Goal: Communication & Community: Answer question/provide support

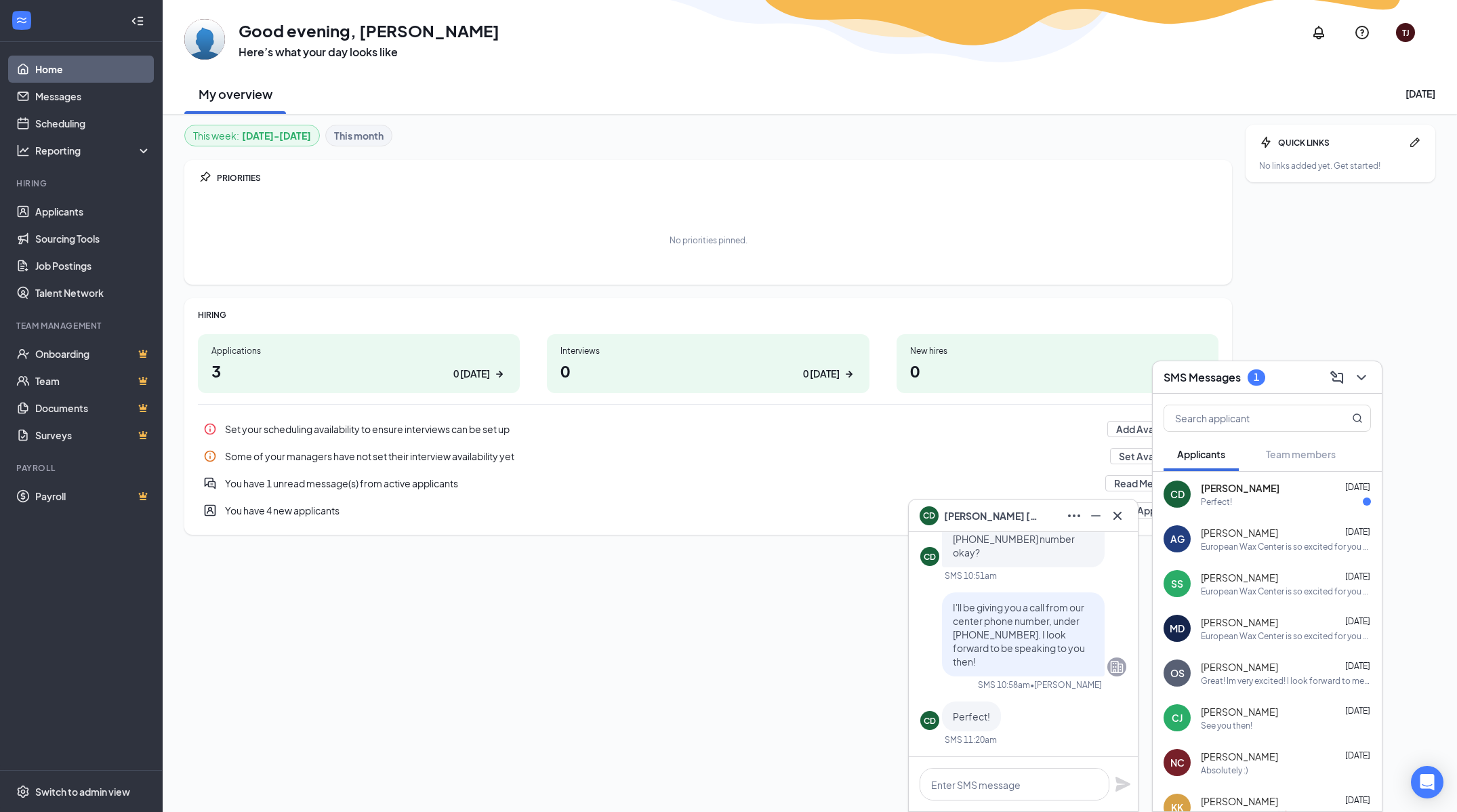
click at [1345, 485] on span "[DATE]" at bounding box center [1358, 487] width 25 height 10
click at [1365, 380] on icon "ChevronDown" at bounding box center [1362, 377] width 16 height 16
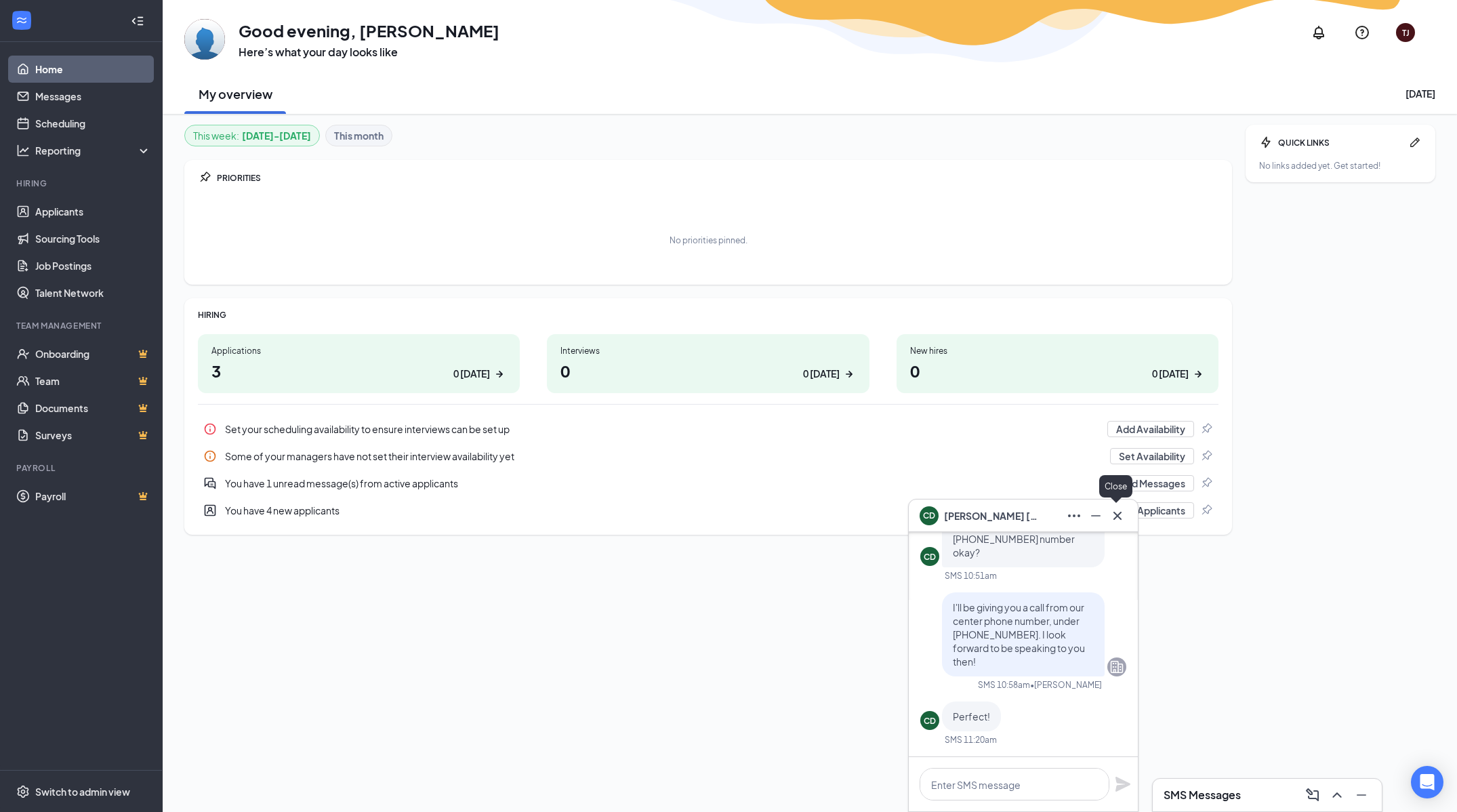
click at [1124, 508] on icon "Cross" at bounding box center [1118, 516] width 16 height 16
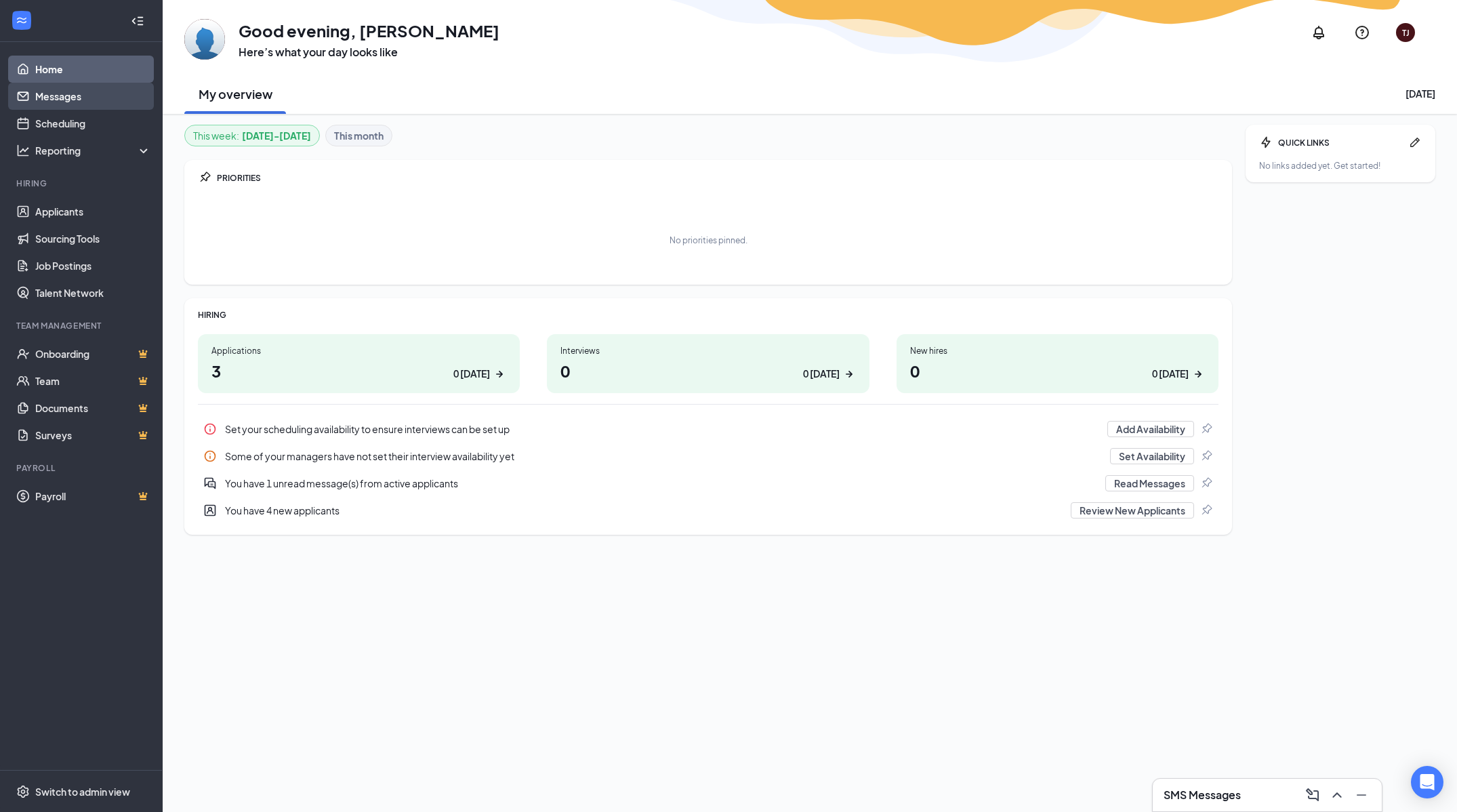
click at [92, 95] on link "Messages" at bounding box center [93, 95] width 116 height 27
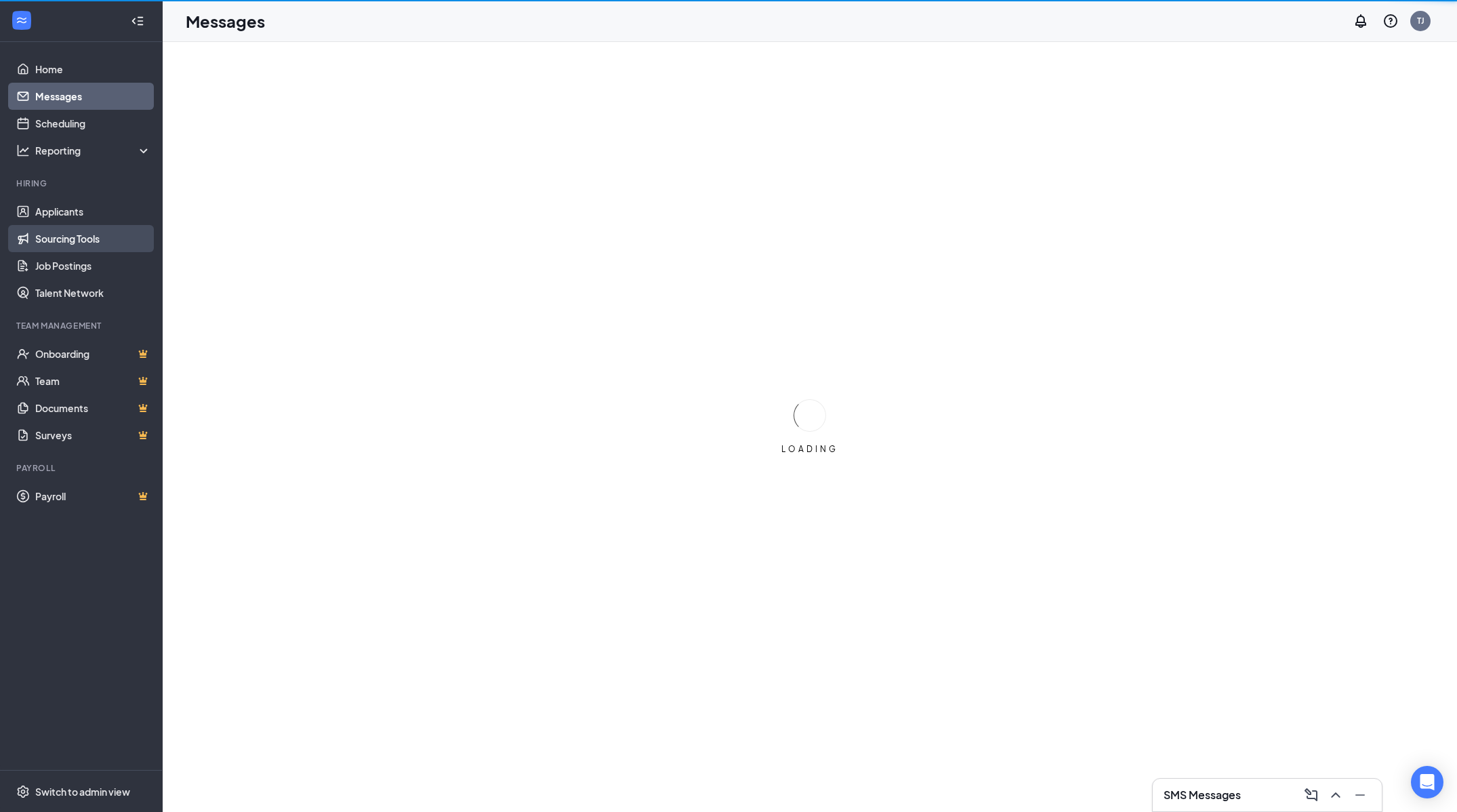
click at [122, 228] on link "Sourcing Tools" at bounding box center [93, 238] width 116 height 27
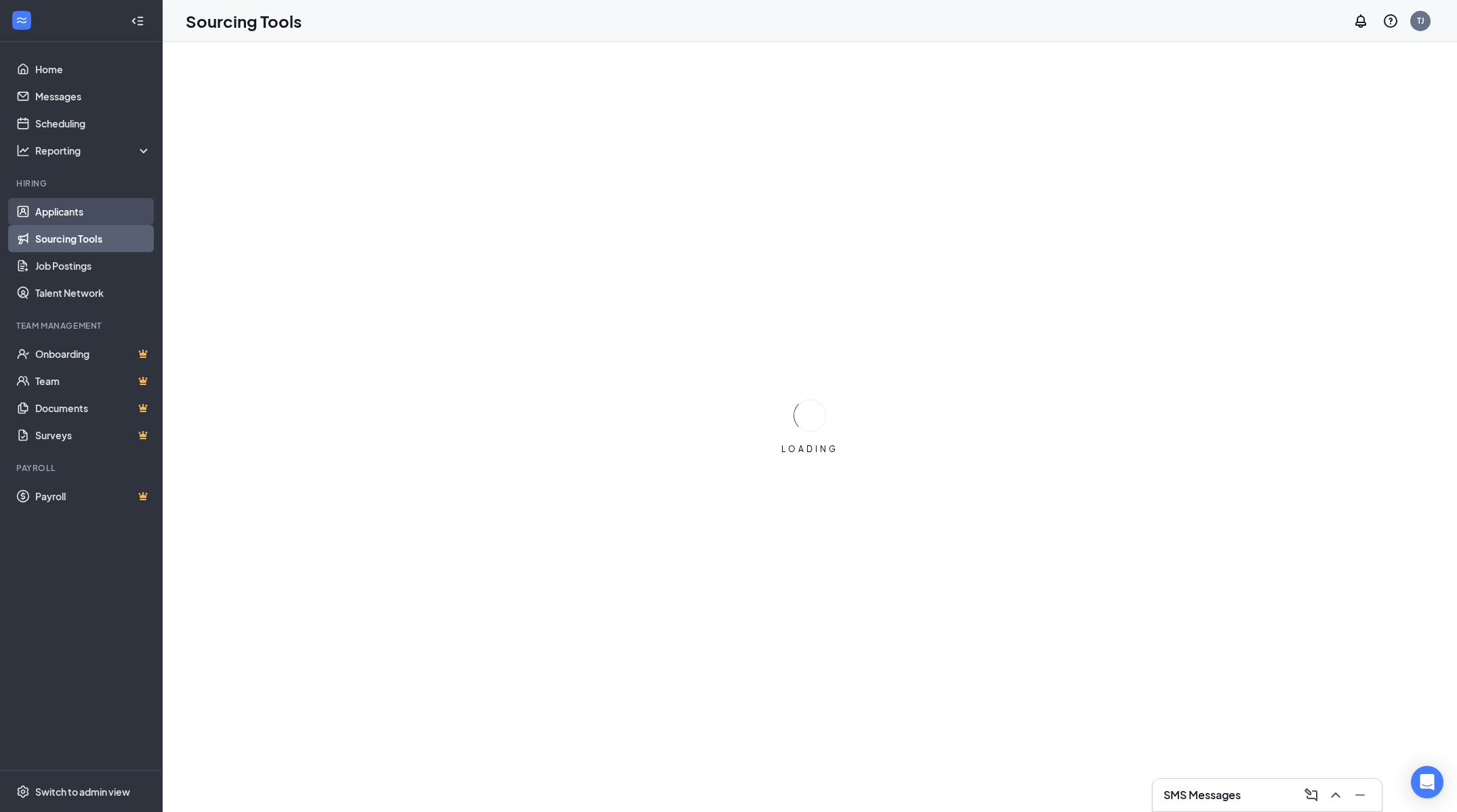
click at [115, 218] on link "Applicants" at bounding box center [93, 211] width 116 height 27
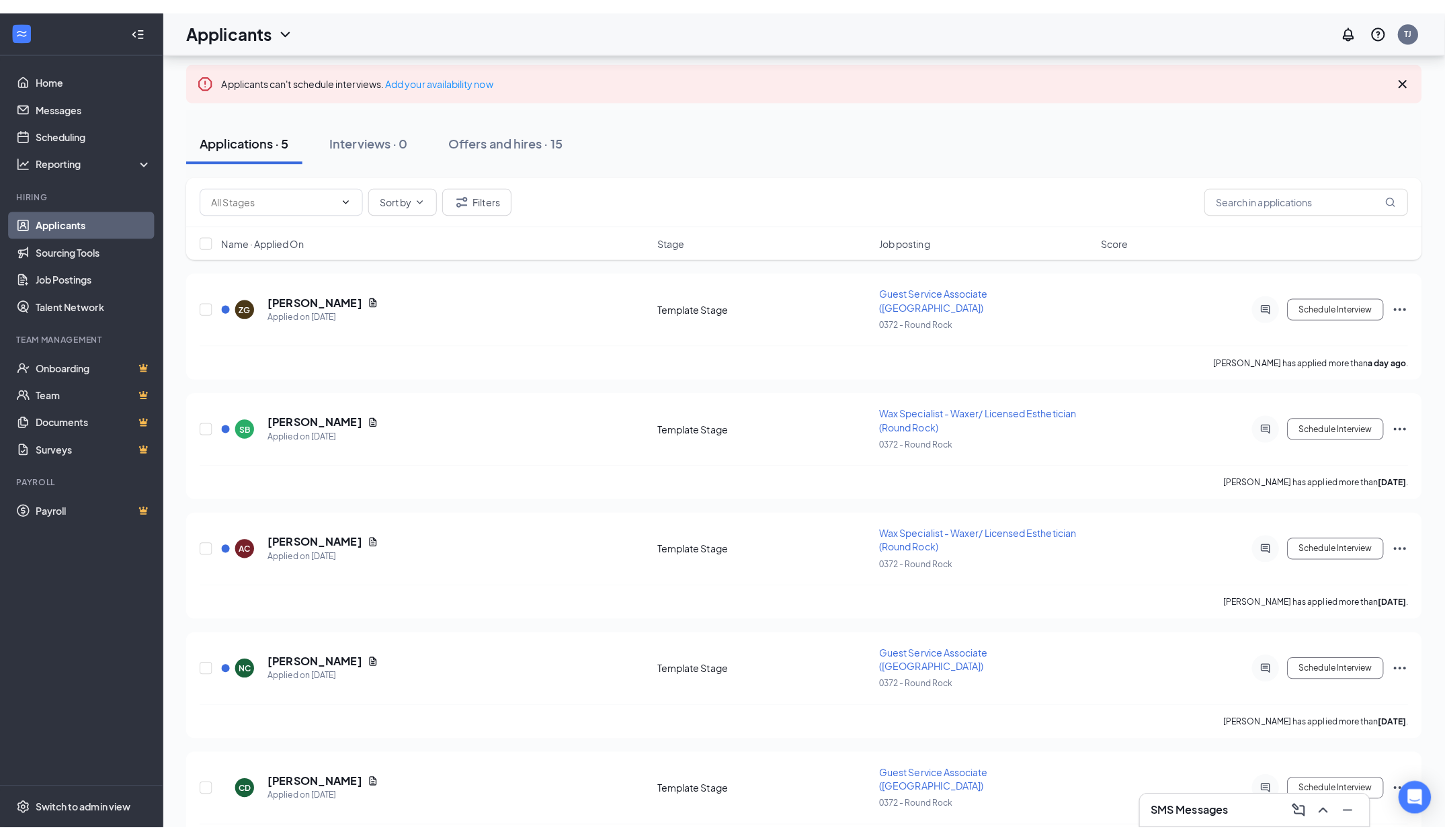
scroll to position [32, 0]
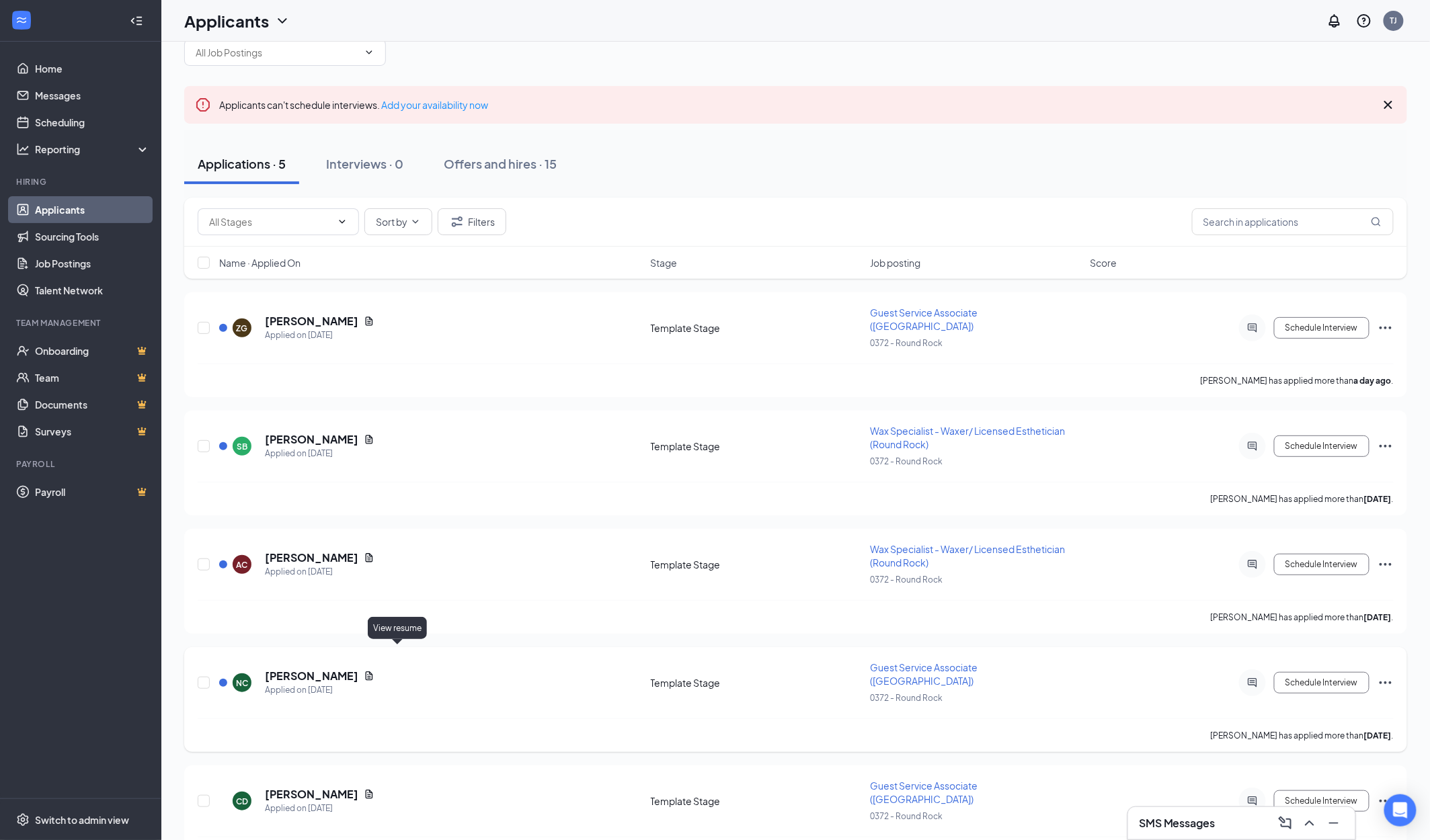
click at [373, 672] on icon "Document" at bounding box center [369, 676] width 7 height 9
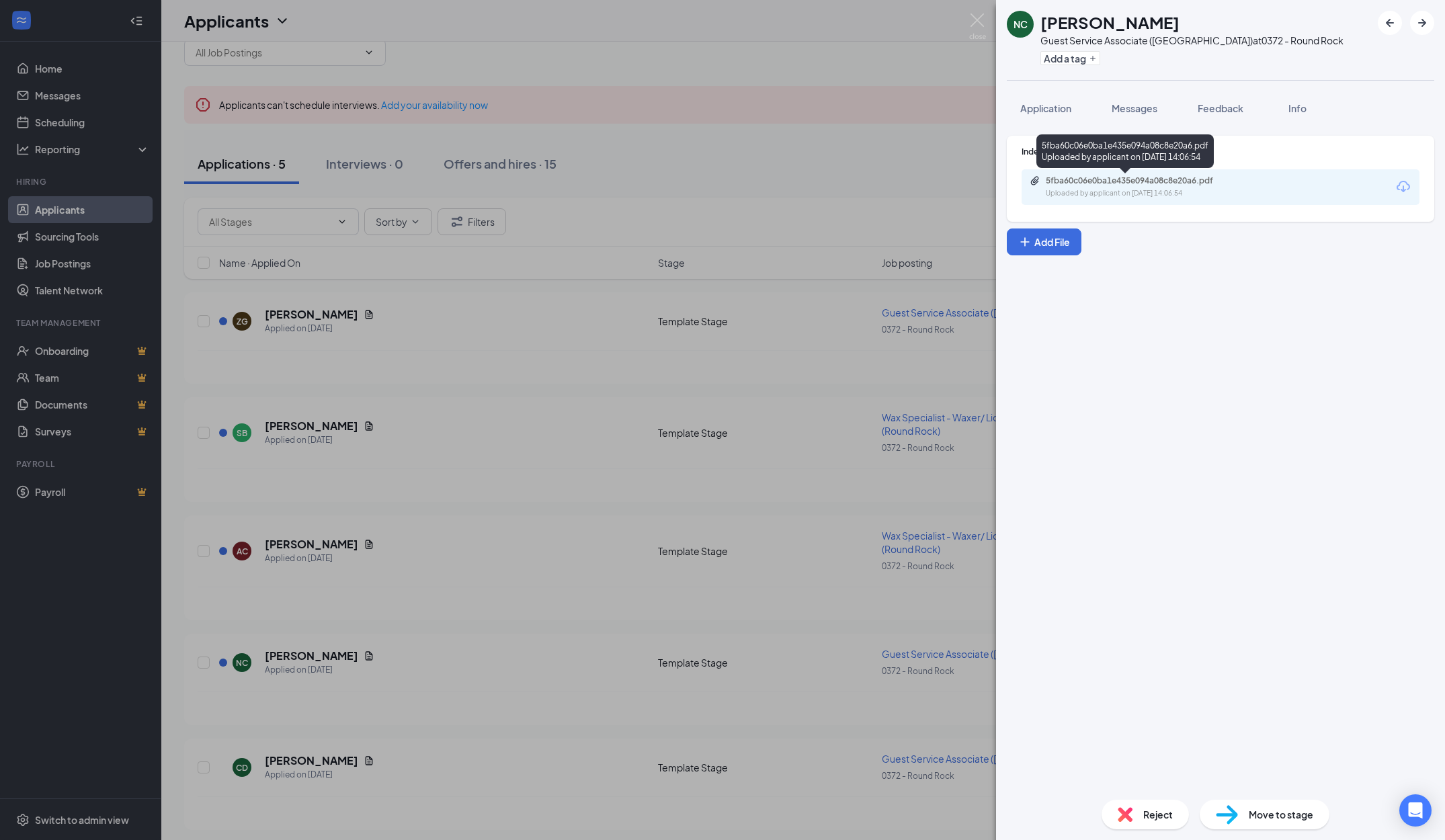
click at [1140, 184] on div "5fba60c06e0ba1e435e094a08c8e20a6.pdf" at bounding box center [1140, 180] width 188 height 11
click at [1164, 804] on span "Reject" at bounding box center [1158, 814] width 30 height 15
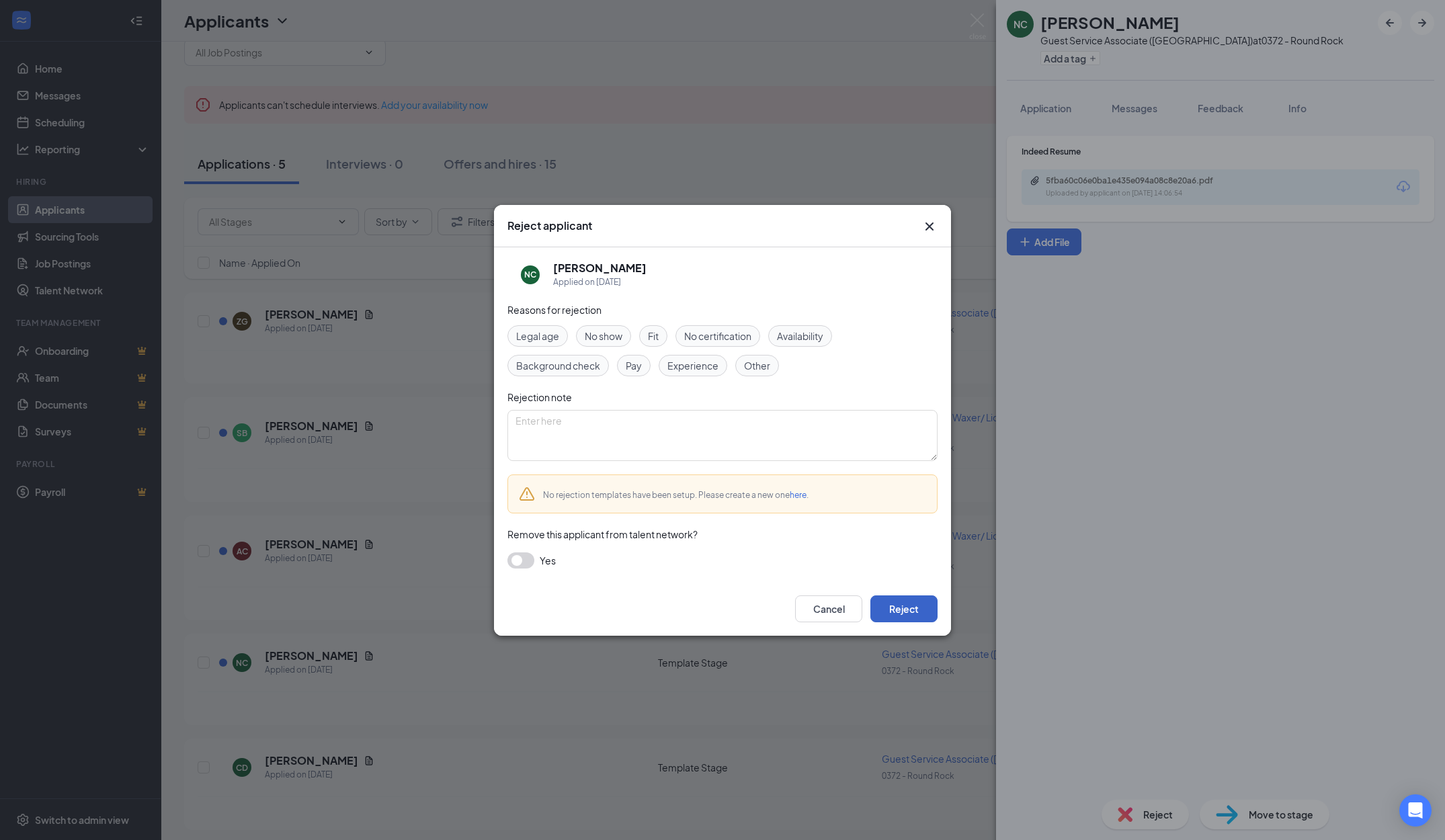
click at [933, 617] on button "Reject" at bounding box center [904, 609] width 67 height 27
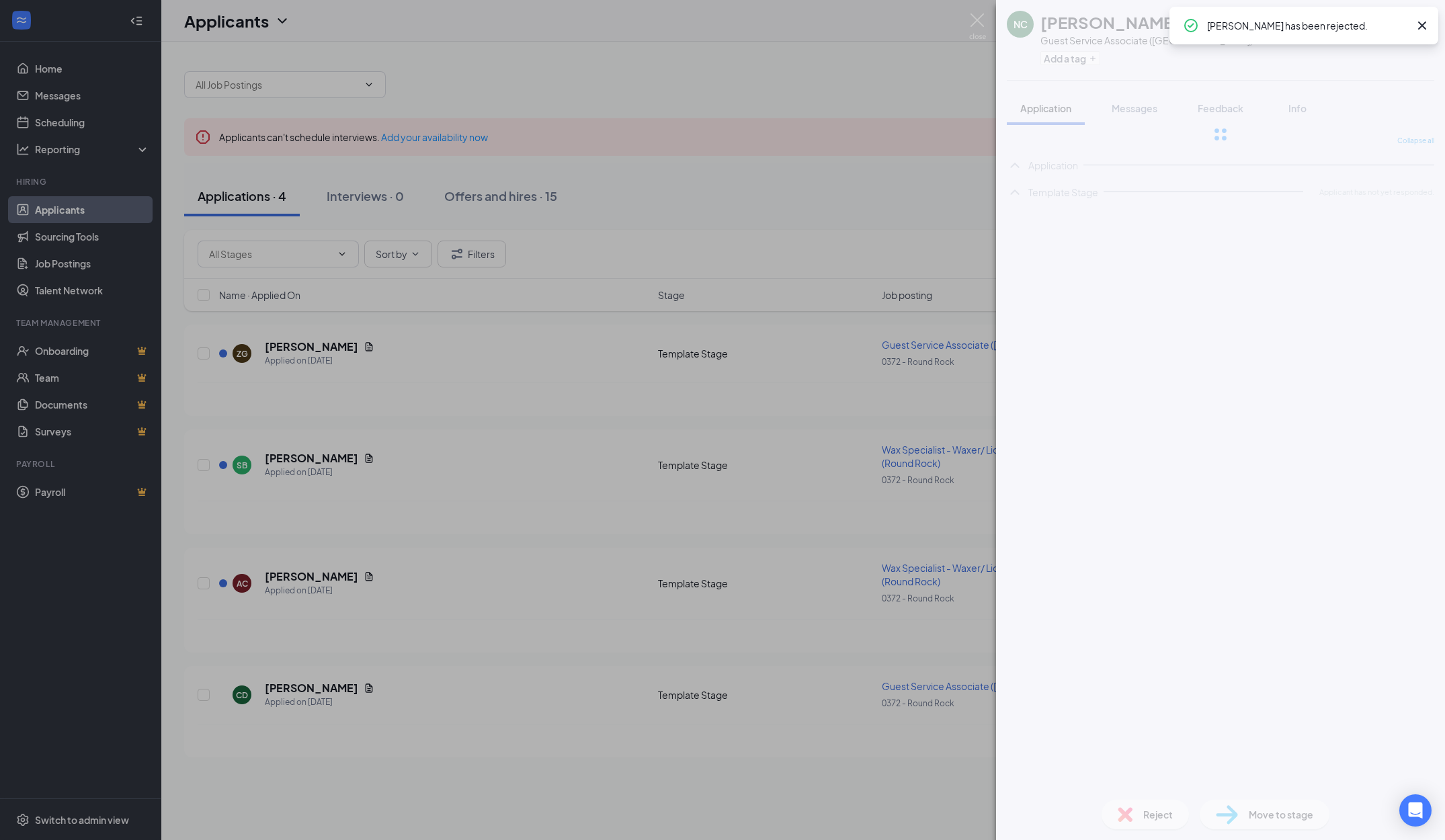
click at [679, 582] on div "NC [PERSON_NAME] Guest Service Associate ([GEOGRAPHIC_DATA]) at 0372 - Round Ro…" at bounding box center [722, 420] width 1445 height 840
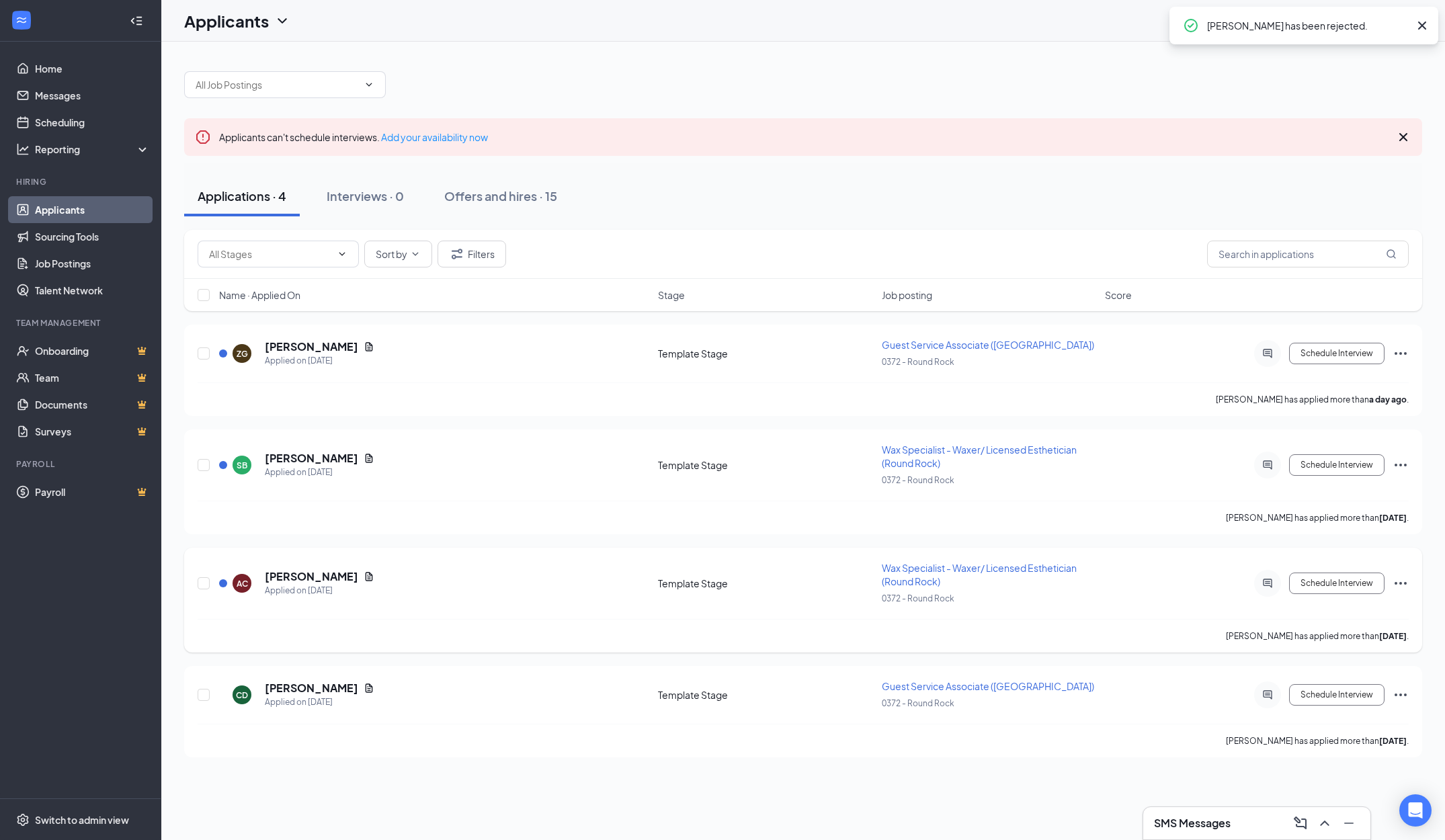
click at [364, 572] on icon "Document" at bounding box center [369, 576] width 11 height 11
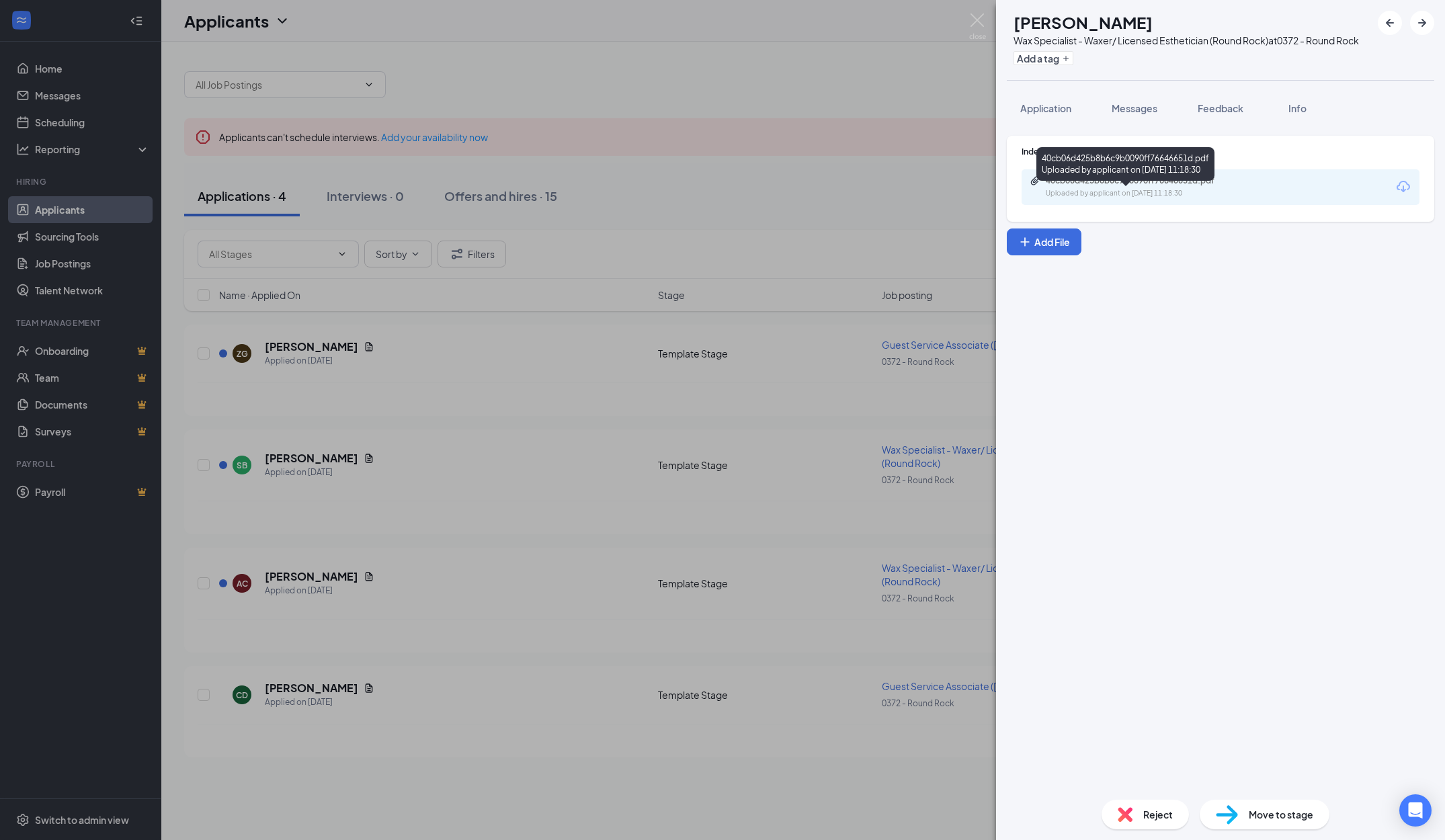
click at [1158, 199] on div "Uploaded by applicant on [DATE] 11:18:30" at bounding box center [1147, 193] width 201 height 11
click at [1047, 125] on button "Application" at bounding box center [1046, 108] width 78 height 34
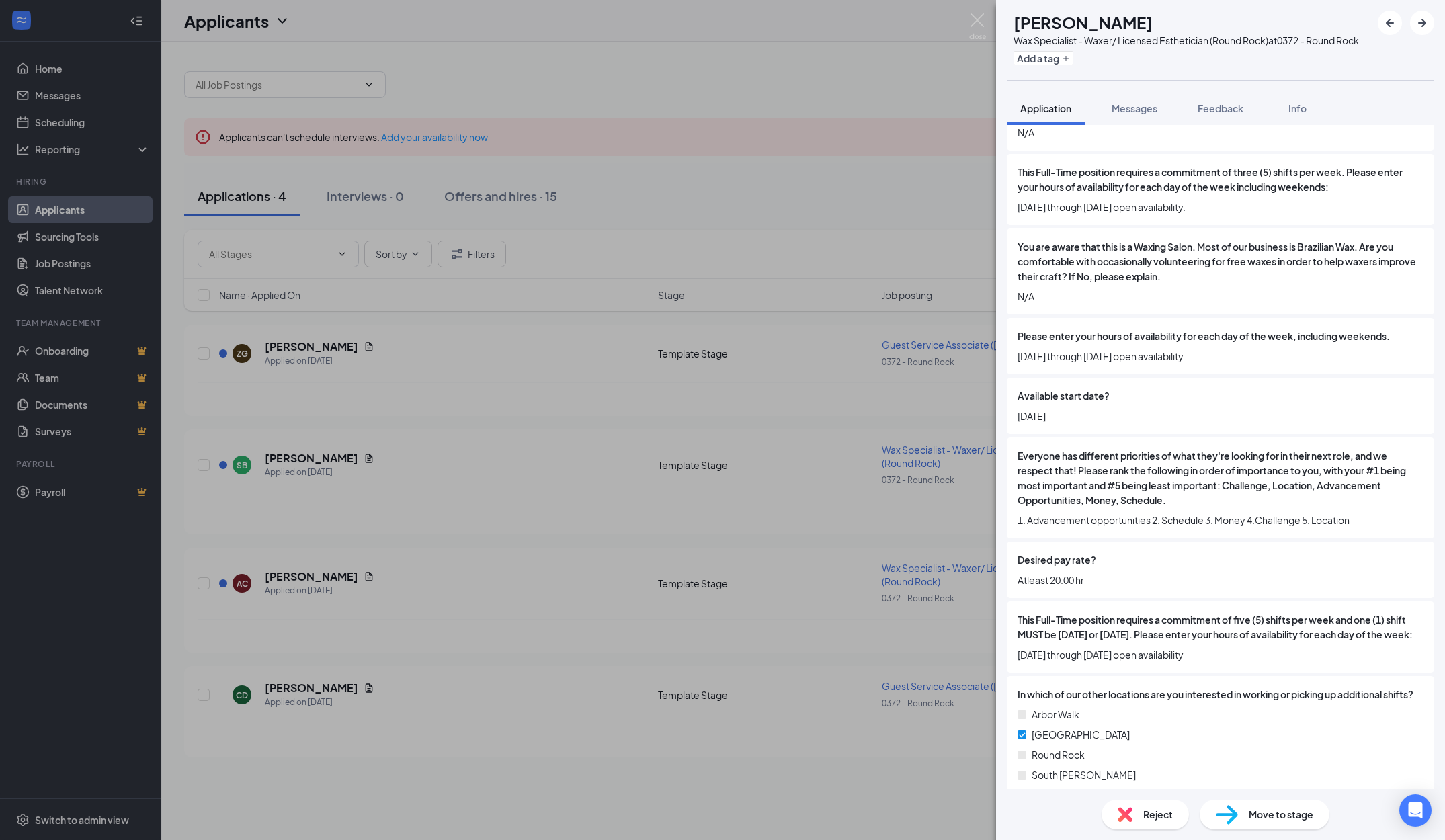
scroll to position [706, 0]
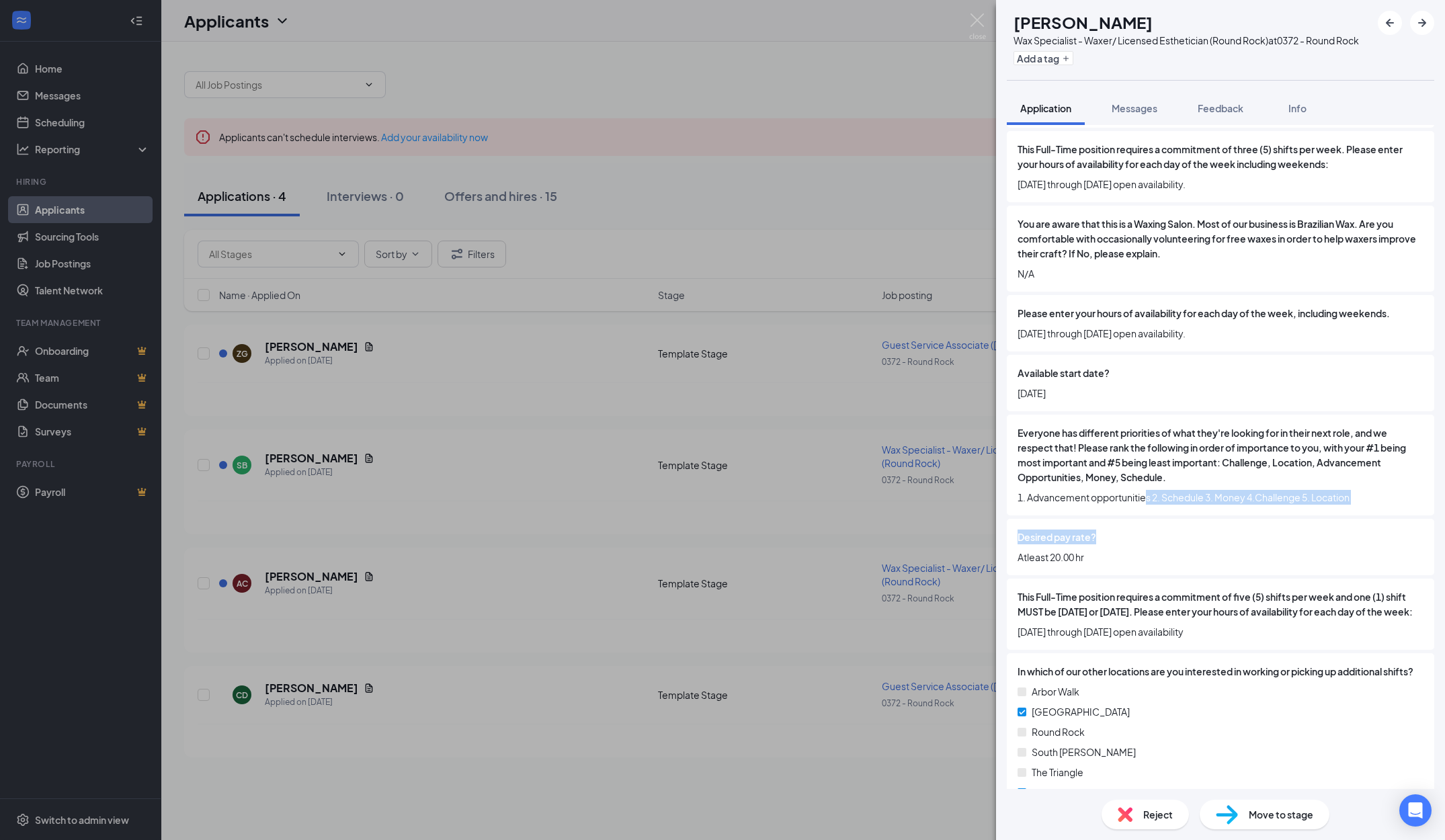
drag, startPoint x: 1208, startPoint y: 520, endPoint x: 1145, endPoint y: 514, distance: 63.3
click at [1145, 514] on div "Are you legally eligible to work in the [GEOGRAPHIC_DATA]? yes (Correct) no Are…" at bounding box center [1220, 631] width 428 height 1999
click at [1144, 513] on div "Everyone has different priorities of what they're looking for in their next rol…" at bounding box center [1220, 465] width 428 height 101
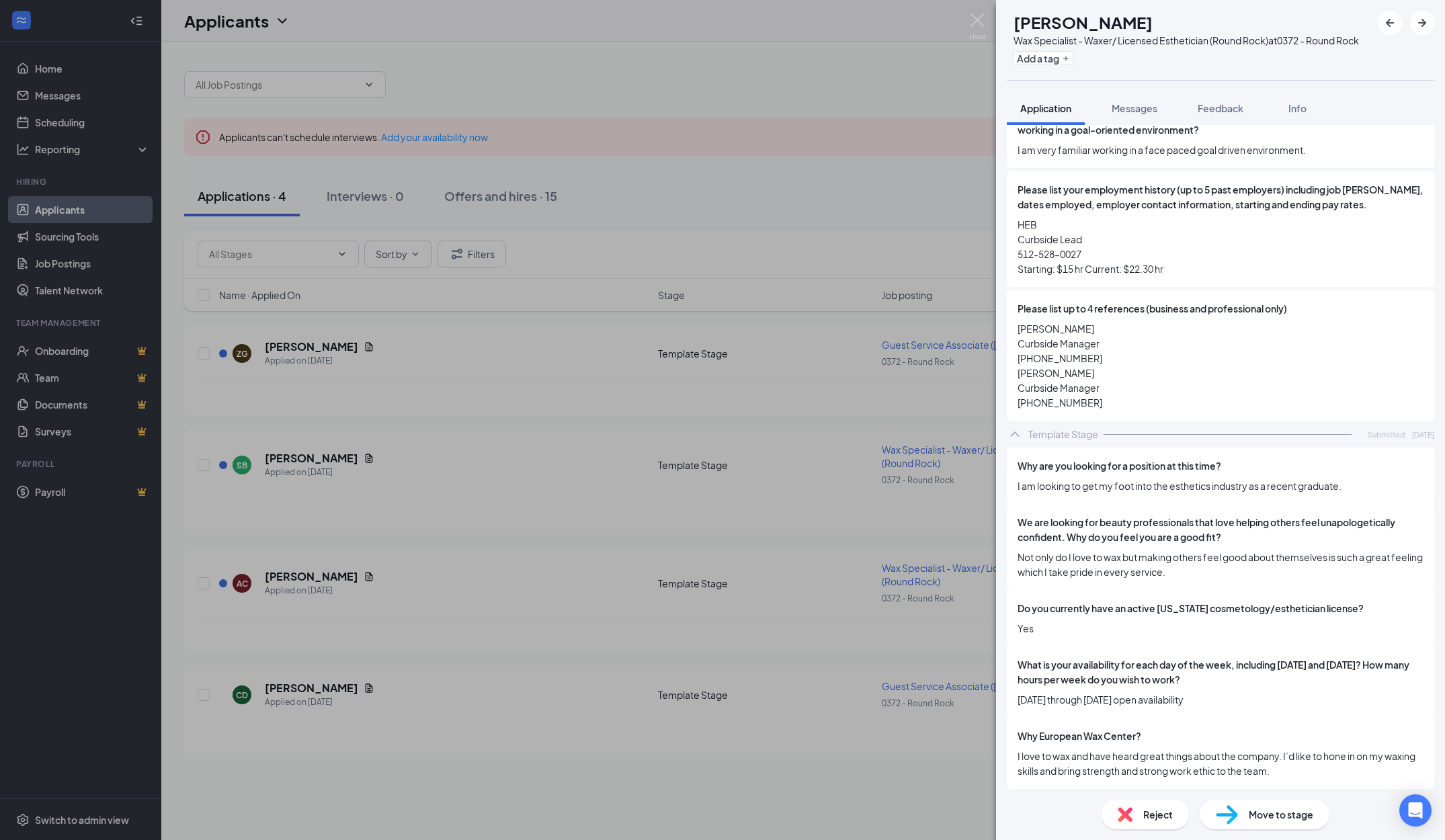
scroll to position [1978, 0]
drag, startPoint x: 1059, startPoint y: 367, endPoint x: 1190, endPoint y: 388, distance: 132.7
click at [1190, 388] on span "[PERSON_NAME] Curbside Manager [PHONE_NUMBER] [PERSON_NAME] Curbside Manager [P…" at bounding box center [1221, 365] width 406 height 89
click at [1193, 388] on span "[PERSON_NAME] Curbside Manager [PHONE_NUMBER] [PERSON_NAME] Curbside Manager [P…" at bounding box center [1221, 365] width 406 height 89
drag, startPoint x: 1203, startPoint y: 551, endPoint x: 1122, endPoint y: 554, distance: 81.1
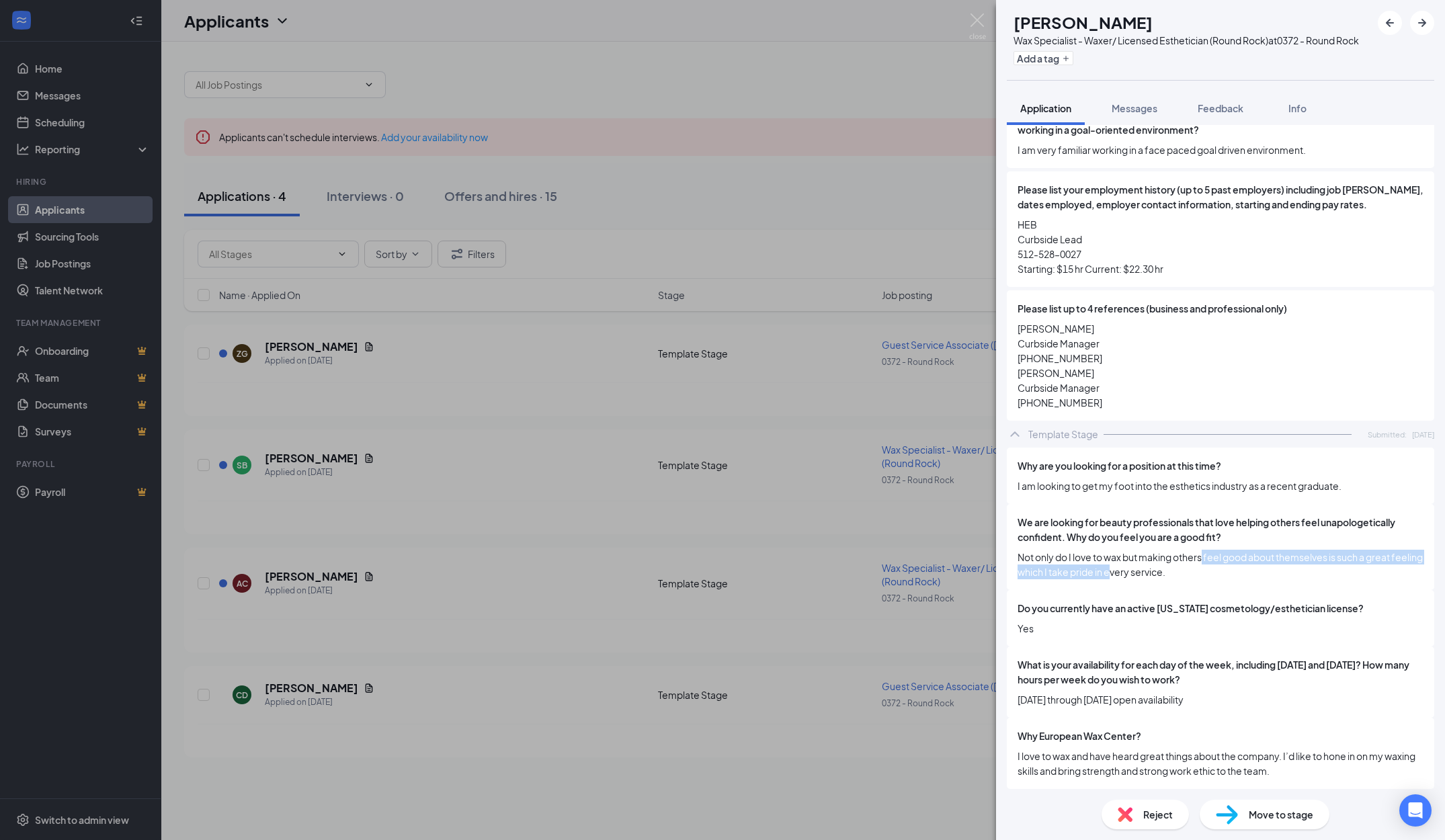
click at [1122, 554] on span "Not only do I love to wax but making others feel good about themselves is such …" at bounding box center [1221, 564] width 406 height 30
click at [1118, 554] on span "Not only do I love to wax but making others feel good about themselves is such …" at bounding box center [1221, 564] width 406 height 30
drag, startPoint x: 1222, startPoint y: 540, endPoint x: 1295, endPoint y: 555, distance: 74.5
click at [1294, 555] on span "Not only do I love to wax but making others feel good about themselves is such …" at bounding box center [1221, 564] width 406 height 30
click at [1295, 555] on span "Not only do I love to wax but making others feel good about themselves is such …" at bounding box center [1221, 564] width 406 height 30
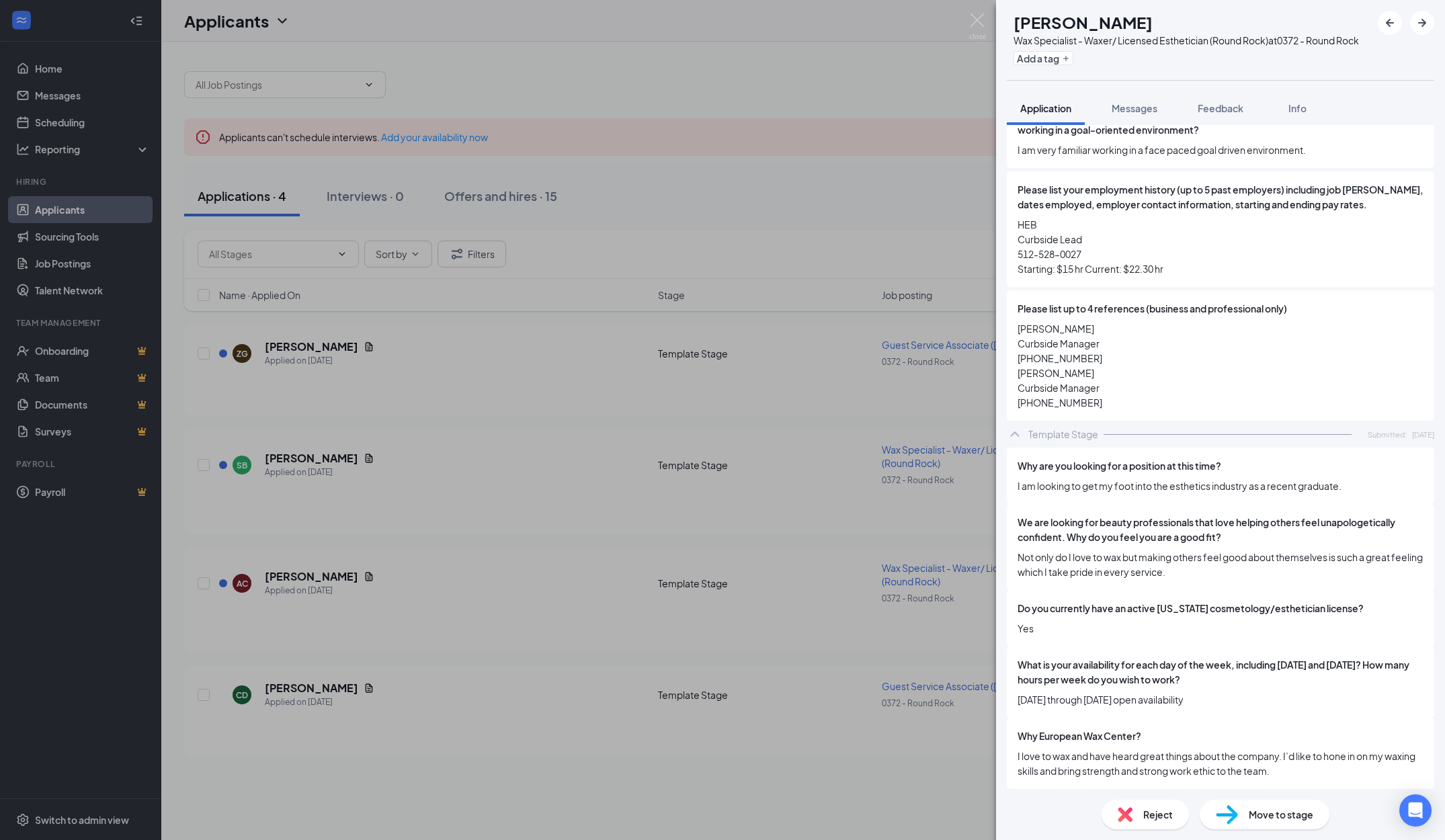
click at [915, 533] on div "AC [PERSON_NAME] Wax Specialist - Waxer/ Licensed Esthetician (Round Rock) at 0…" at bounding box center [722, 420] width 1445 height 840
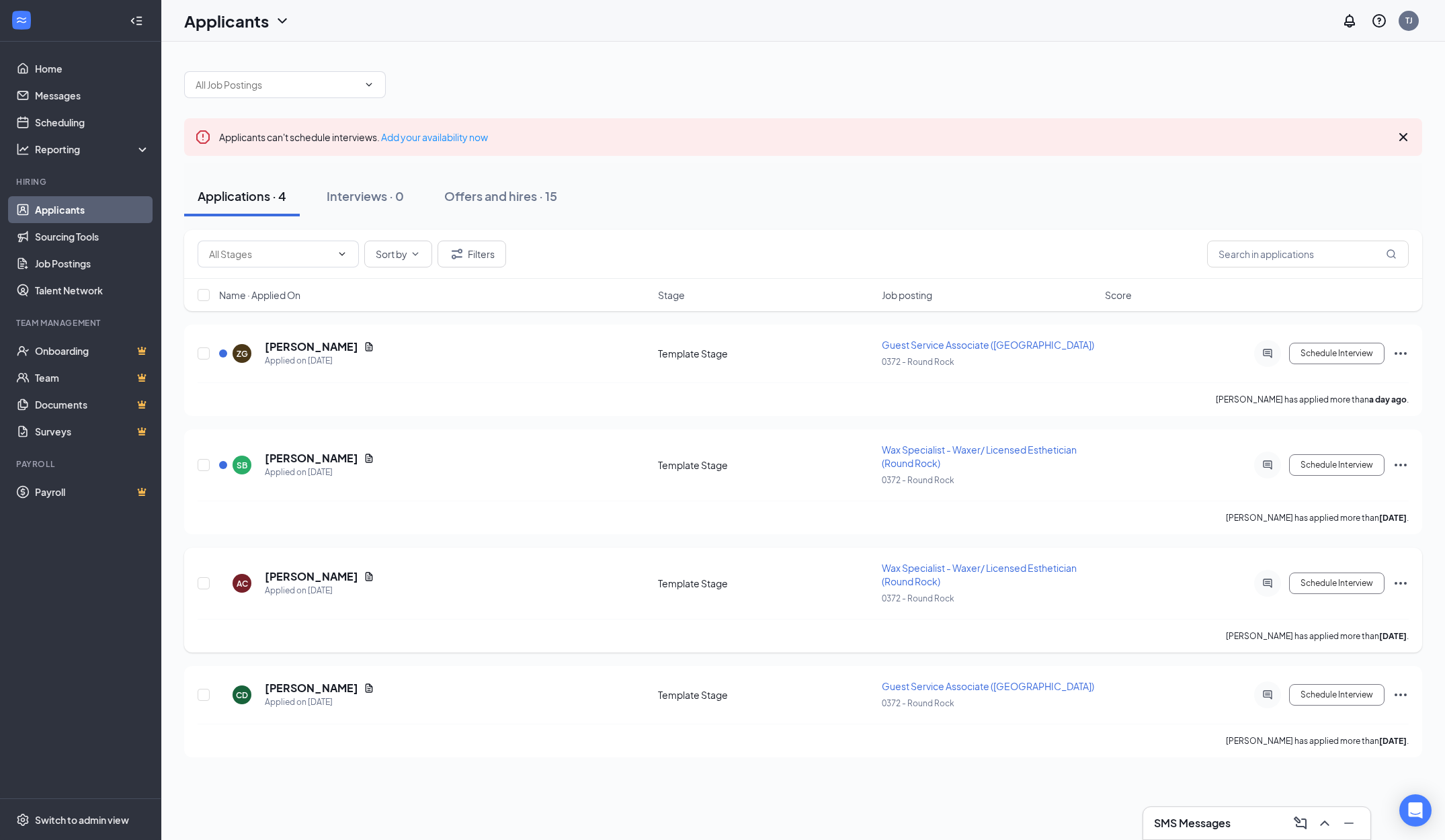
click at [1271, 572] on div at bounding box center [1267, 583] width 27 height 27
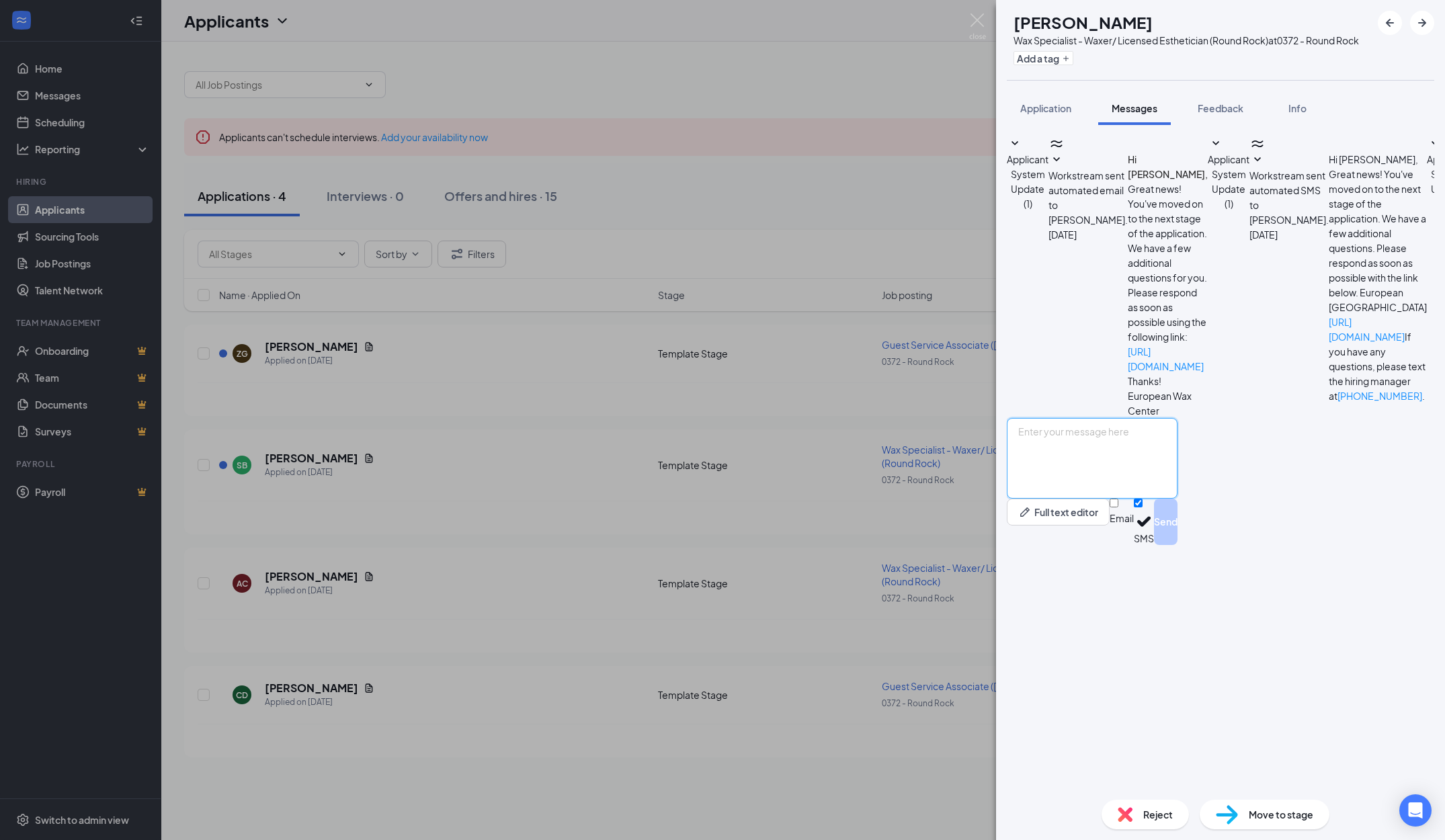
click at [1129, 499] on textarea at bounding box center [1092, 458] width 171 height 81
type textarea "h"
click at [1119, 499] on textarea "Hi [PERSON_NAME], thank you for your interest in the Wax Specialist role. We wo…" at bounding box center [1092, 458] width 171 height 81
click at [1174, 499] on textarea "Hi [PERSON_NAME], thank you for your interest in the Wax Specialist role. We wo…" at bounding box center [1092, 458] width 171 height 81
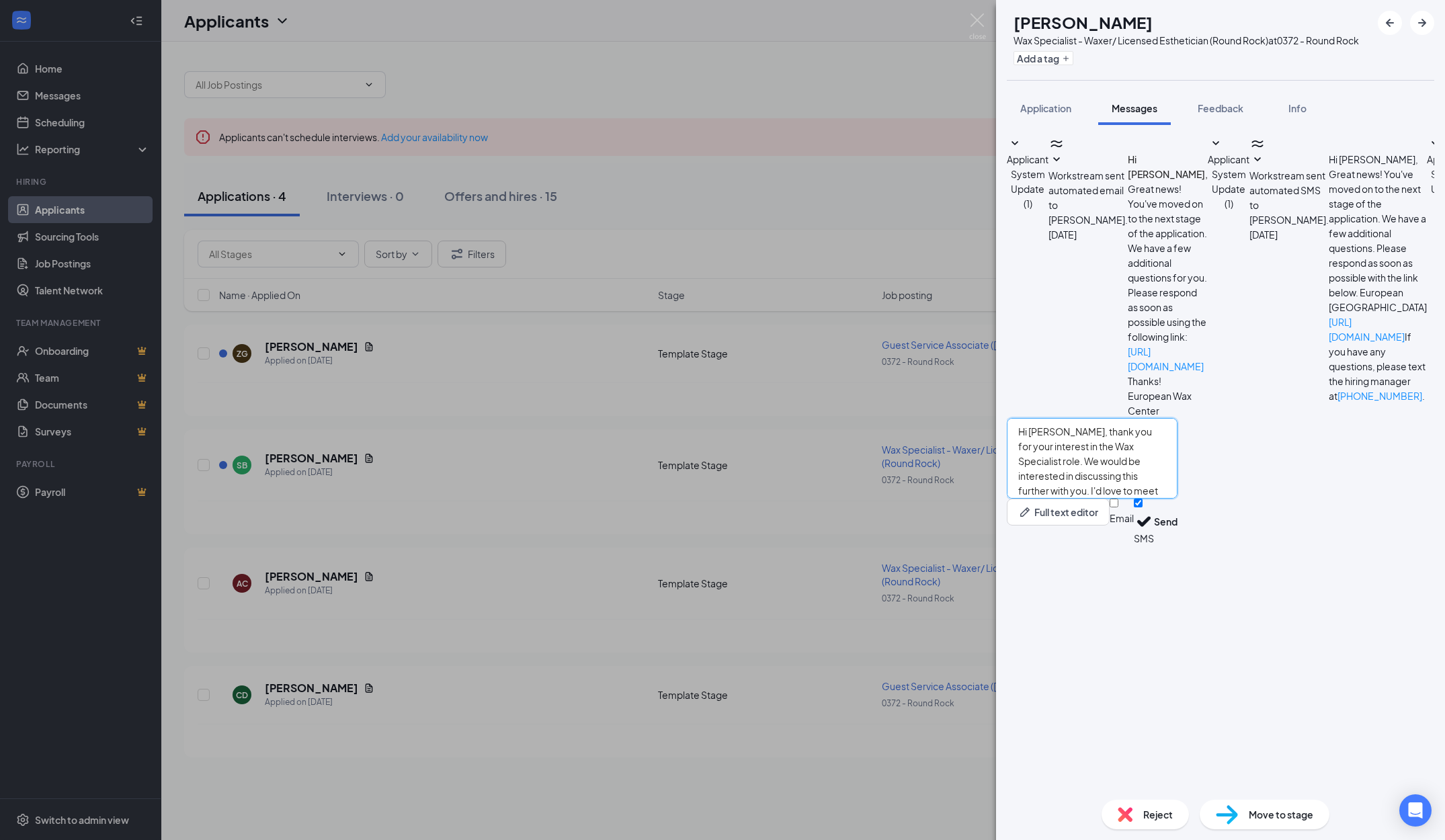
click at [1178, 499] on textarea "Hi [PERSON_NAME], thank you for your interest in the Wax Specialist role. We wo…" at bounding box center [1092, 458] width 171 height 81
drag, startPoint x: 1071, startPoint y: 692, endPoint x: 1079, endPoint y: 692, distance: 8.0
click at [1079, 499] on textarea "Hi [PERSON_NAME], thank you for your interest in the Wax Specialist role. My na…" at bounding box center [1092, 458] width 171 height 81
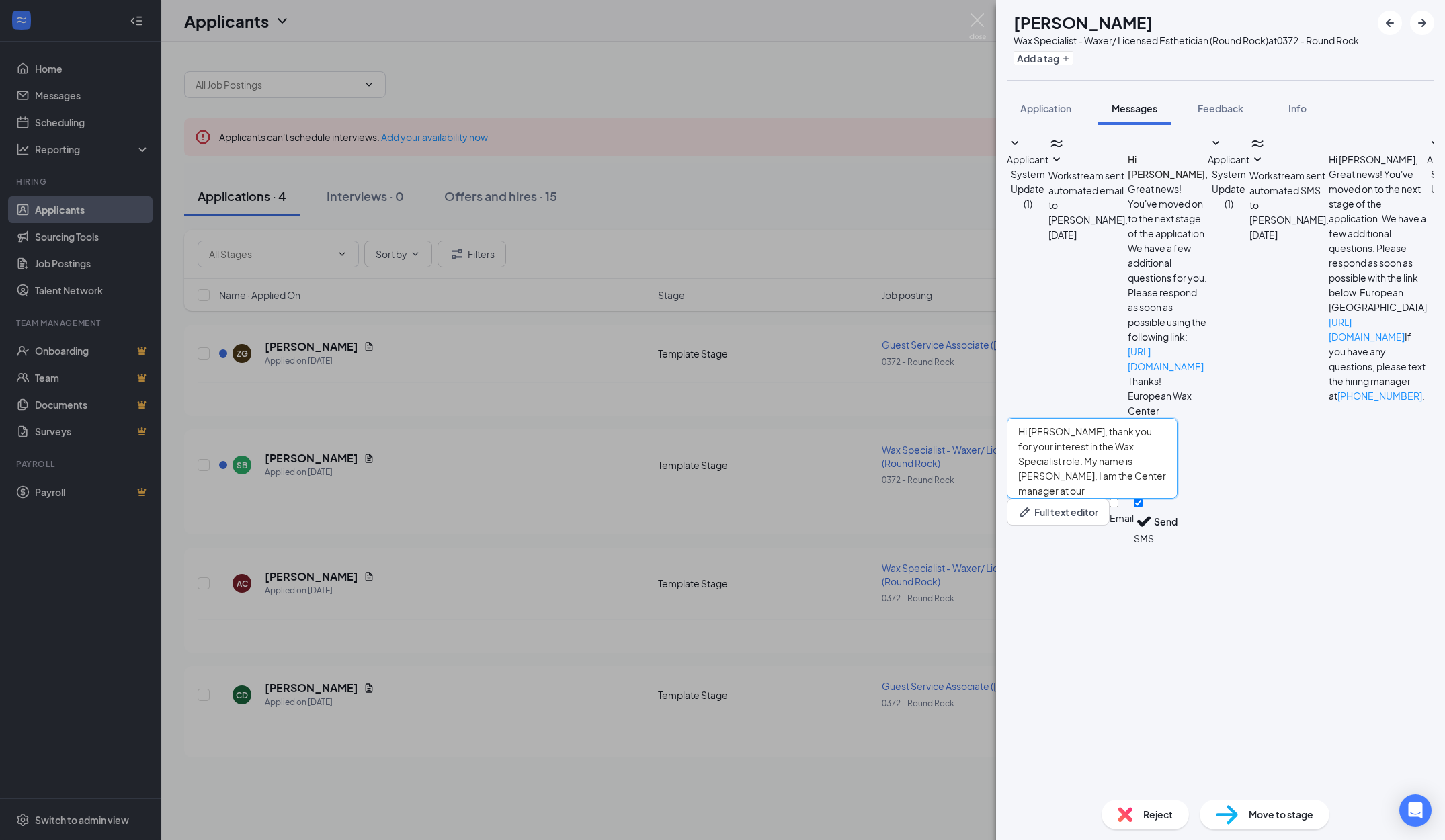
click at [1113, 499] on textarea "Hi [PERSON_NAME], thank you for your interest in the Wax Specialist role. My na…" at bounding box center [1092, 458] width 171 height 81
click at [1178, 499] on textarea "Hi [PERSON_NAME], thank you for your interest in the Wax Specialist role. My na…" at bounding box center [1092, 458] width 171 height 81
type textarea "Hi [PERSON_NAME], thank you for your interest in the Wax Specialist role. My na…"
click at [1178, 545] on div "Email SMS Send" at bounding box center [1144, 521] width 68 height 46
click at [1118, 508] on input "Email" at bounding box center [1114, 503] width 9 height 9
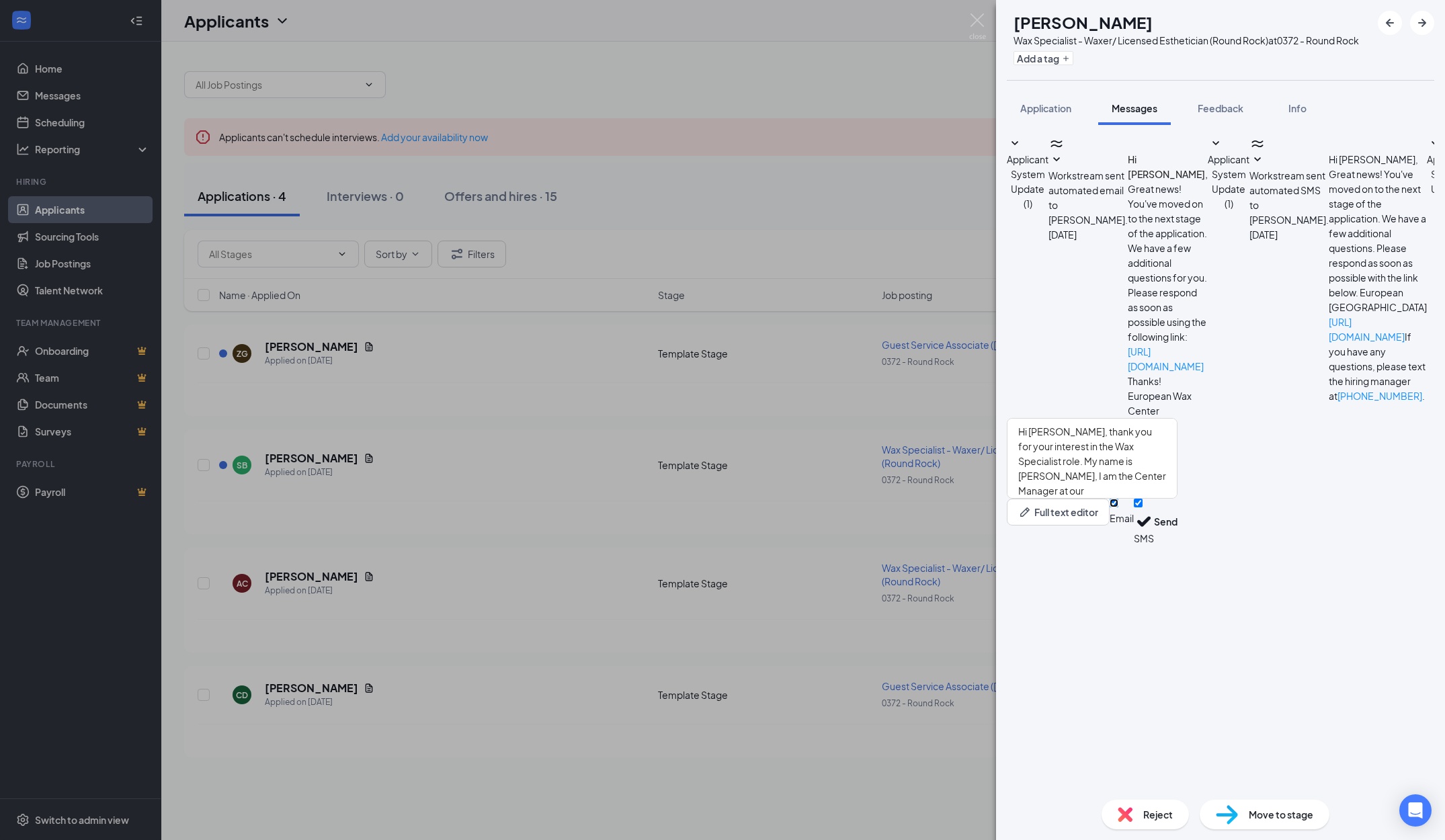
checkbox input "true"
click at [1178, 499] on textarea "Hi [PERSON_NAME], thank you for your interest in the Wax Specialist role. My na…" at bounding box center [1092, 458] width 171 height 81
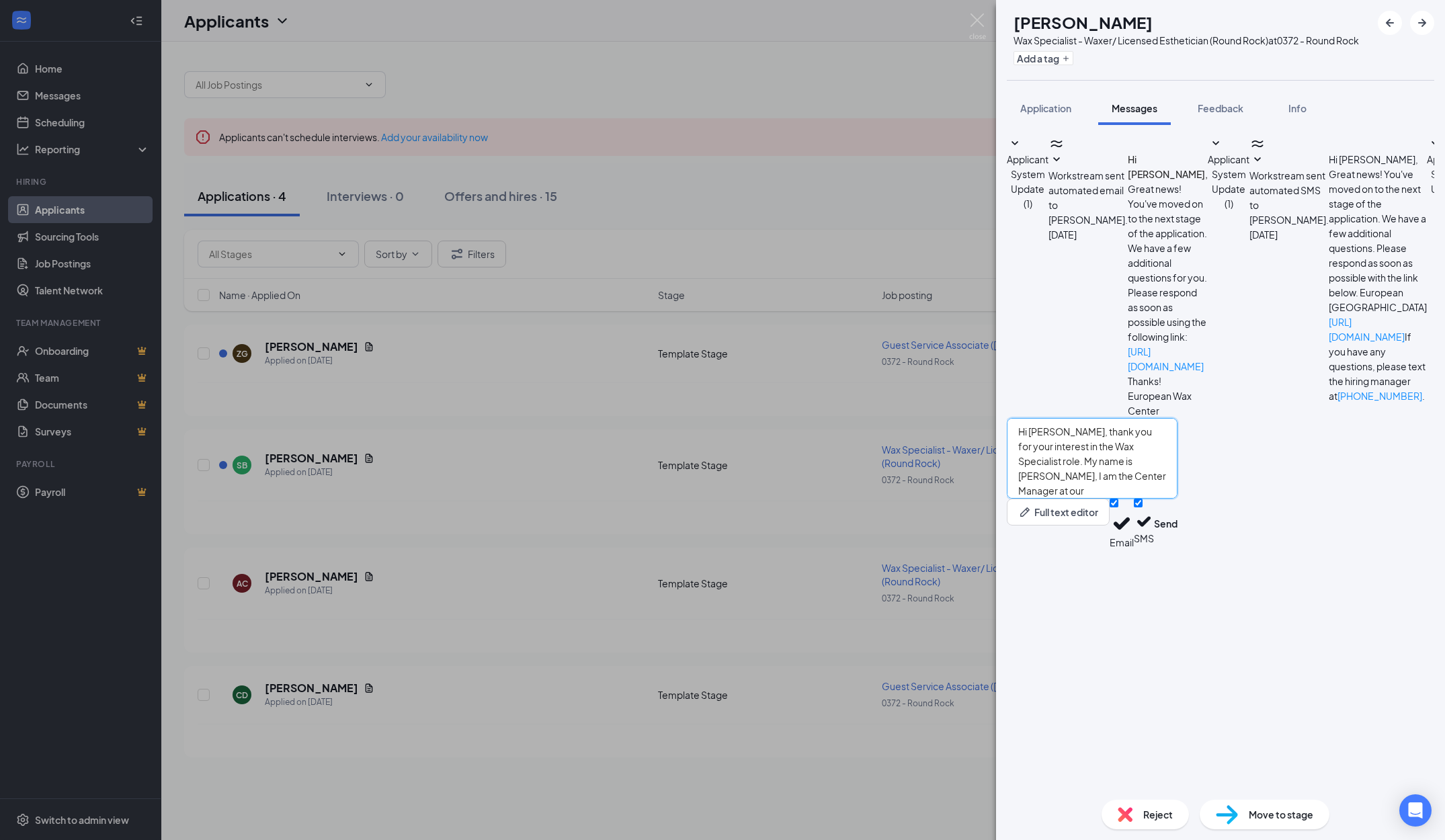
click at [1178, 499] on textarea "Hi [PERSON_NAME], thank you for your interest in the Wax Specialist role. My na…" at bounding box center [1092, 458] width 171 height 81
click at [1161, 499] on textarea "Hi [PERSON_NAME], thank you for your interest in the Wax Specialist role. My na…" at bounding box center [1092, 458] width 171 height 81
click at [1178, 499] on textarea "Hi [PERSON_NAME], thank you for your interest in the Wax Specialist role. My na…" at bounding box center [1092, 458] width 171 height 81
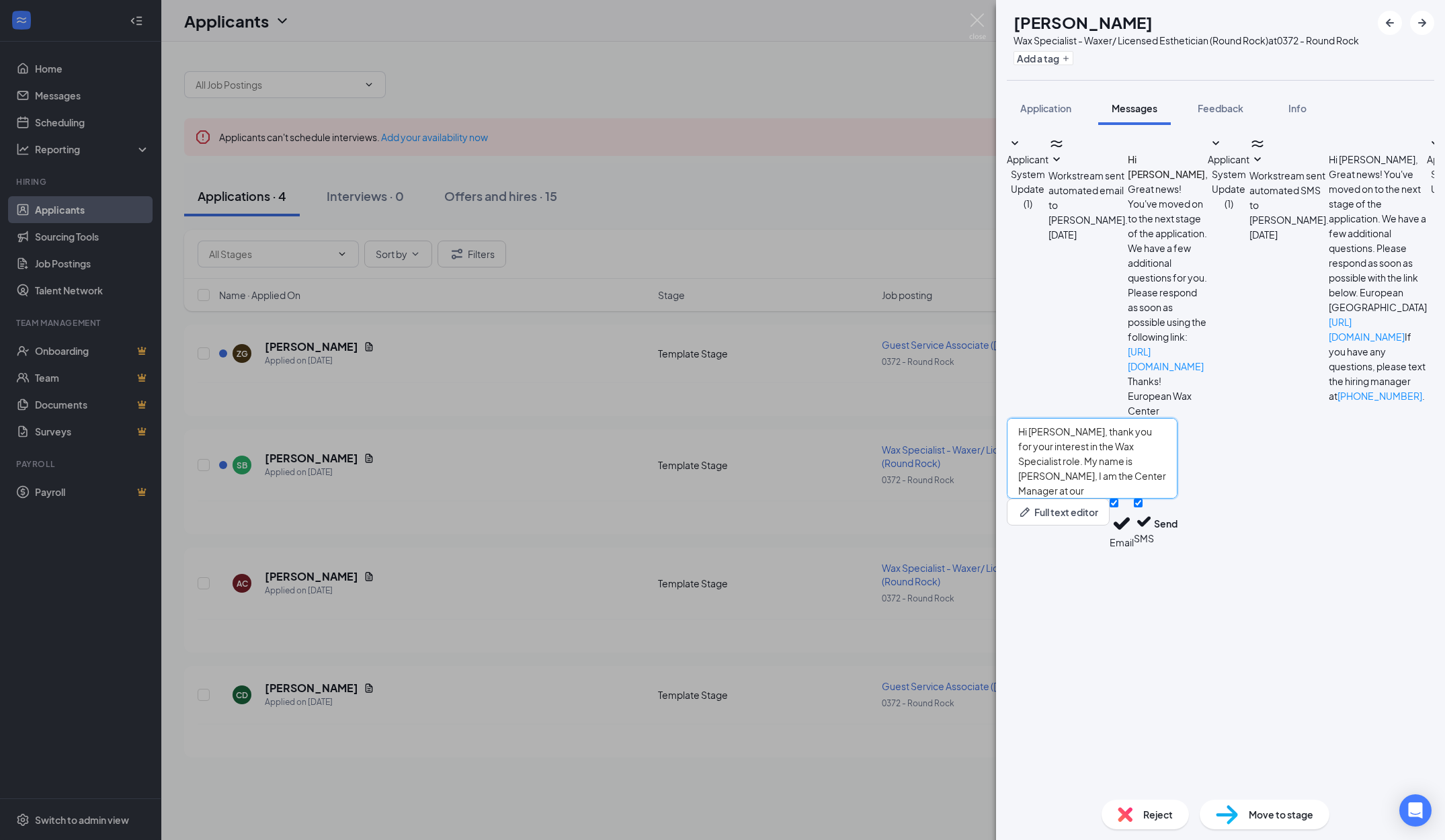
click at [1178, 499] on textarea "Hi [PERSON_NAME], thank you for your interest in the Wax Specialist role. My na…" at bounding box center [1092, 458] width 171 height 81
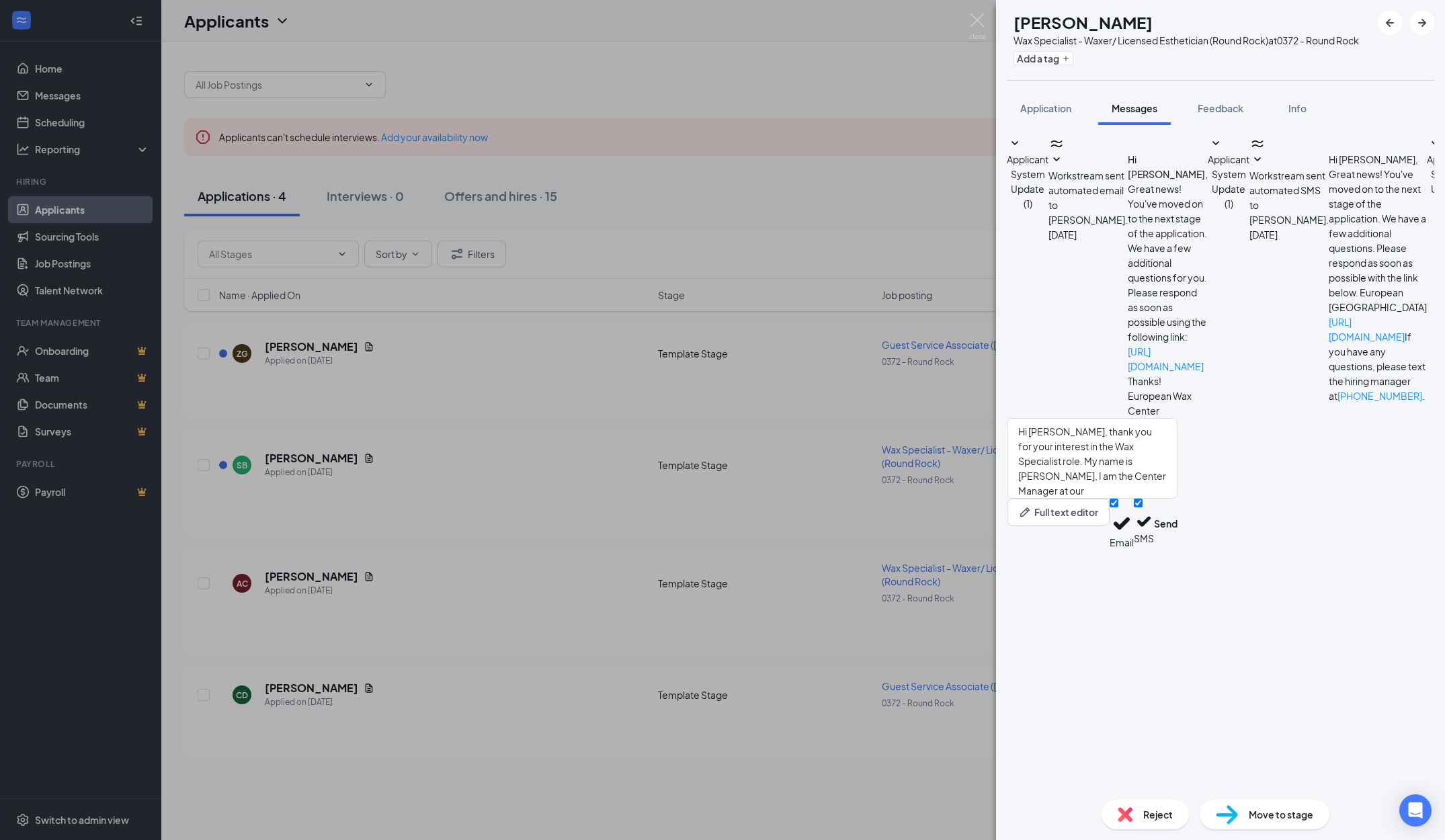
click at [1178, 549] on div "Hi [PERSON_NAME], thank you for your interest in the Wax Specialist role. My na…" at bounding box center [1092, 483] width 171 height 131
click at [1178, 549] on button "Send" at bounding box center [1165, 524] width 23 height 50
click at [745, 348] on div "AC [PERSON_NAME] Wax Specialist - Waxer/ Licensed Esthetician (Round Rock) at 0…" at bounding box center [722, 420] width 1445 height 840
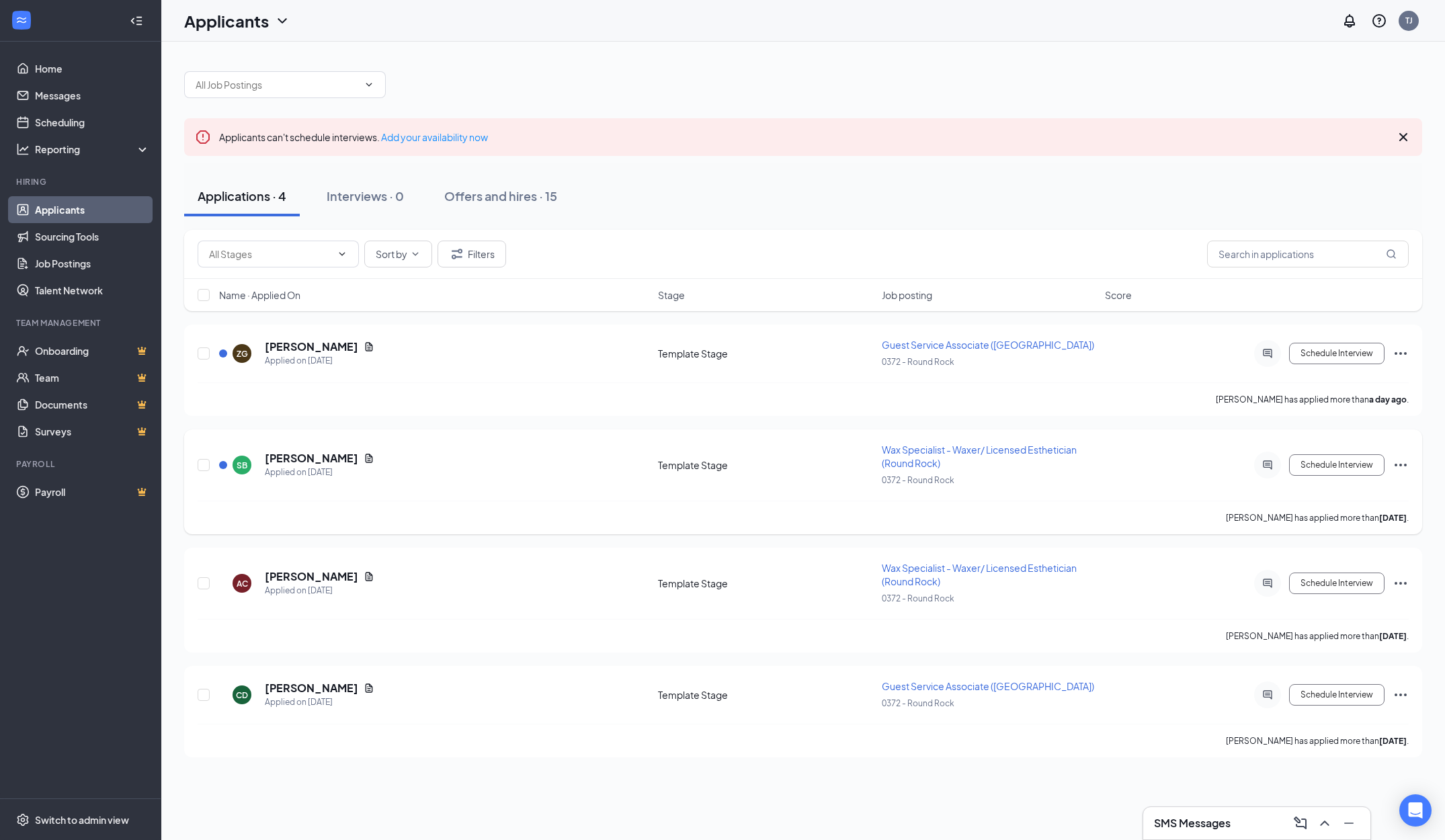
click at [364, 459] on icon "Document" at bounding box center [369, 458] width 11 height 11
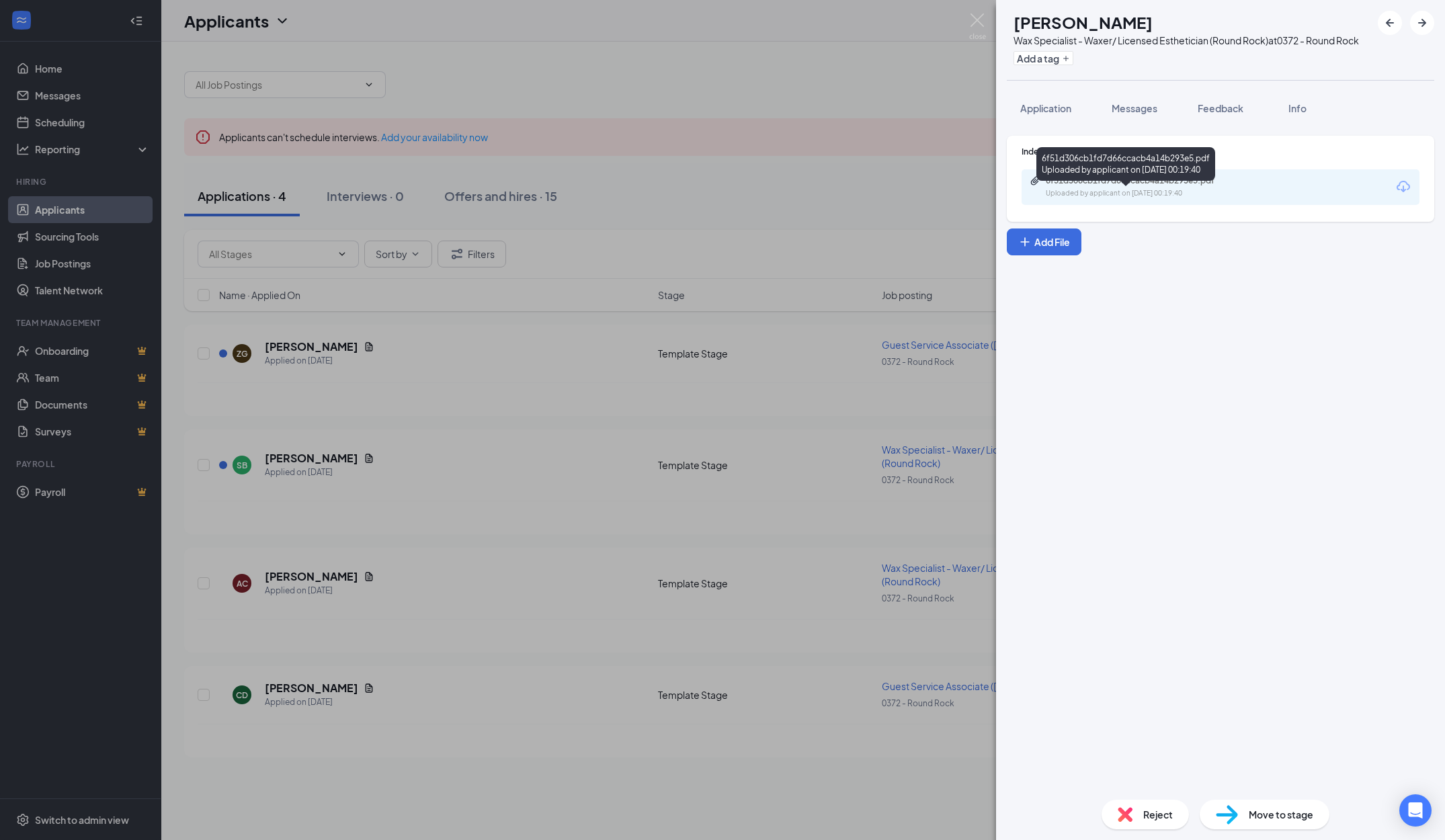
click at [1120, 185] on div "6f51d306cb1fd7d66ccacb4a14b293e5.pdf Uploaded by applicant on [DATE] 00:19:40" at bounding box center [1126, 167] width 179 height 39
click at [1120, 188] on div "6f51d306cb1fd7d66ccacb4a14b293e5.pdf Uploaded by applicant on [DATE] 00:19:40" at bounding box center [1221, 187] width 398 height 36
click at [1121, 186] on div "6f51d306cb1fd7d66ccacb4a14b293e5.pdf" at bounding box center [1140, 180] width 188 height 11
click at [1039, 112] on button "Application" at bounding box center [1046, 108] width 78 height 34
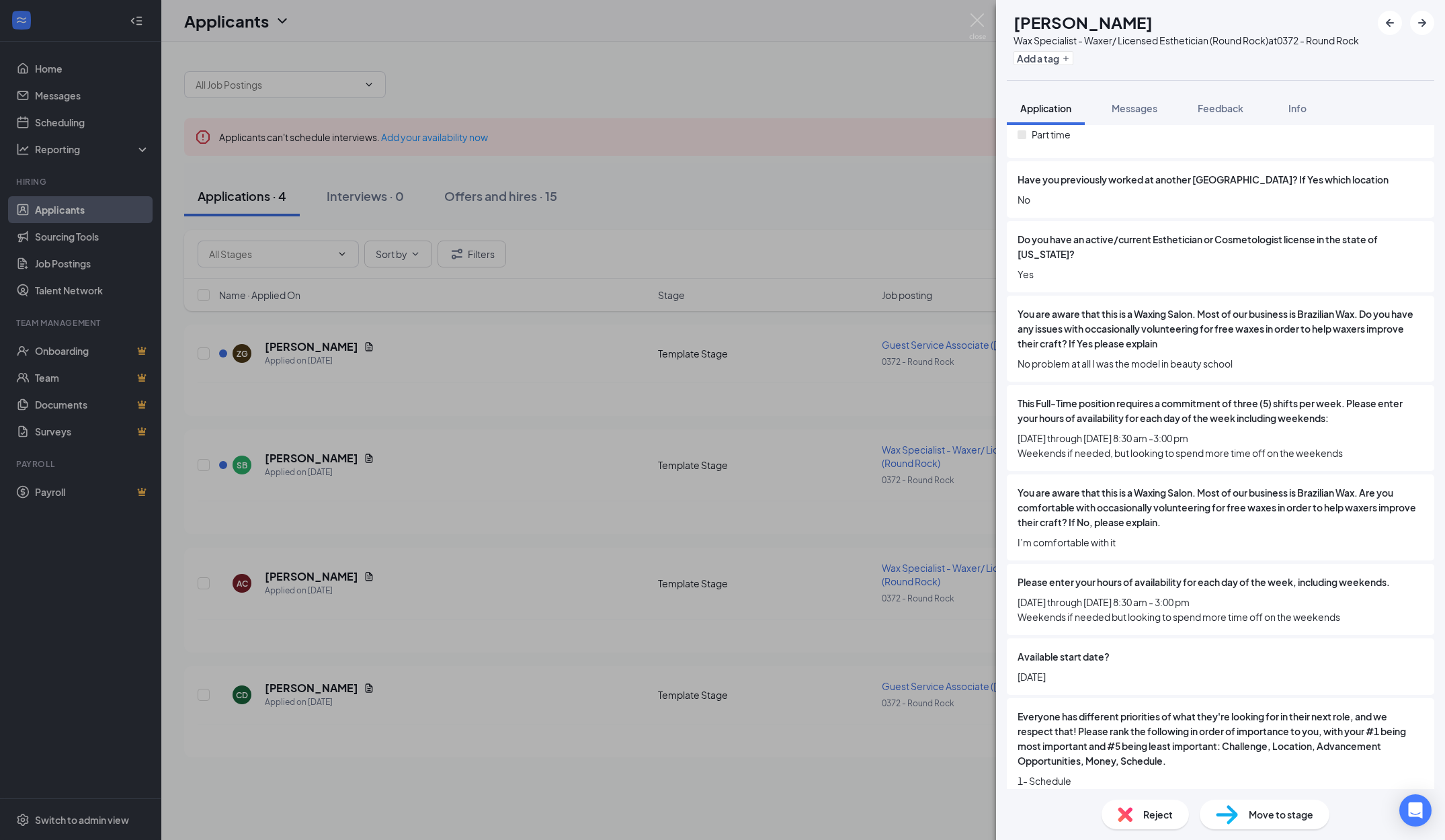
scroll to position [504, 0]
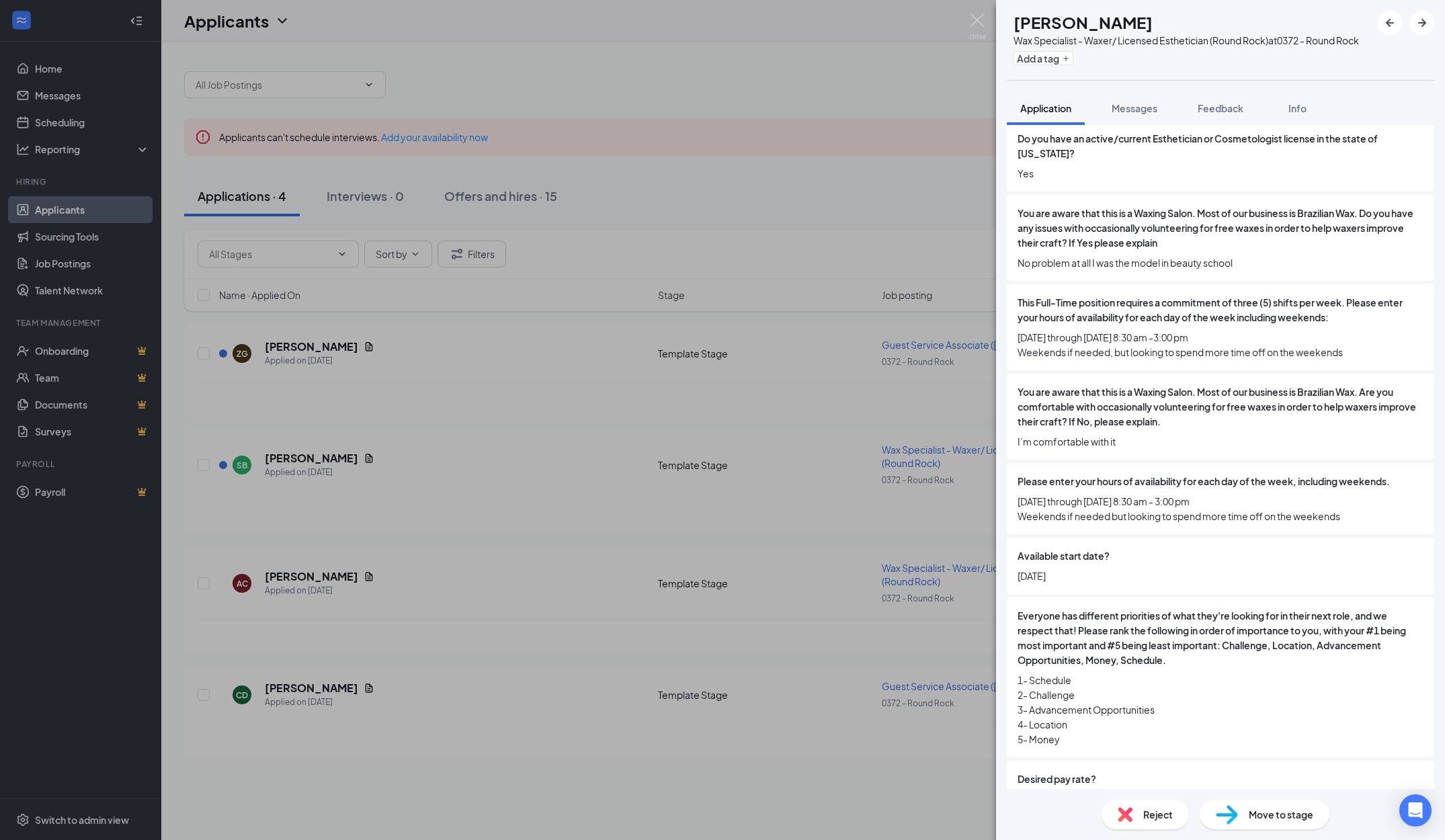
click at [1139, 804] on div "Reject" at bounding box center [1146, 814] width 87 height 30
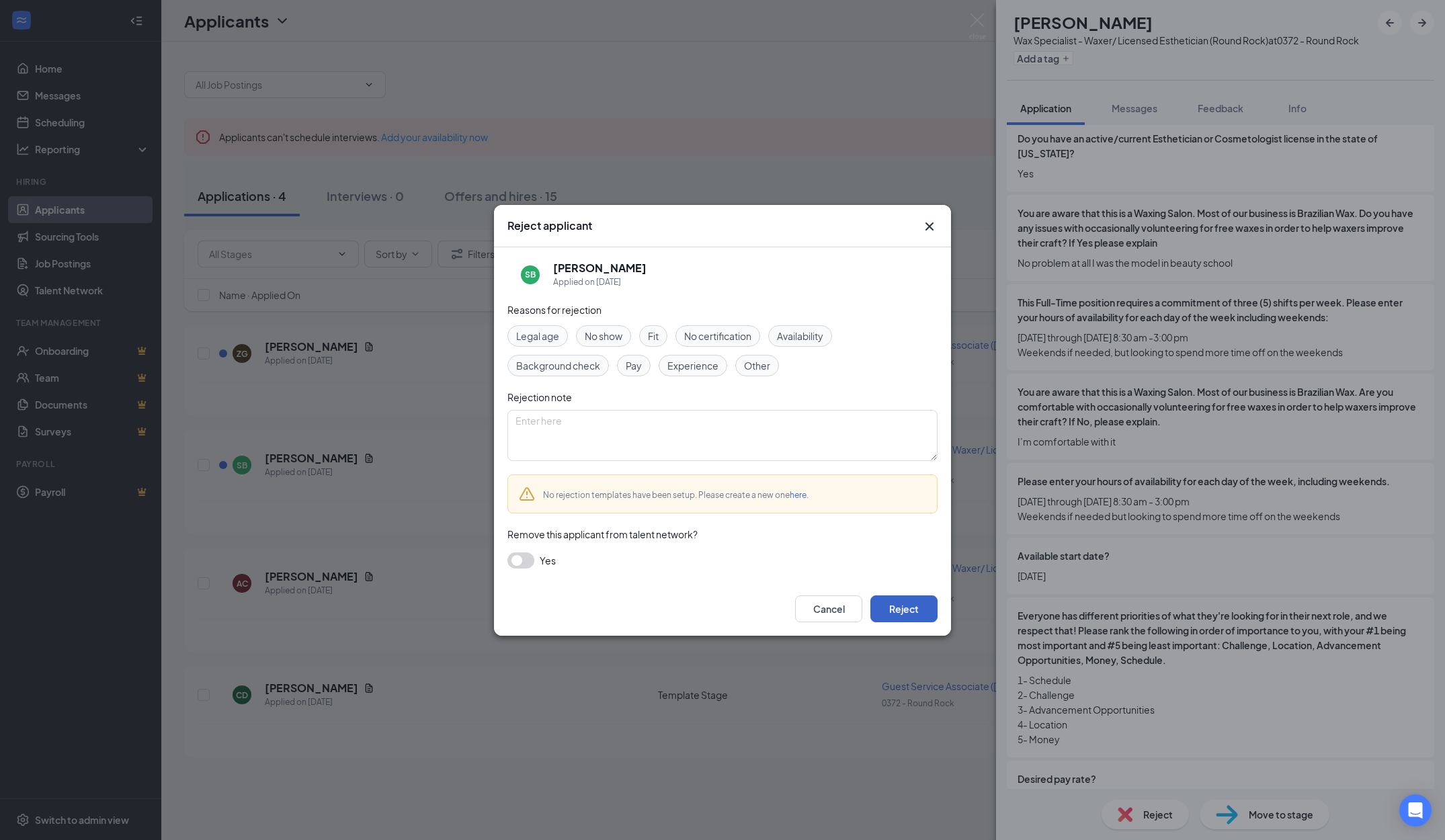
click at [921, 607] on button "Reject" at bounding box center [904, 609] width 67 height 27
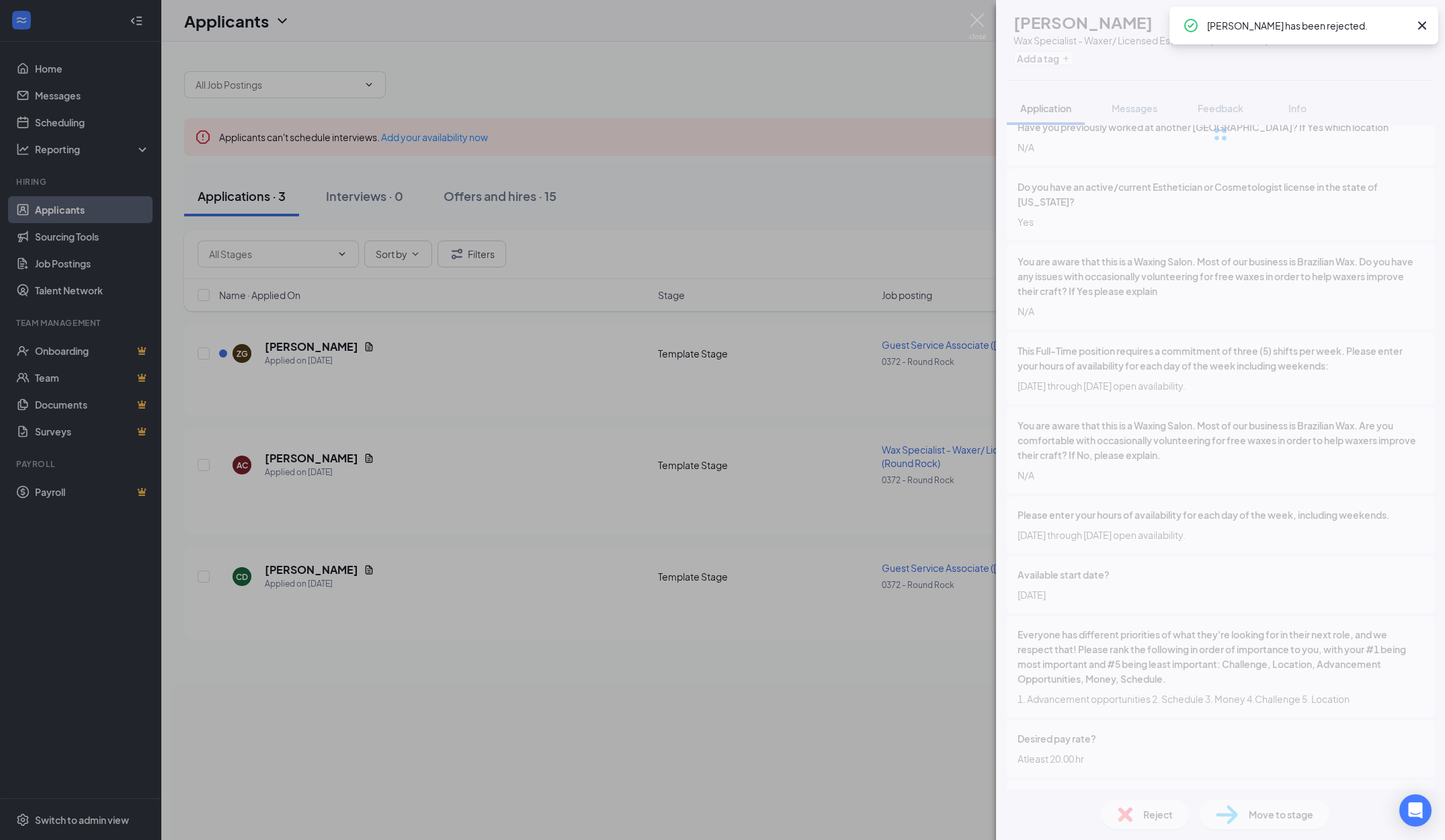
click at [445, 488] on div "AC [PERSON_NAME] Wax Specialist - Waxer/ Licensed Esthetician (Round Rock) at 0…" at bounding box center [722, 420] width 1445 height 840
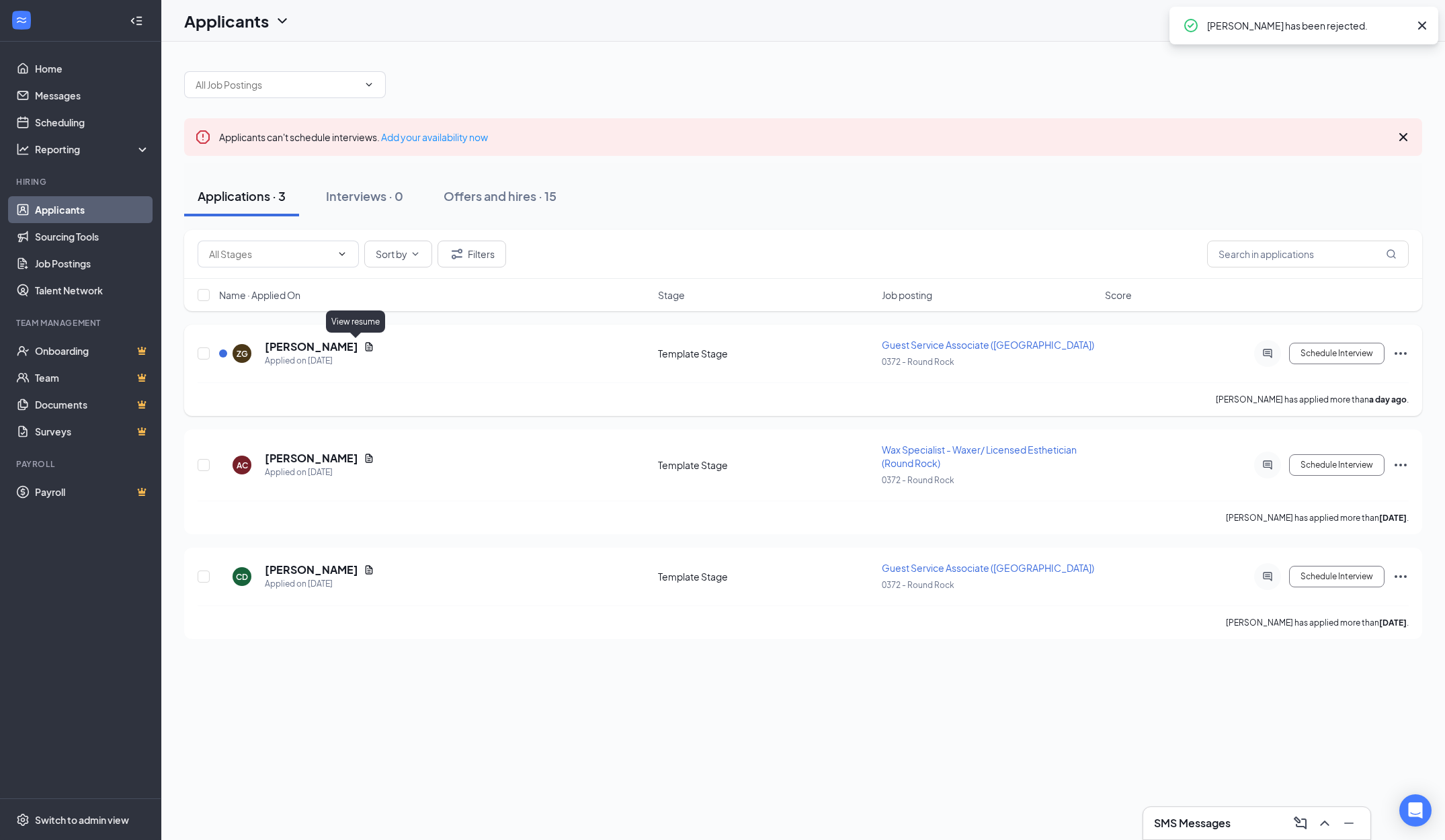
click at [364, 340] on div "ZG [PERSON_NAME] Applied on [DATE]" at bounding box center [434, 353] width 431 height 28
click at [364, 342] on icon "Document" at bounding box center [369, 346] width 11 height 11
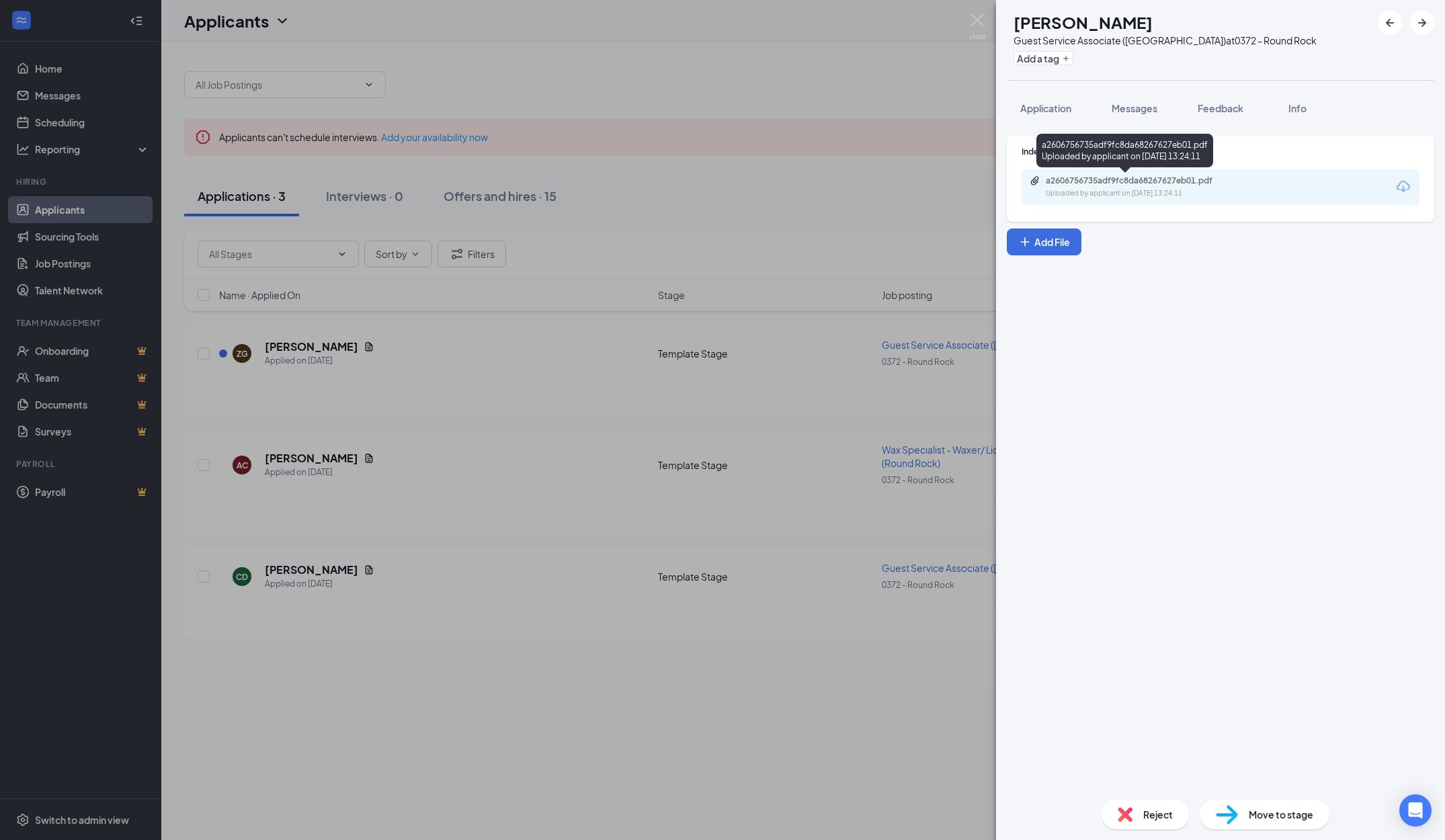
click at [1087, 176] on div "a2606756735adf9fc8da68267627eb01.pdf" at bounding box center [1140, 180] width 188 height 11
click at [1065, 113] on div "Application" at bounding box center [1046, 108] width 51 height 14
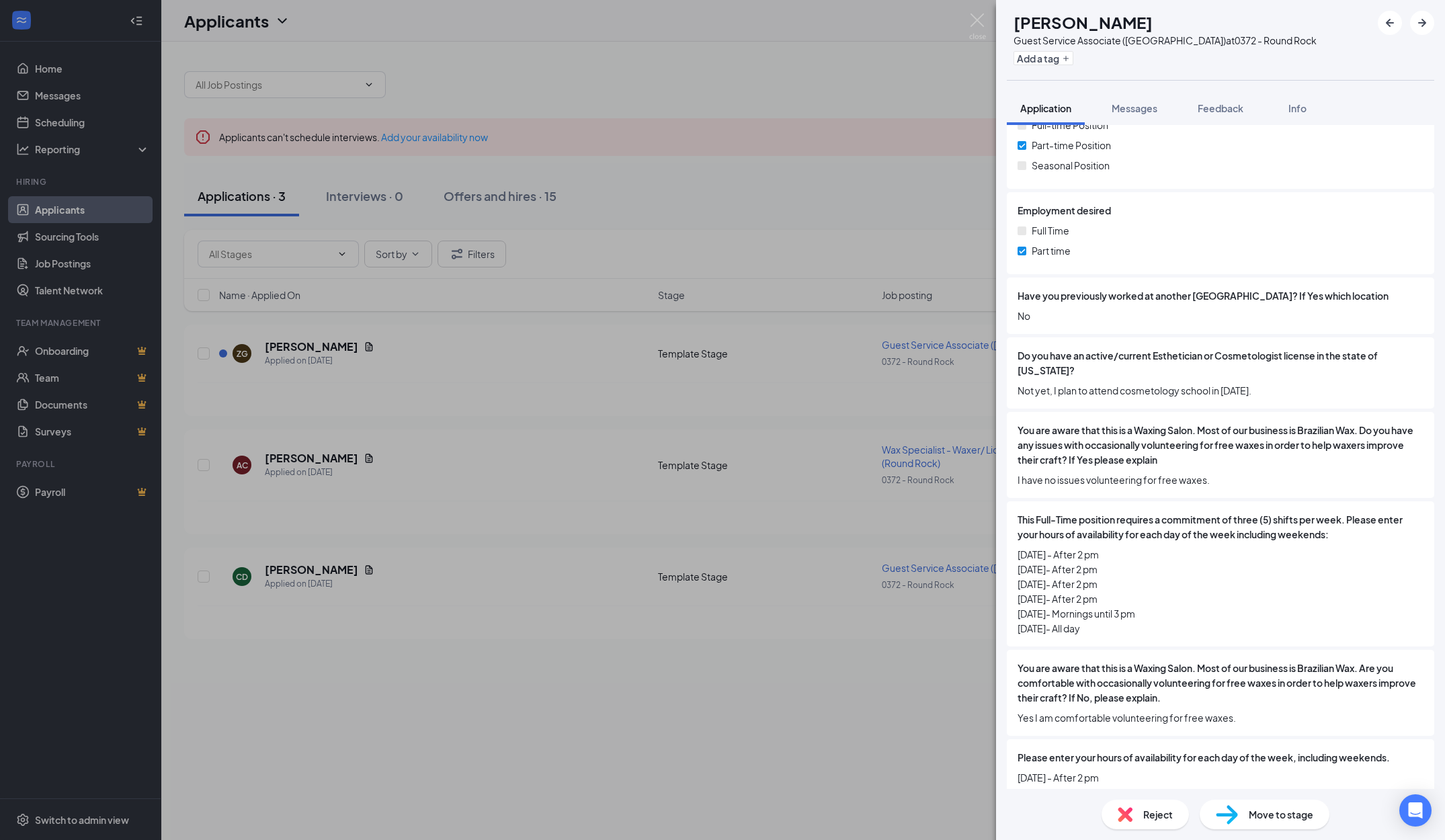
scroll to position [302, 0]
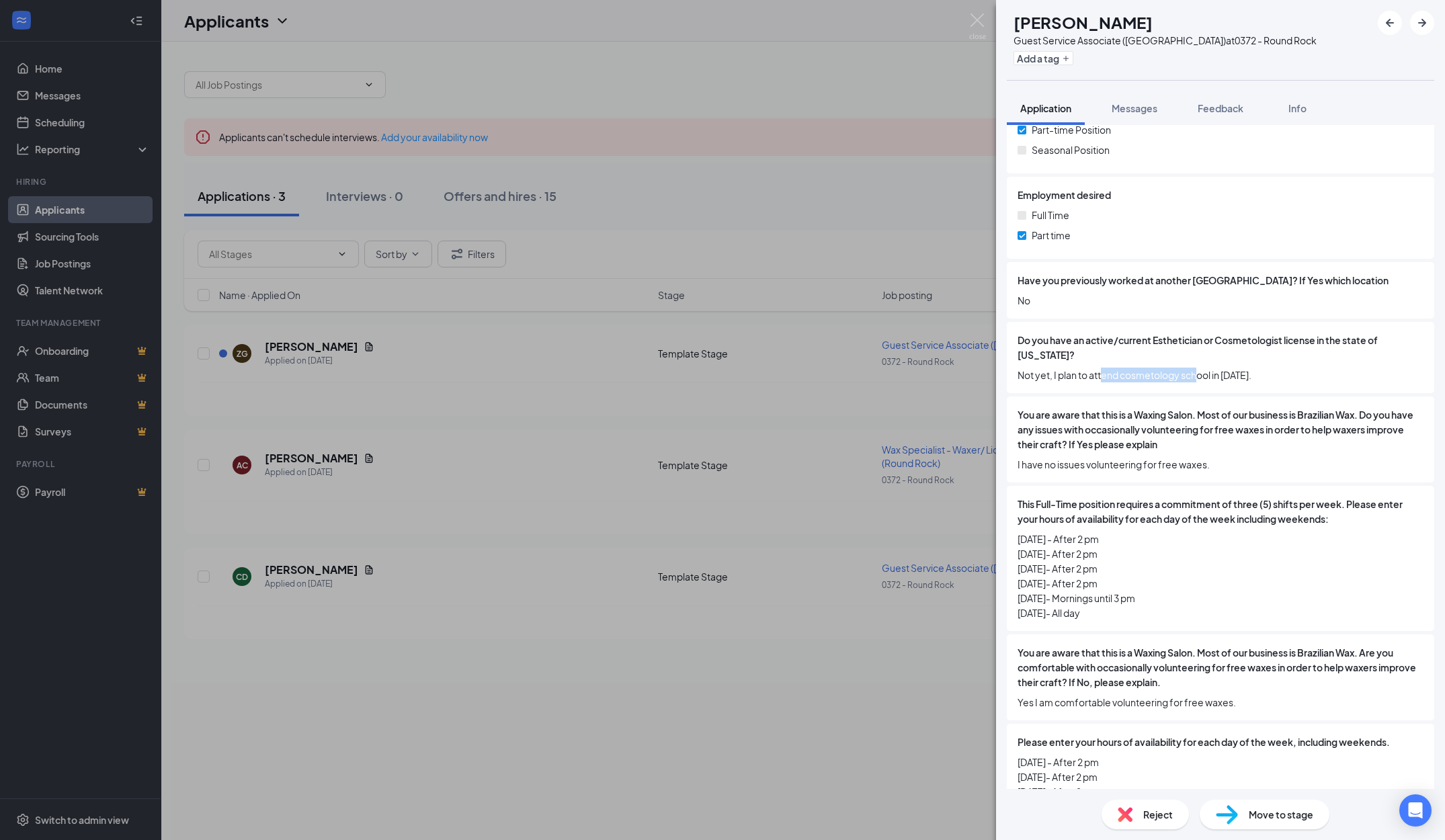
drag, startPoint x: 1126, startPoint y: 370, endPoint x: 1091, endPoint y: 369, distance: 35.0
click at [1093, 369] on span "Not yet, I plan to attend cosmetology school in [DATE]." at bounding box center [1221, 375] width 406 height 15
click at [1091, 369] on span "Not yet, I plan to attend cosmetology school in [DATE]." at bounding box center [1221, 375] width 406 height 15
drag, startPoint x: 1202, startPoint y: 460, endPoint x: 1088, endPoint y: 460, distance: 114.0
click at [1088, 460] on span "I have no issues volunteering for free waxes." at bounding box center [1221, 464] width 406 height 15
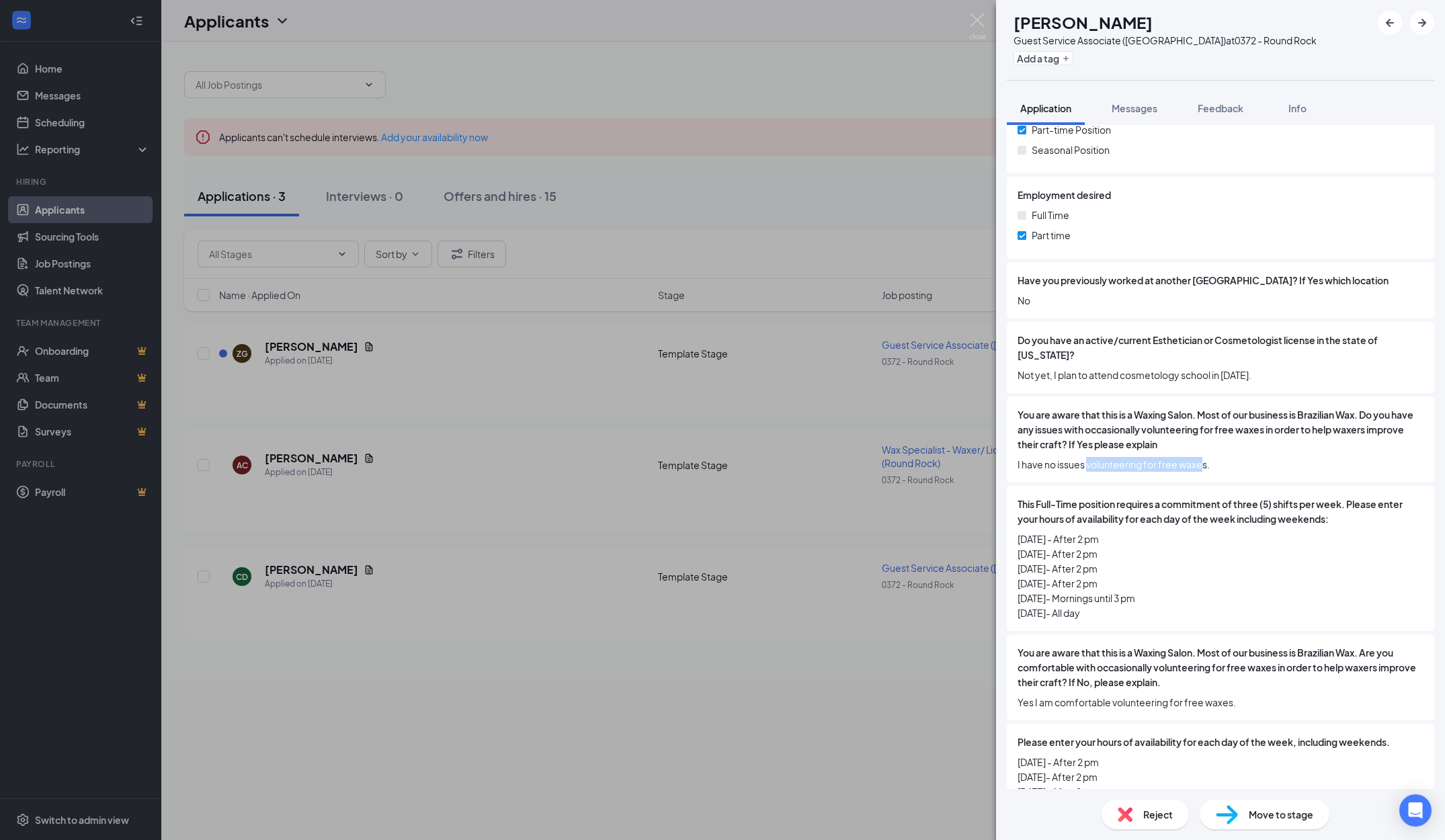
click at [1088, 460] on span "I have no issues volunteering for free waxes." at bounding box center [1221, 464] width 406 height 15
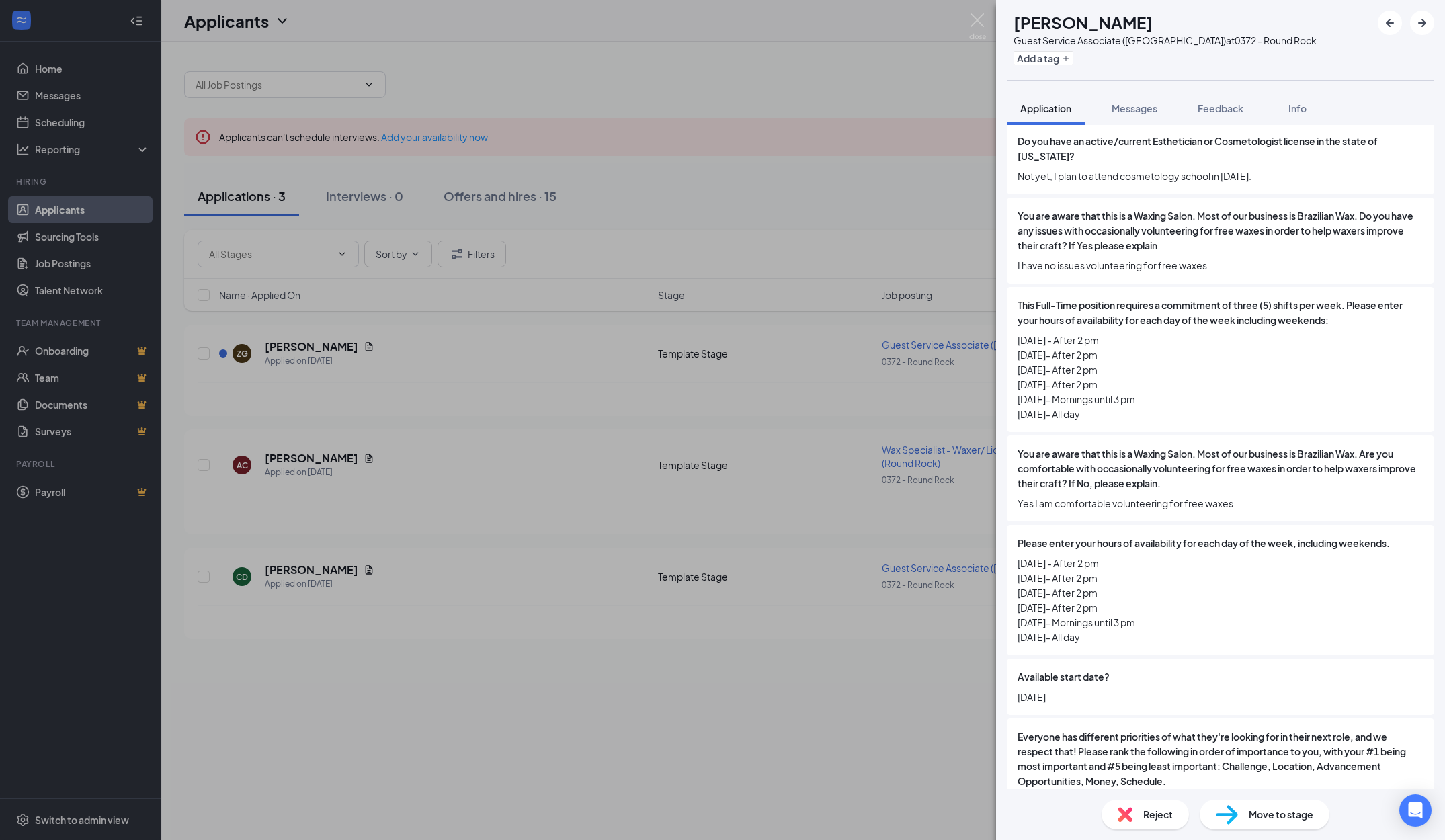
scroll to position [504, 0]
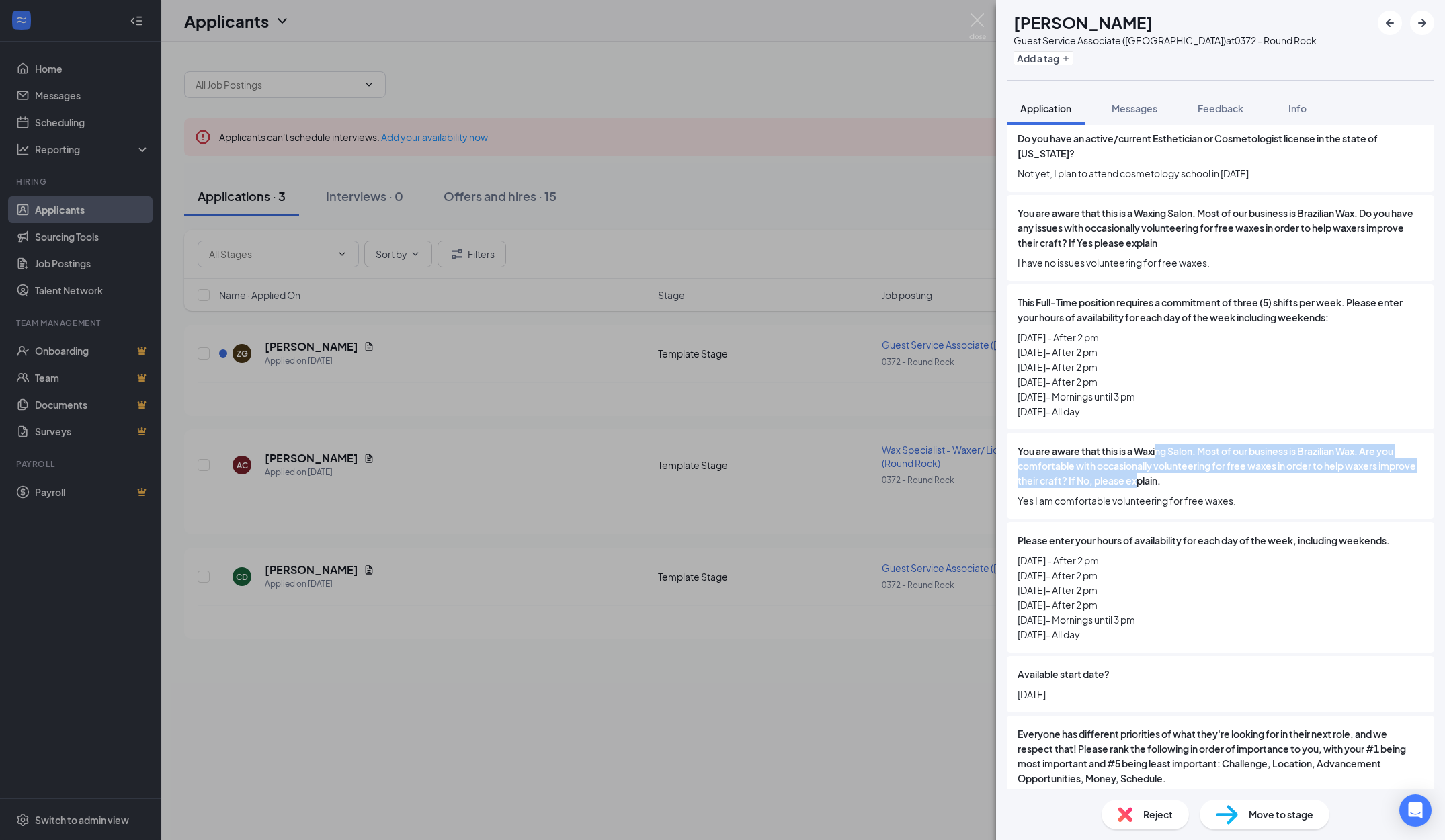
drag, startPoint x: 1178, startPoint y: 480, endPoint x: 1158, endPoint y: 447, distance: 38.6
click at [1158, 447] on span "You are aware that this is a Waxing Salon. Most of our business is Brazilian Wa…" at bounding box center [1221, 466] width 406 height 44
click at [1173, 403] on span "[DATE] - After 2 pm [DATE]- After 2 pm [DATE]- After 2 pm [DATE]- After 2 pm [D…" at bounding box center [1221, 374] width 406 height 89
drag, startPoint x: 1086, startPoint y: 642, endPoint x: 1050, endPoint y: 563, distance: 86.8
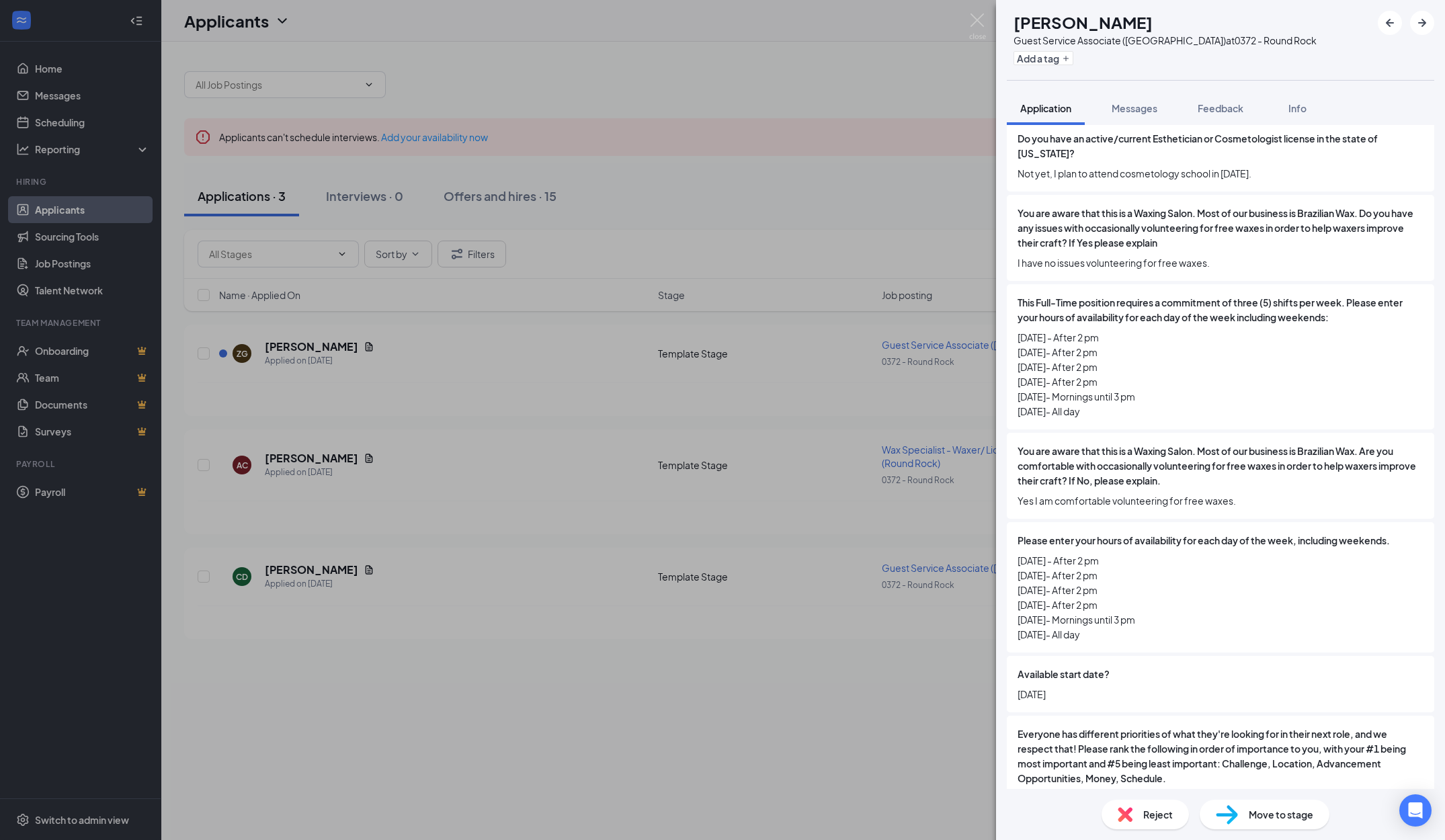
click at [1050, 563] on div "Please enter your hours of availability for each day of the week, including wee…" at bounding box center [1220, 587] width 428 height 130
click at [1050, 563] on span "[DATE] - After 2 pm [DATE]- After 2 pm [DATE]- After 2 pm [DATE]- After 2 pm [D…" at bounding box center [1221, 597] width 406 height 89
drag, startPoint x: 1059, startPoint y: 589, endPoint x: 1087, endPoint y: 639, distance: 57.3
click at [1086, 639] on span "[DATE] - After 2 pm [DATE]- After 2 pm [DATE]- After 2 pm [DATE]- After 2 pm [D…" at bounding box center [1221, 597] width 406 height 89
click at [1087, 639] on span "[DATE] - After 2 pm [DATE]- After 2 pm [DATE]- After 2 pm [DATE]- After 2 pm [D…" at bounding box center [1221, 597] width 406 height 89
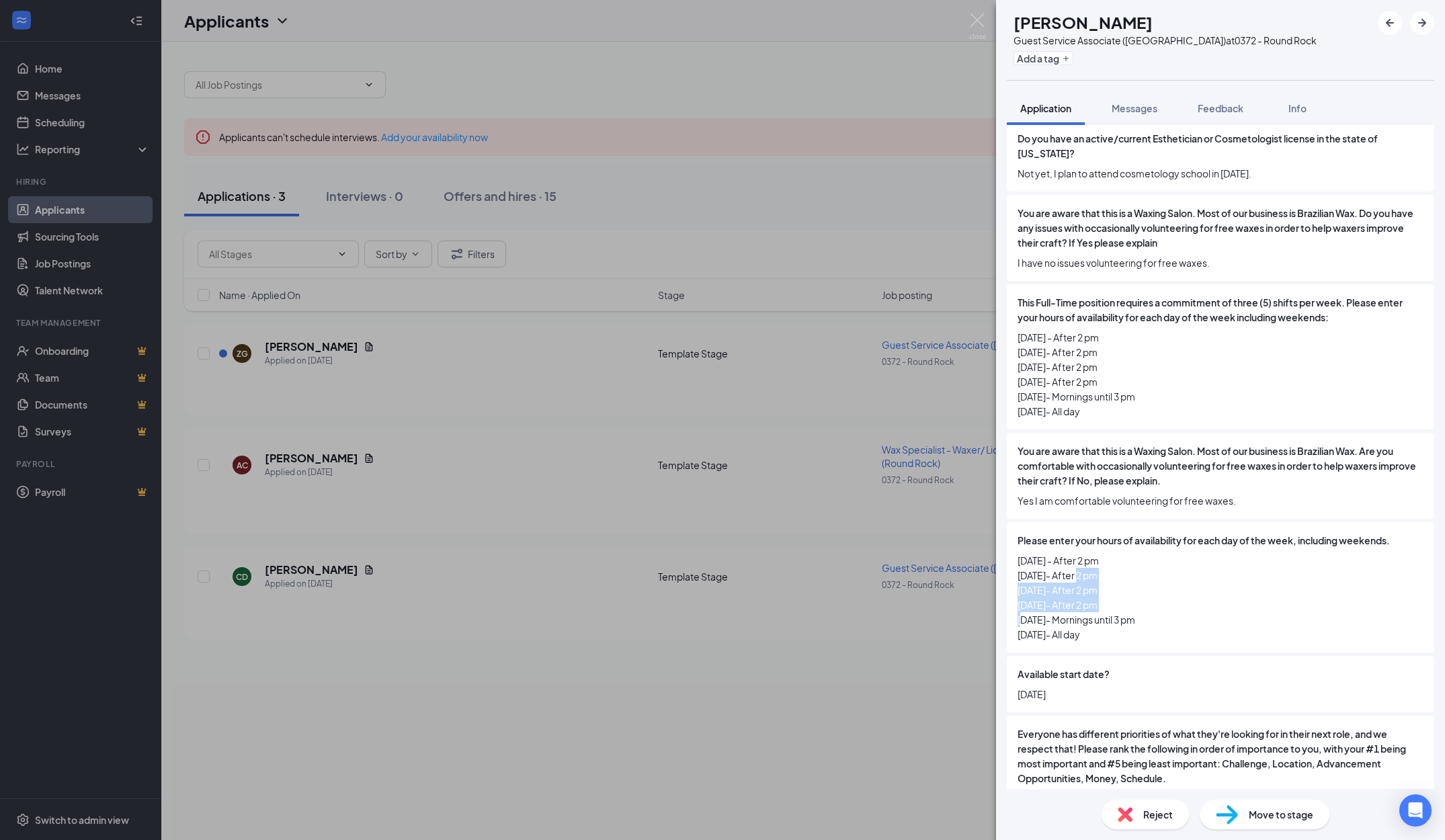
drag, startPoint x: 1088, startPoint y: 601, endPoint x: 1078, endPoint y: 565, distance: 37.4
click at [1078, 568] on span "[DATE] - After 2 pm [DATE]- After 2 pm [DATE]- After 2 pm [DATE]- After 2 pm [D…" at bounding box center [1221, 597] width 406 height 89
click at [1078, 565] on span "[DATE] - After 2 pm [DATE]- After 2 pm [DATE]- After 2 pm [DATE]- After 2 pm [D…" at bounding box center [1221, 597] width 406 height 89
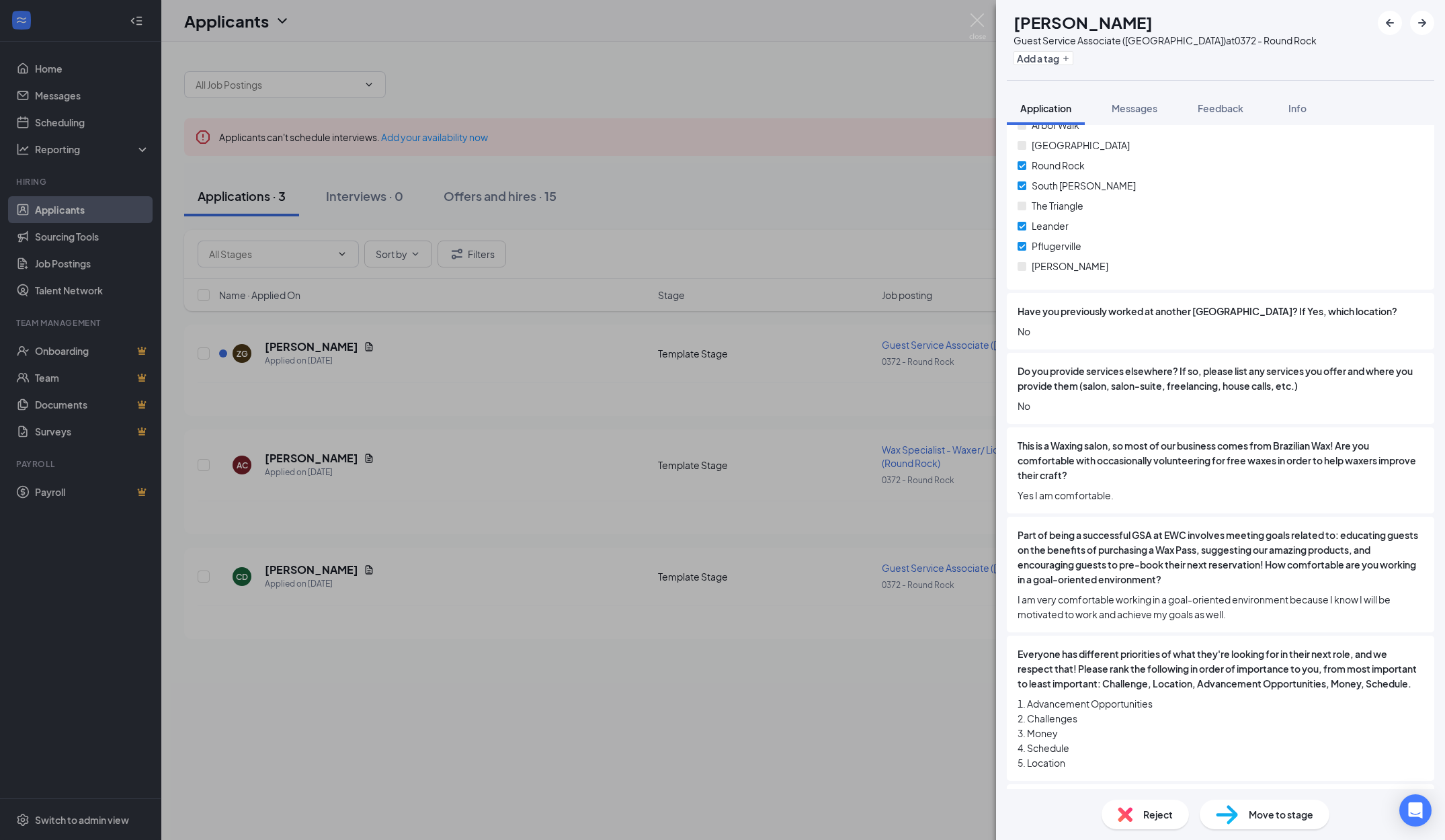
scroll to position [1714, 0]
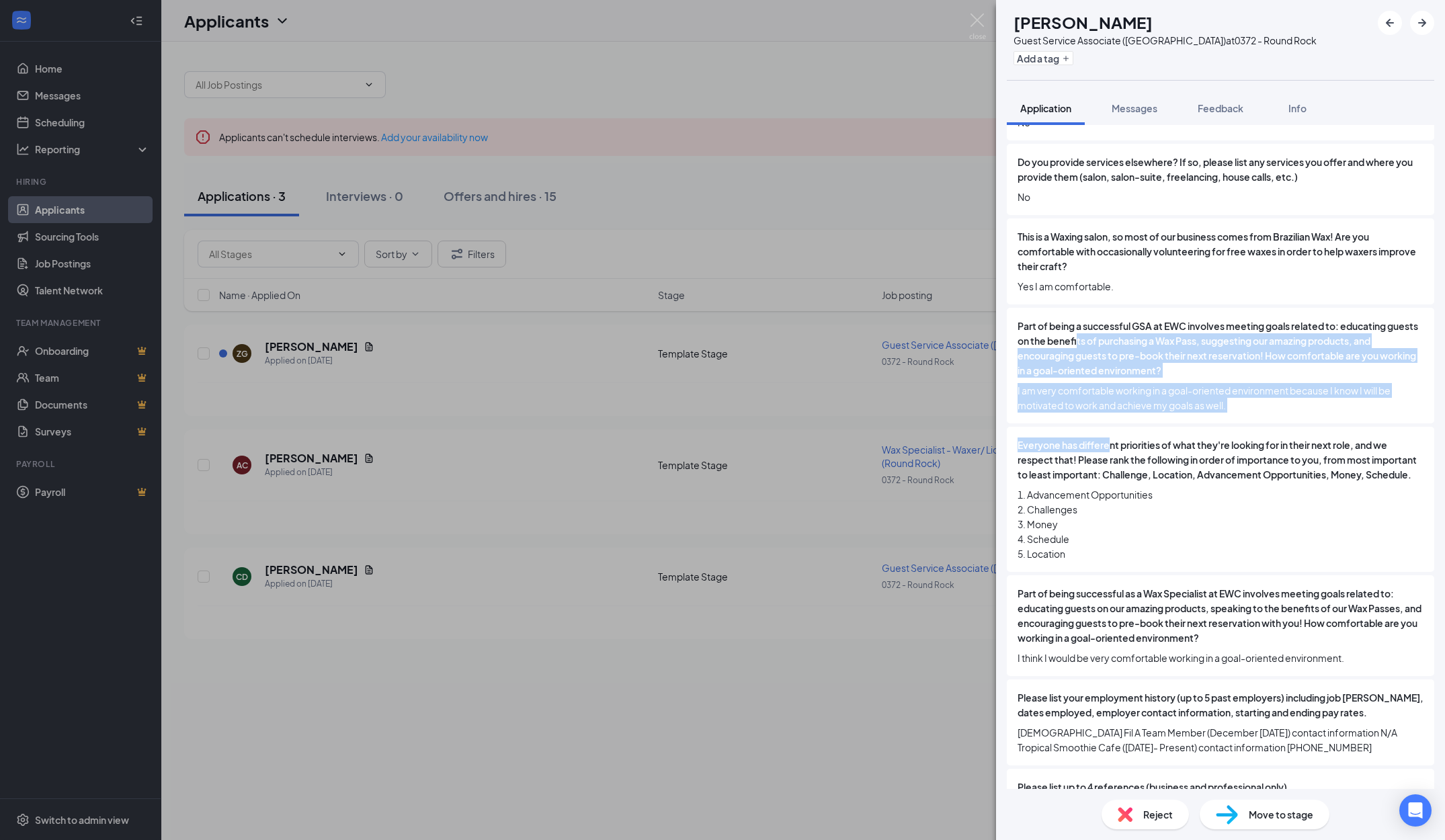
drag, startPoint x: 1110, startPoint y: 373, endPoint x: 1112, endPoint y: 461, distance: 88.0
click at [1112, 461] on div "Everyone has different priorities of what they're looking for in their next rol…" at bounding box center [1220, 500] width 428 height 146
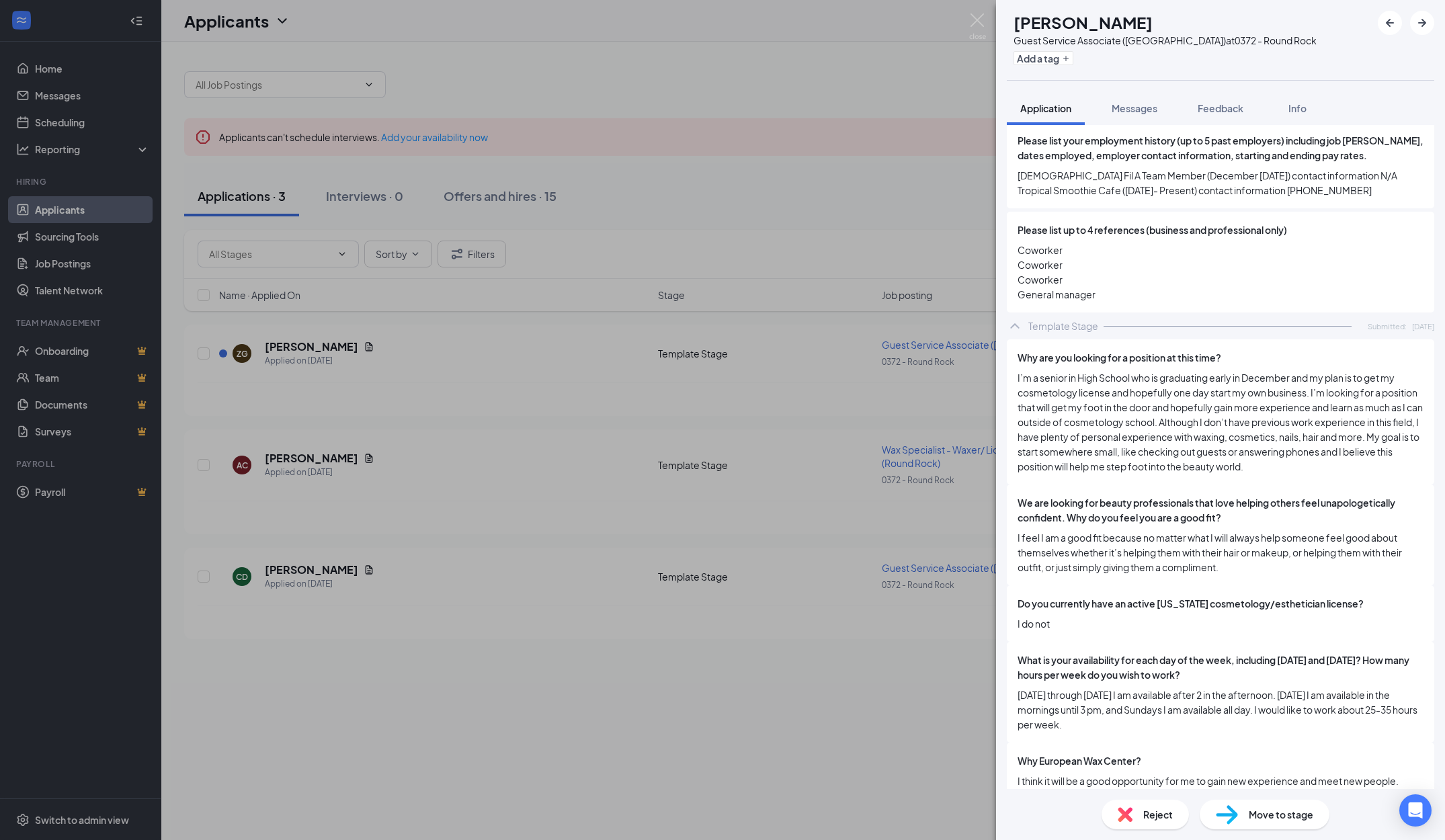
scroll to position [2341, 0]
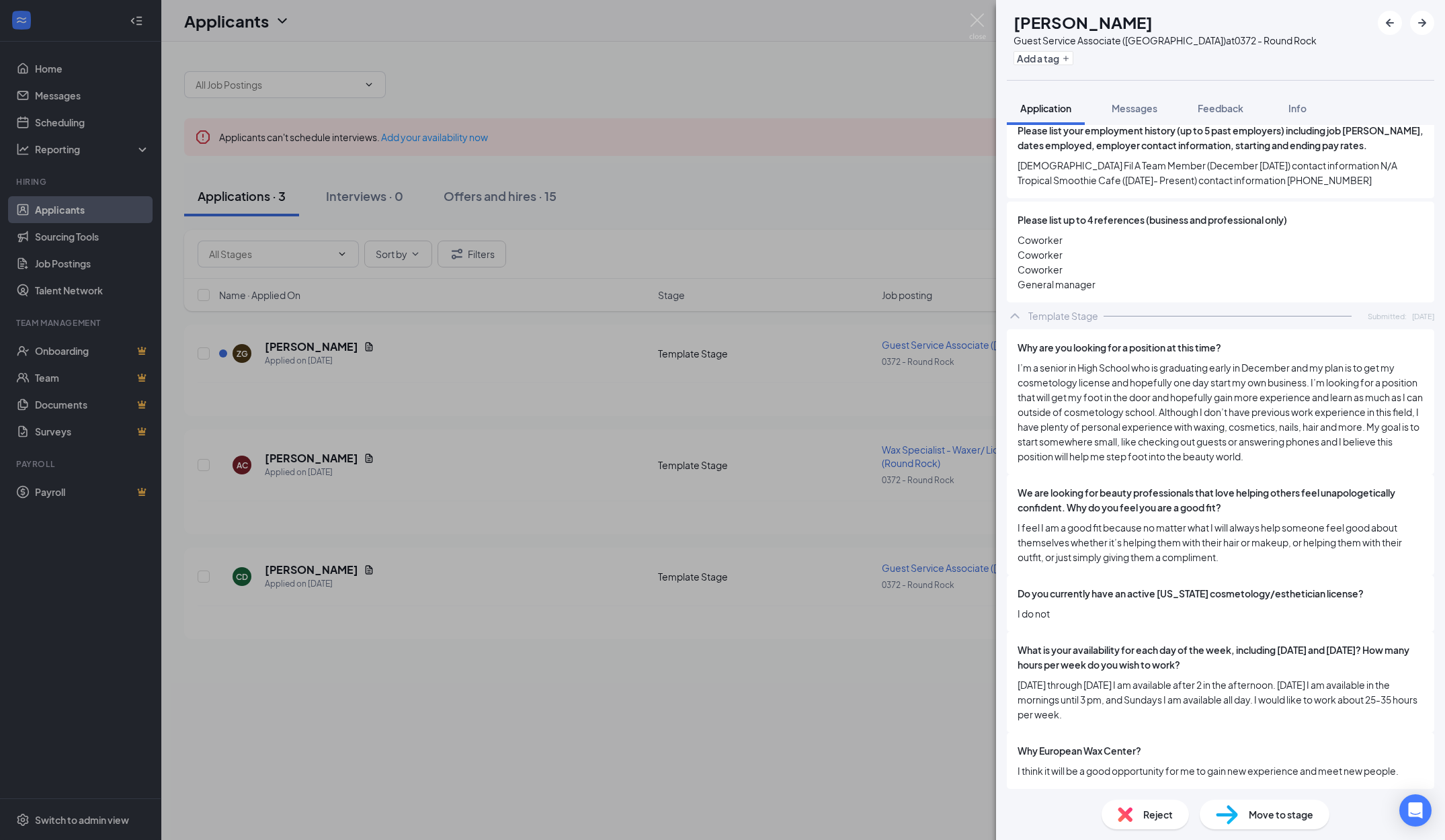
click at [879, 626] on div "ZG [PERSON_NAME] Guest Service Associate (Round Rock) at 0372 - Round Rock Add …" at bounding box center [722, 420] width 1445 height 840
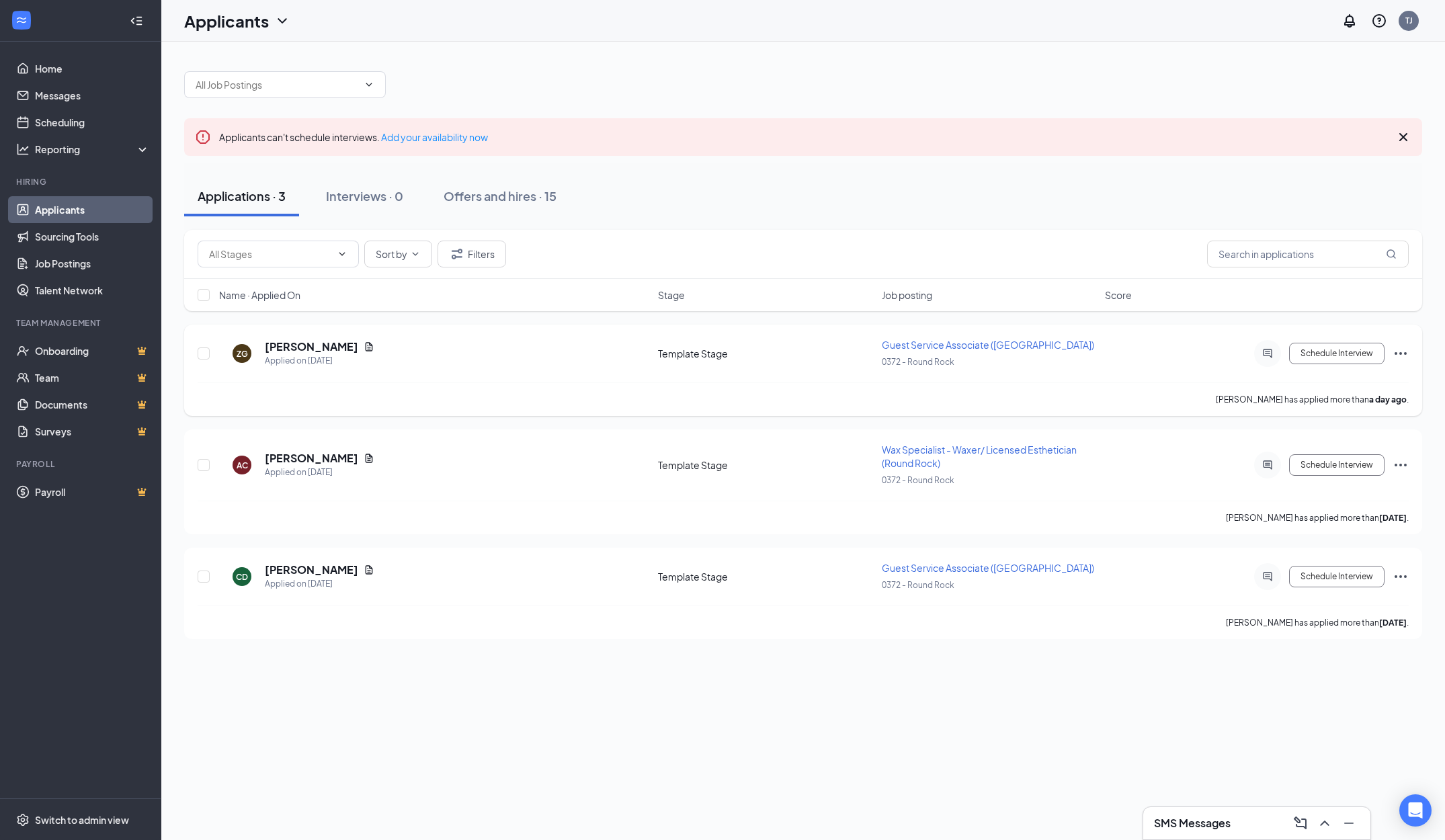
click at [1277, 353] on div at bounding box center [1267, 353] width 27 height 27
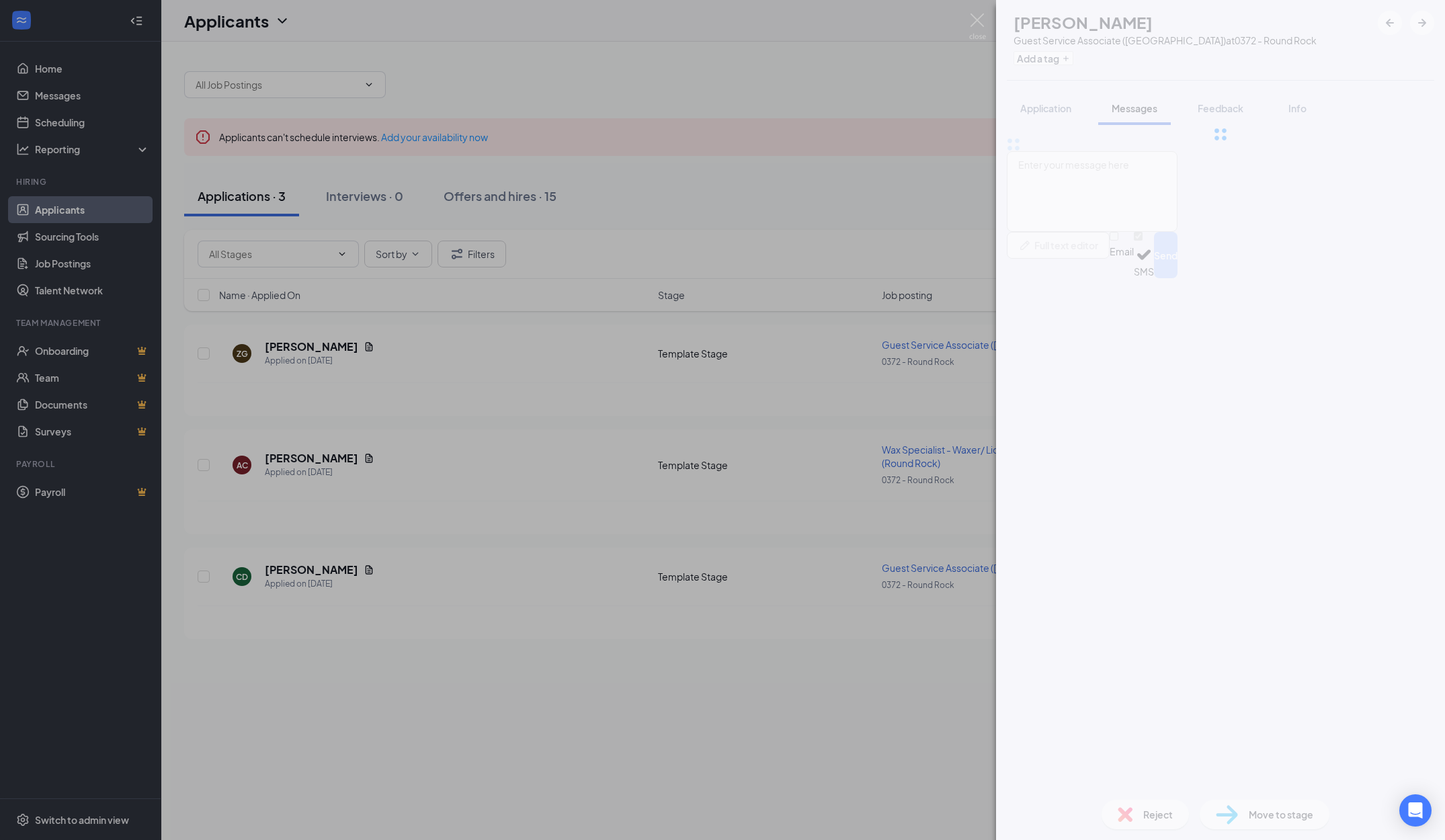
click at [370, 575] on div "ZG [PERSON_NAME] Guest Service Associate ([GEOGRAPHIC_DATA]) at 0372 - Round Ro…" at bounding box center [722, 420] width 1445 height 840
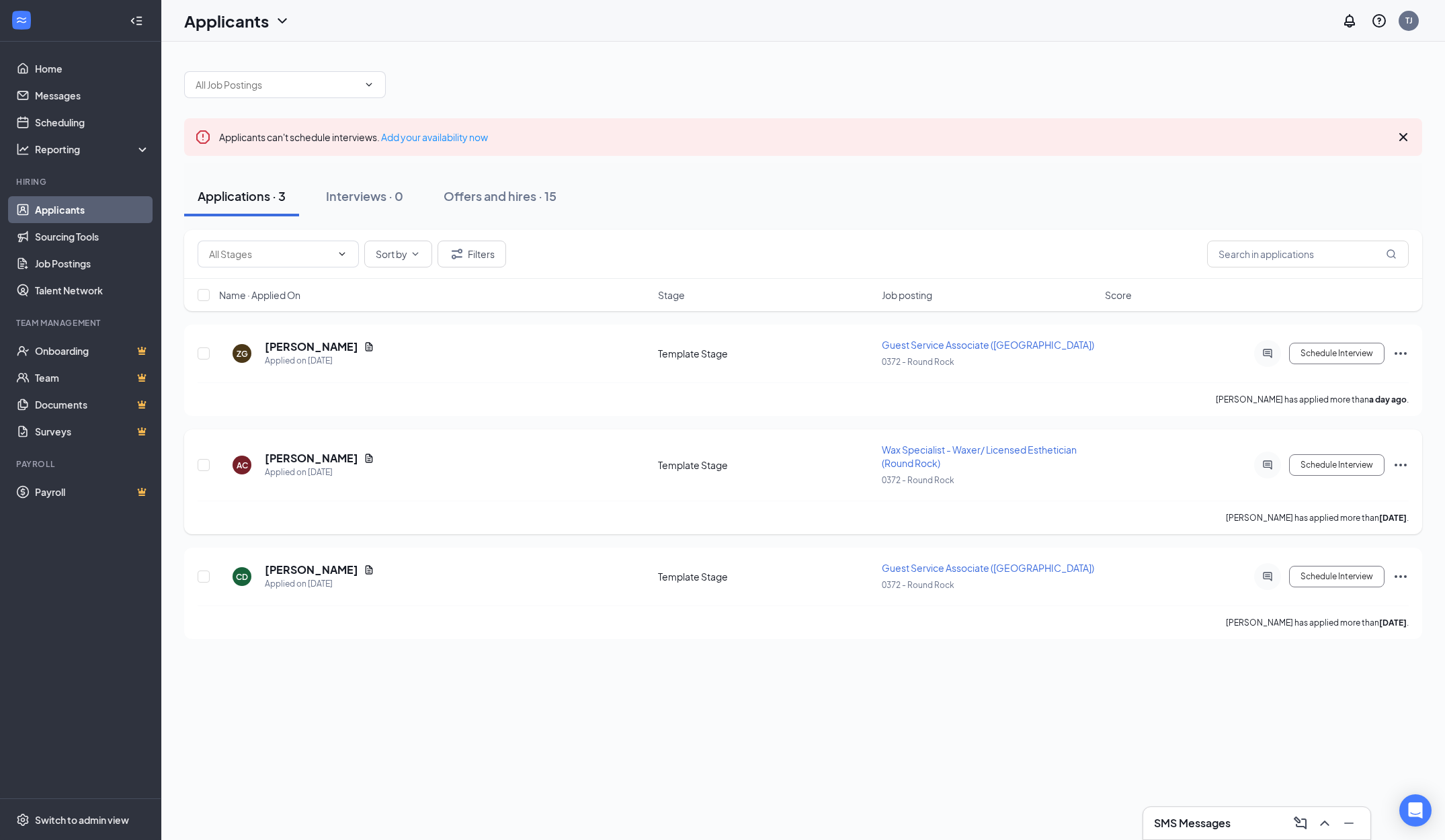
click at [1277, 459] on div at bounding box center [1267, 465] width 27 height 27
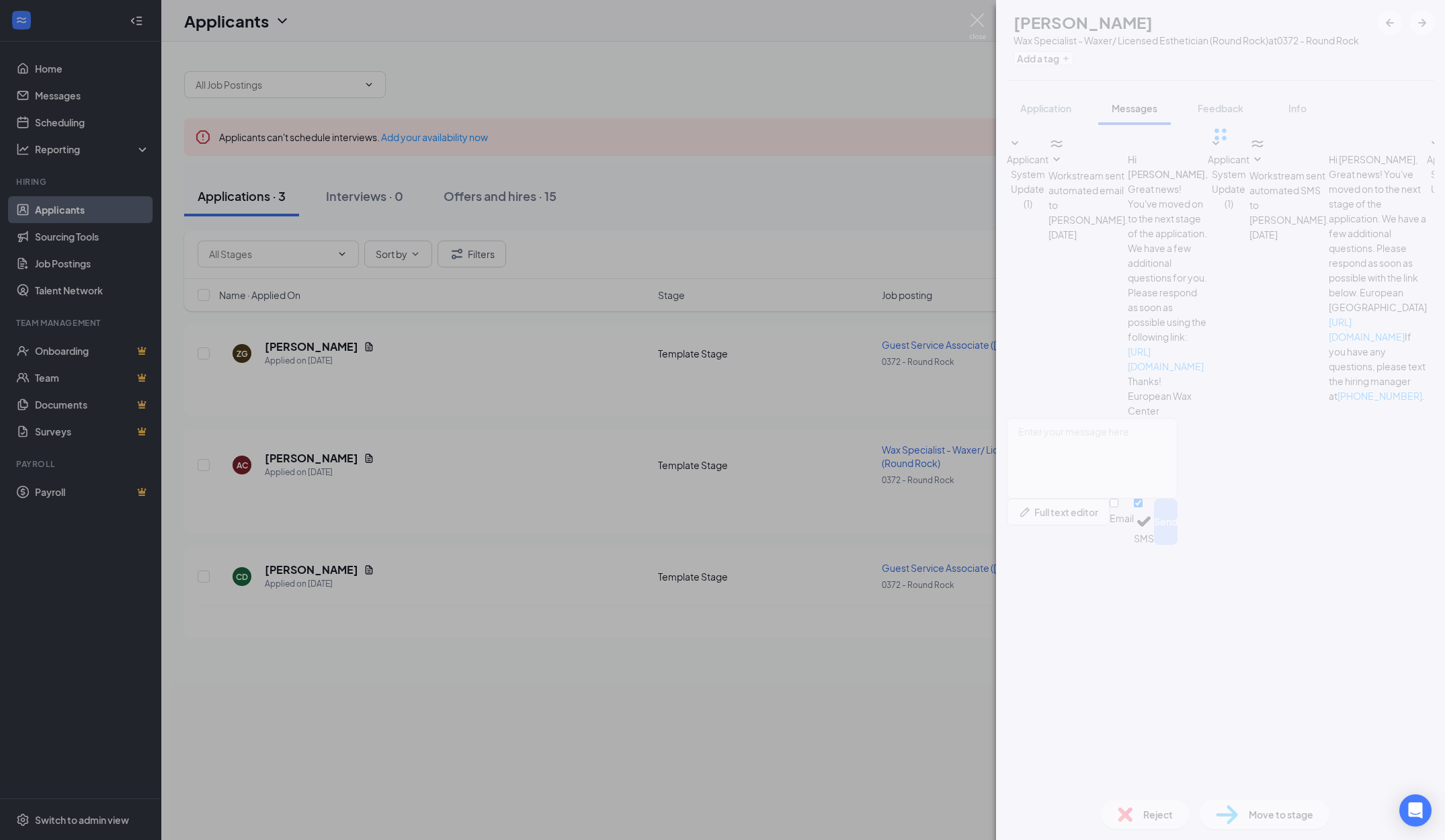
scroll to position [61, 0]
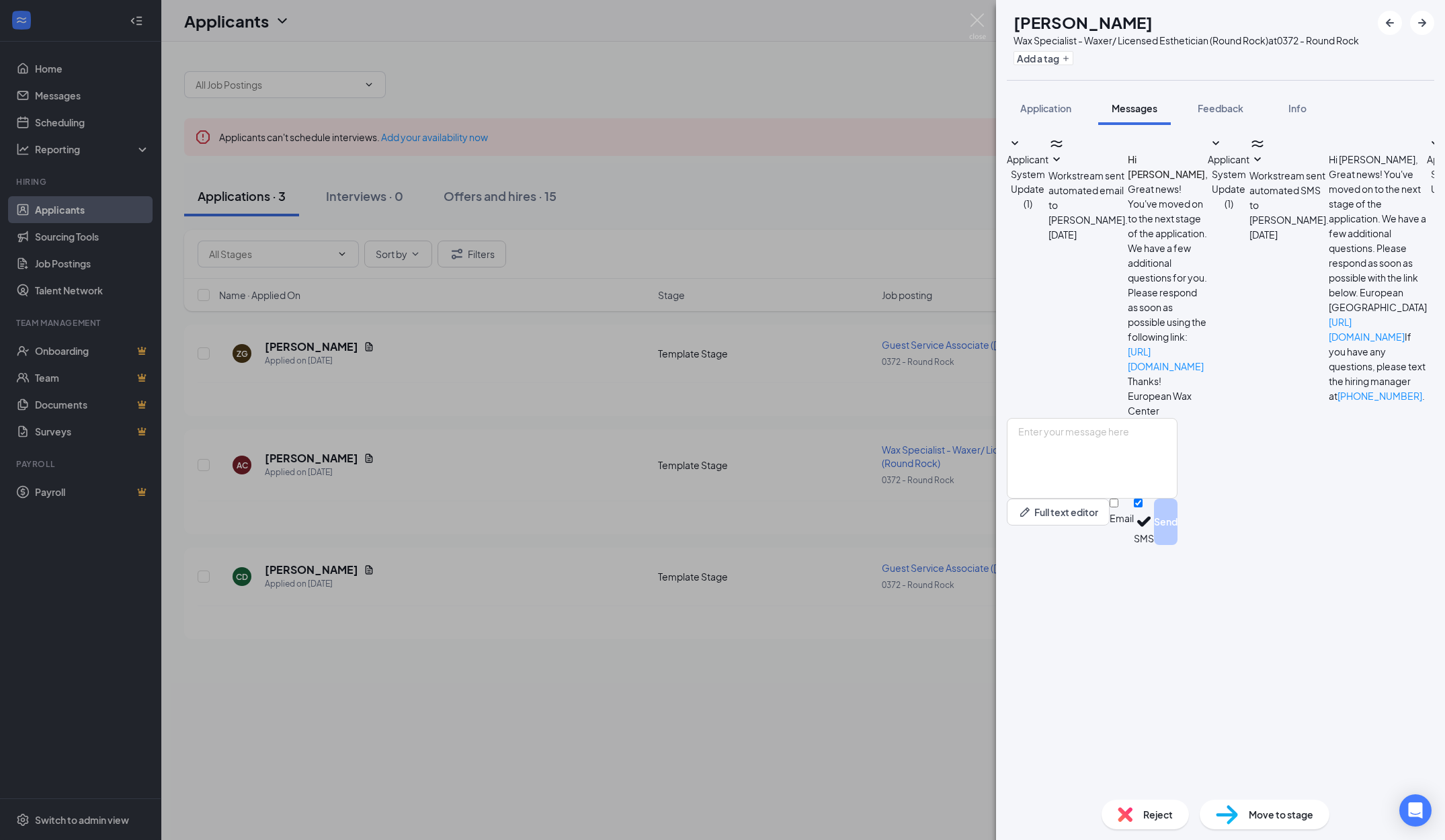
drag, startPoint x: 1166, startPoint y: 623, endPoint x: 1074, endPoint y: 556, distance: 113.8
copy span "Hi [PERSON_NAME], thank you for your interest in the Wax Specialist role. My na…"
click at [522, 528] on div "AC [PERSON_NAME] Wax Specialist - Waxer/ Licensed Esthetician (Round Rock) at 0…" at bounding box center [722, 420] width 1445 height 840
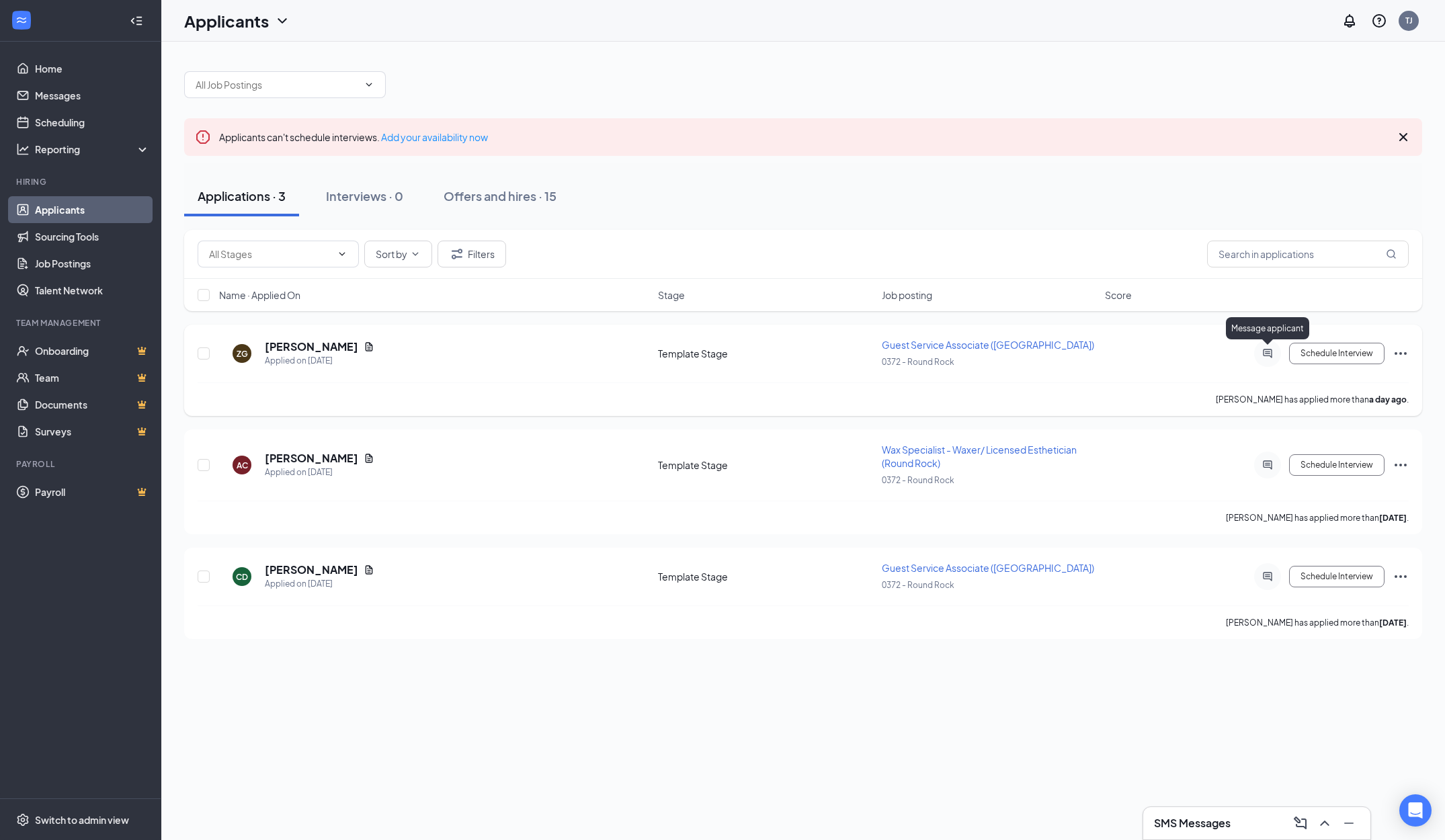
click at [1267, 356] on icon "ActiveChat" at bounding box center [1268, 353] width 16 height 11
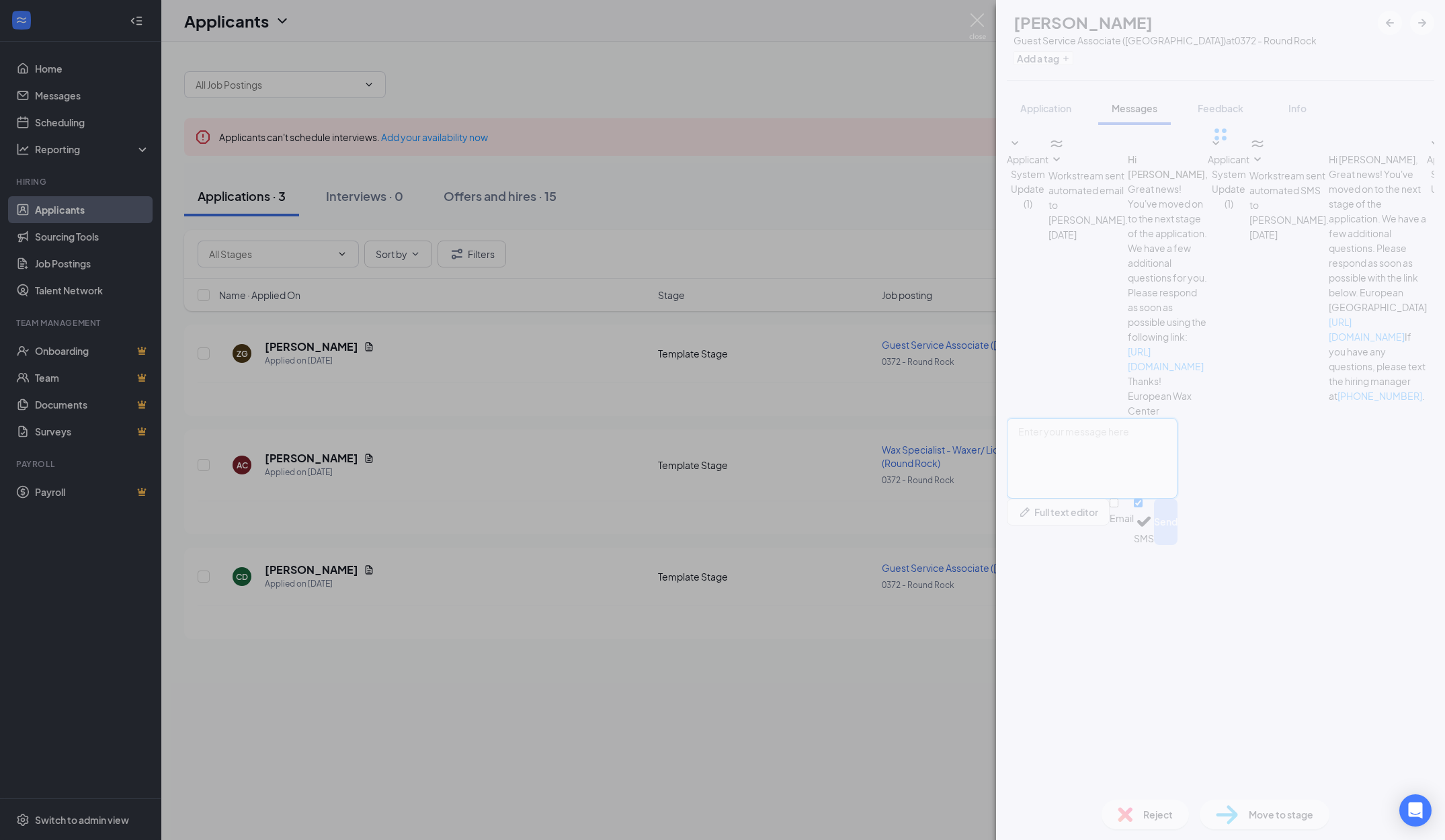
click at [1146, 499] on textarea at bounding box center [1092, 458] width 171 height 81
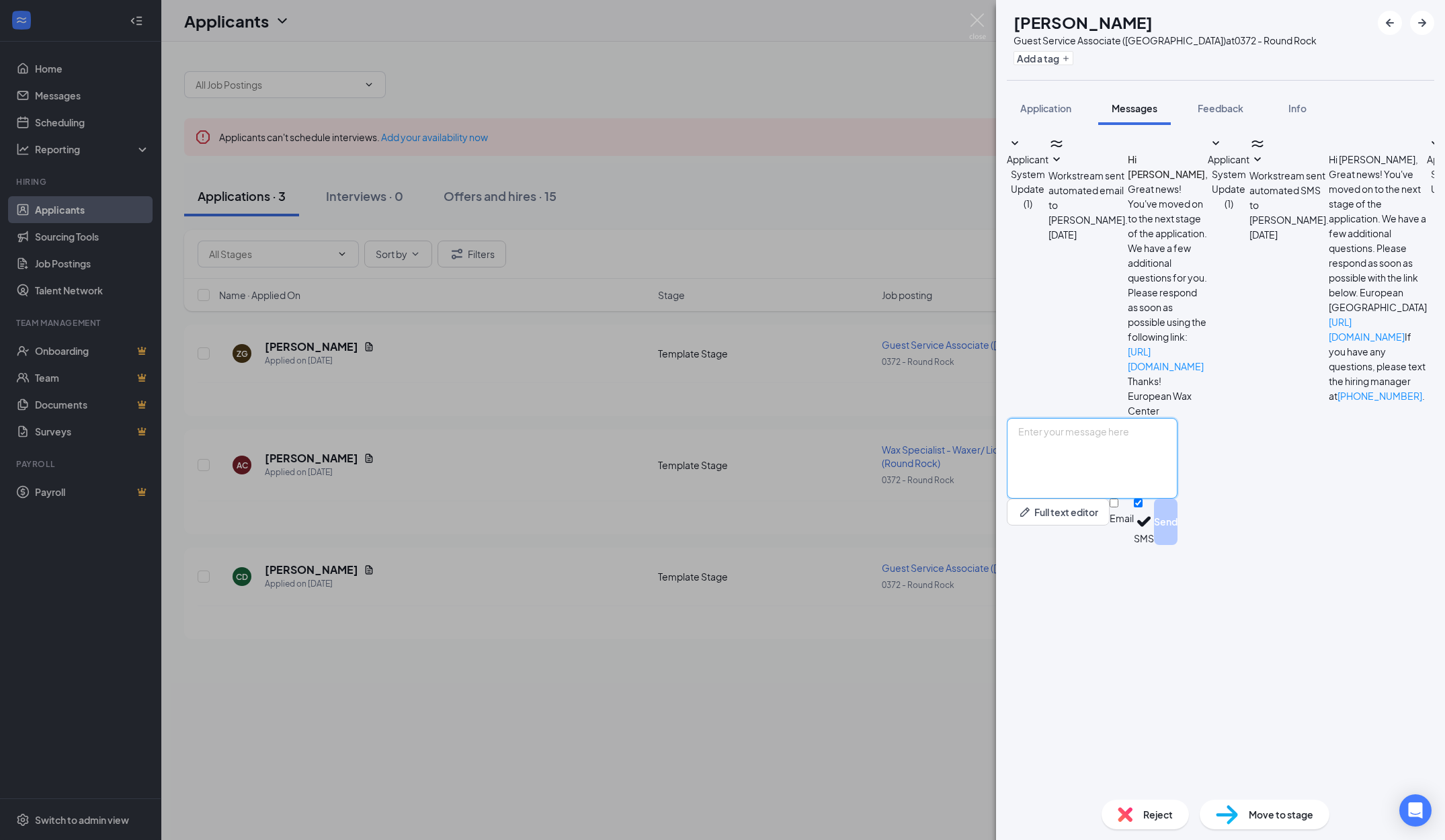
paste textarea "Hi [PERSON_NAME], thank you for your interest in the Wax Specialist role. My na…"
click at [1068, 499] on textarea "Hi [PERSON_NAME], thank you for your interest in the Wax Specialist role. My na…" at bounding box center [1092, 458] width 171 height 81
click at [1178, 499] on textarea "Hi [PERSON_NAME], thank you for your interest in the Wax Specialist role. My na…" at bounding box center [1092, 458] width 171 height 81
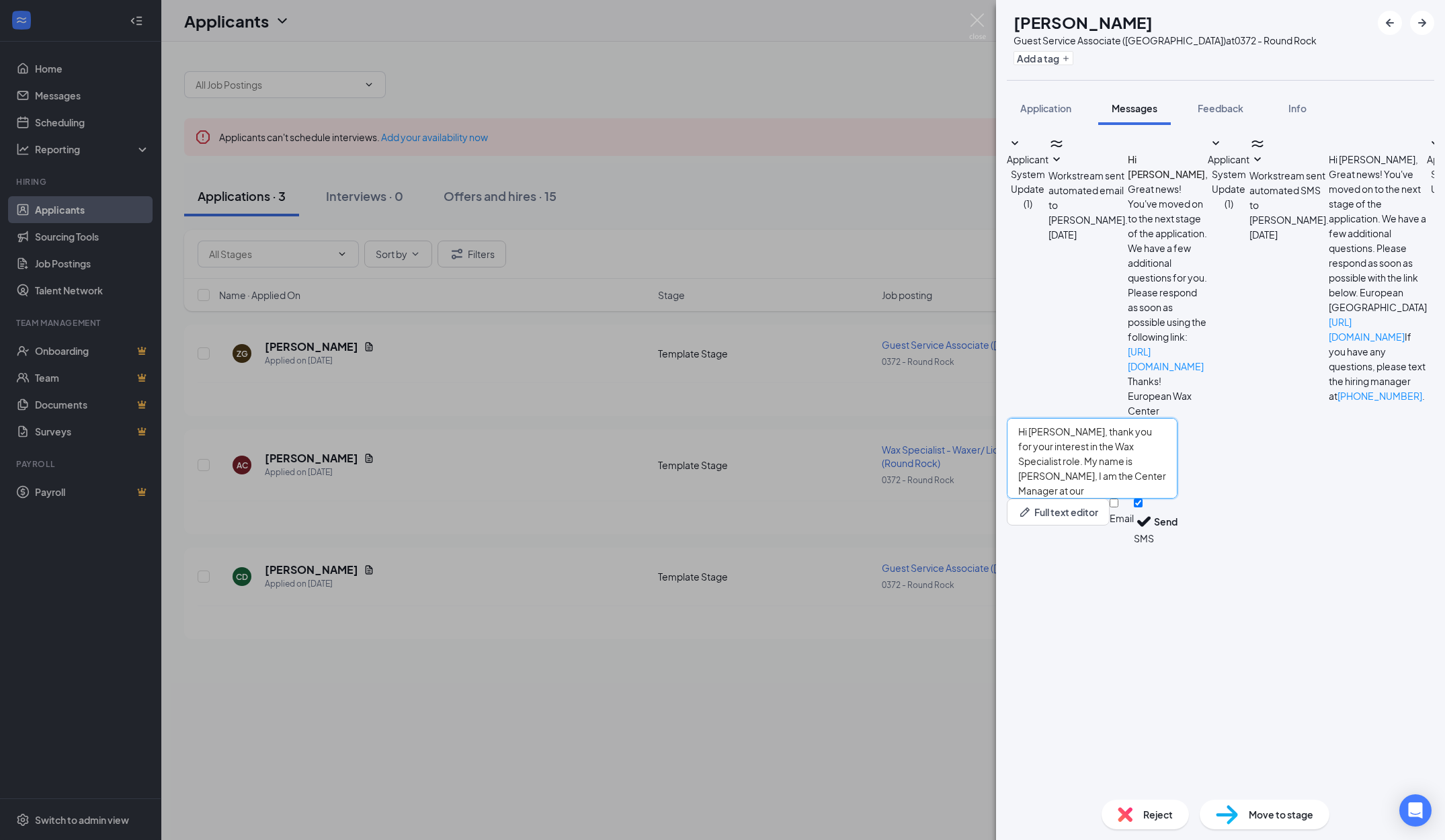
click at [1178, 499] on textarea "Hi [PERSON_NAME], thank you for your interest in the Wax Specialist role. My na…" at bounding box center [1092, 458] width 171 height 81
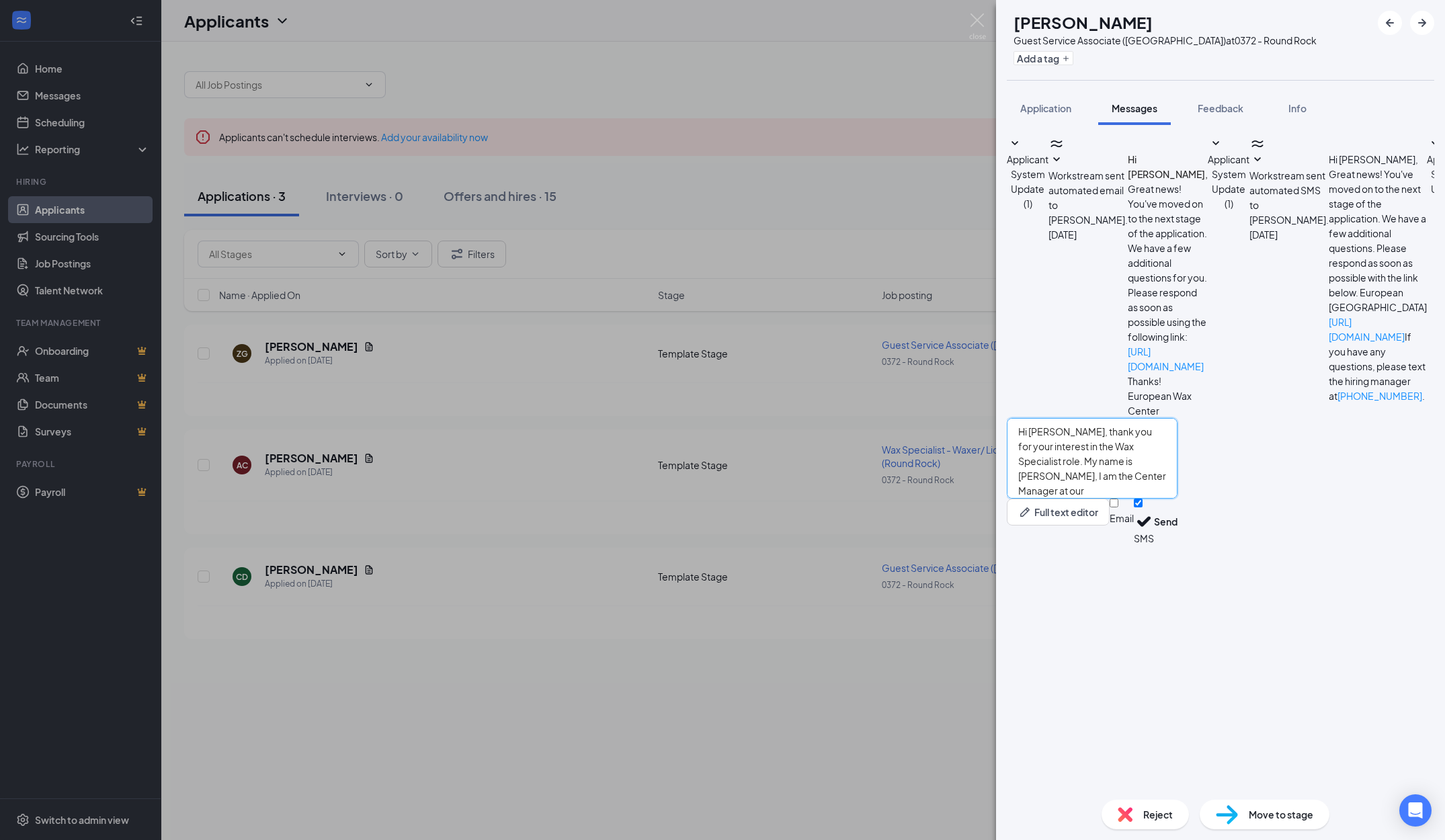
click at [1178, 499] on textarea "Hi [PERSON_NAME], thank you for your interest in the Wax Specialist role. My na…" at bounding box center [1092, 458] width 171 height 81
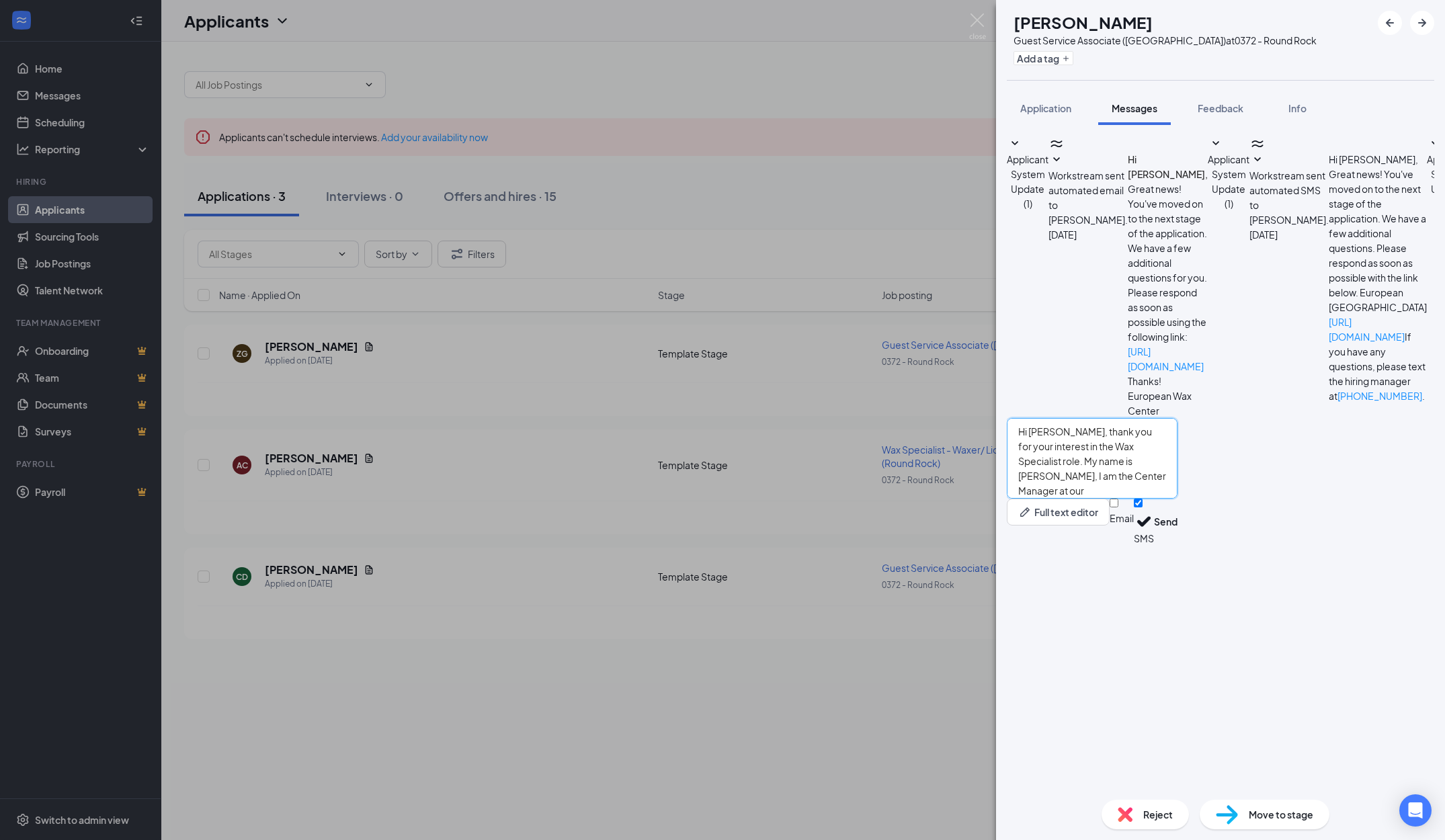
click at [1178, 499] on textarea "Hi [PERSON_NAME], thank you for your interest in the Wax Specialist role. My na…" at bounding box center [1092, 458] width 171 height 81
click at [1178, 499] on textarea "Hi [PERSON_NAME], thank you for your interest in the Guest Service Associate ro…" at bounding box center [1092, 458] width 171 height 81
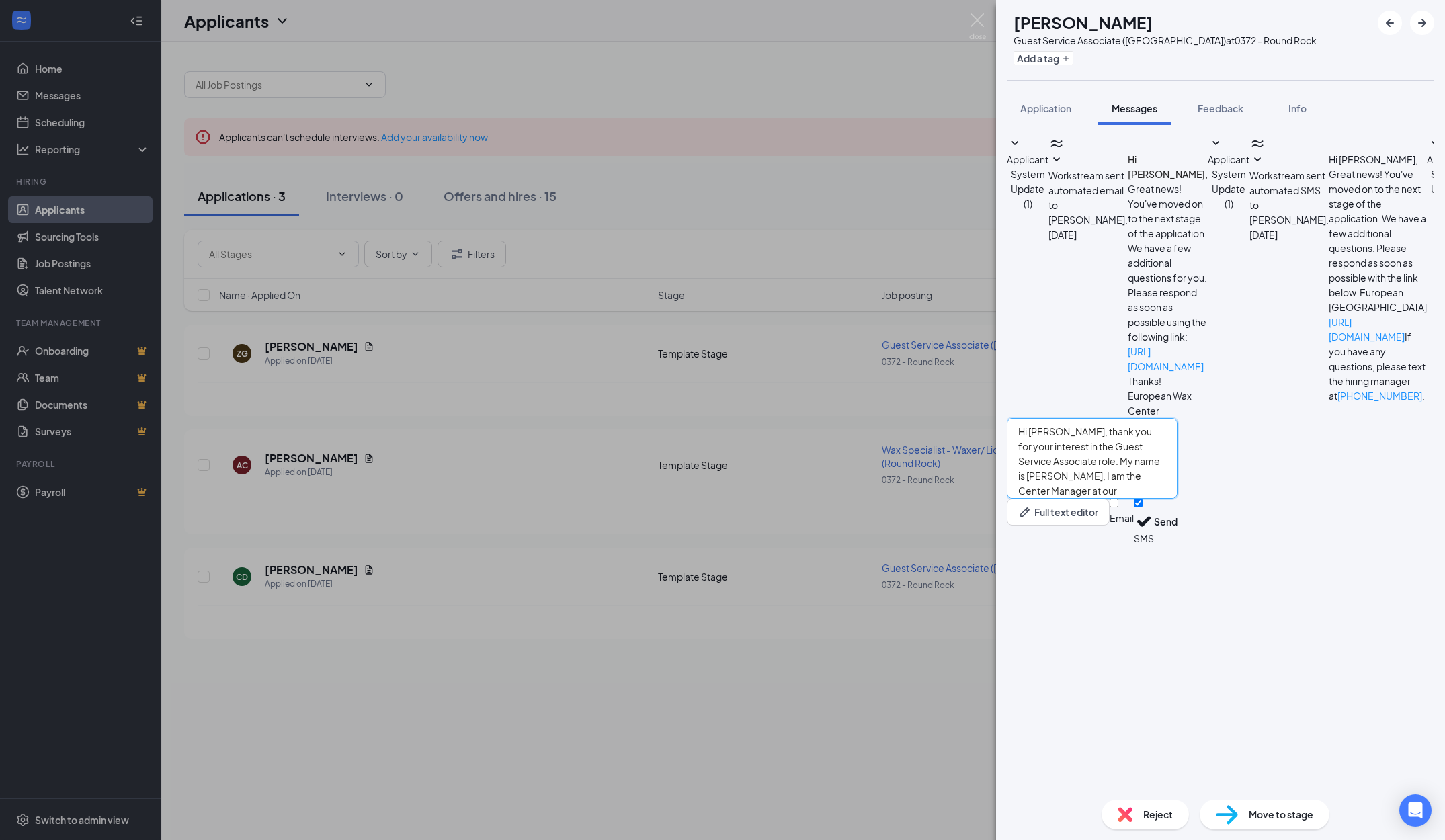
click at [1178, 499] on textarea "Hi [PERSON_NAME], thank you for your interest in the Guest Service Associate ro…" at bounding box center [1092, 458] width 171 height 81
drag, startPoint x: 1278, startPoint y: 704, endPoint x: 1130, endPoint y: 725, distance: 149.5
click at [1130, 499] on textarea "Hi [PERSON_NAME], thank you for your interest in the Guest Service Associate ro…" at bounding box center [1092, 458] width 171 height 81
click at [1163, 499] on textarea "Hi [PERSON_NAME], thank you for your interest in the Guest Service Associate ro…" at bounding box center [1092, 458] width 171 height 81
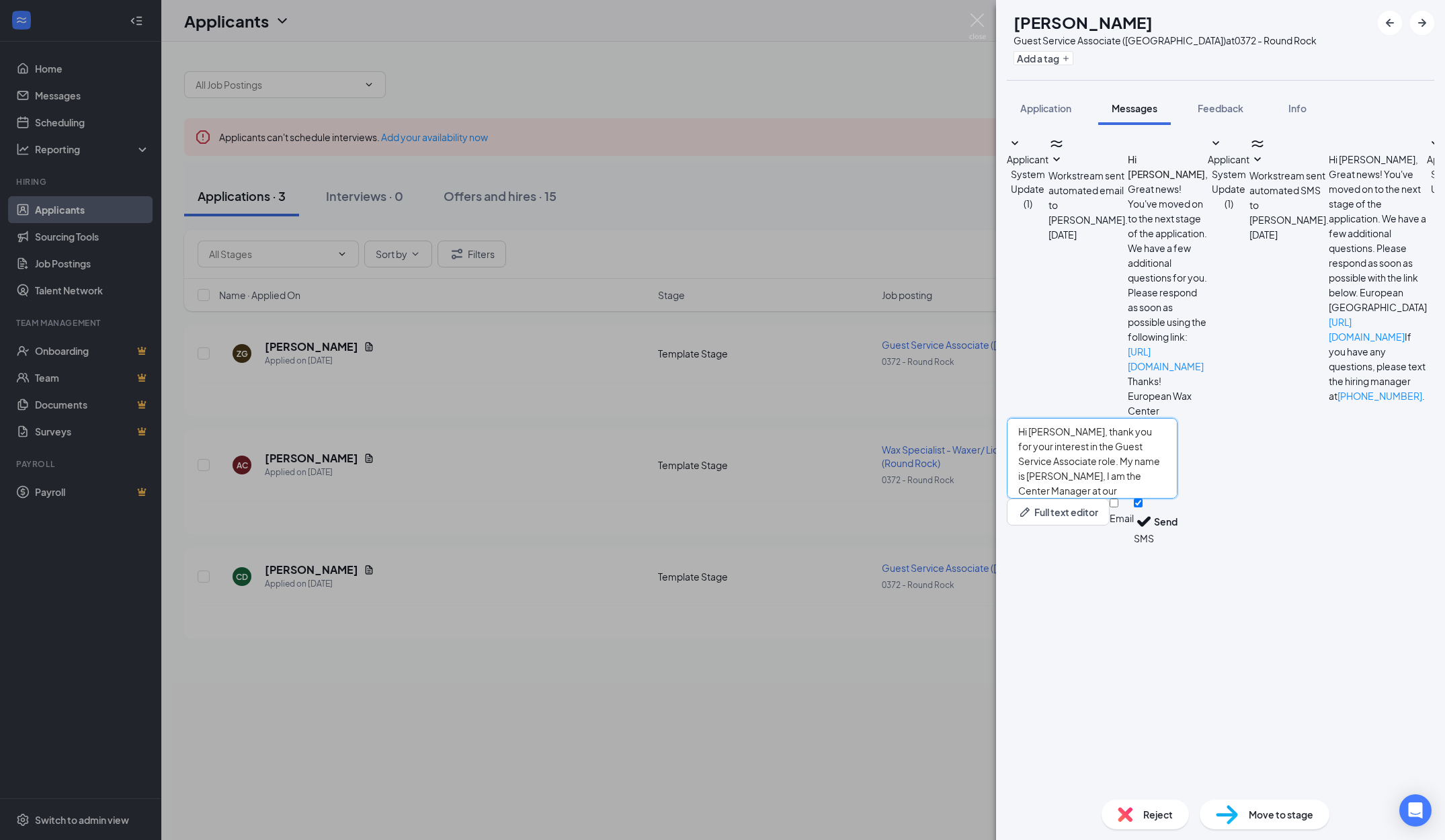
type textarea "Hi [PERSON_NAME], thank you for your interest in the Guest Service Associate ro…"
click at [1118, 508] on input "Email" at bounding box center [1114, 503] width 9 height 9
checkbox input "true"
click at [1178, 549] on button "Send" at bounding box center [1165, 524] width 23 height 50
click at [788, 146] on div "ZG [PERSON_NAME] Guest Service Associate (Round Rock) at 0372 - Round Rock Add …" at bounding box center [722, 420] width 1445 height 840
